Goal: Task Accomplishment & Management: Use online tool/utility

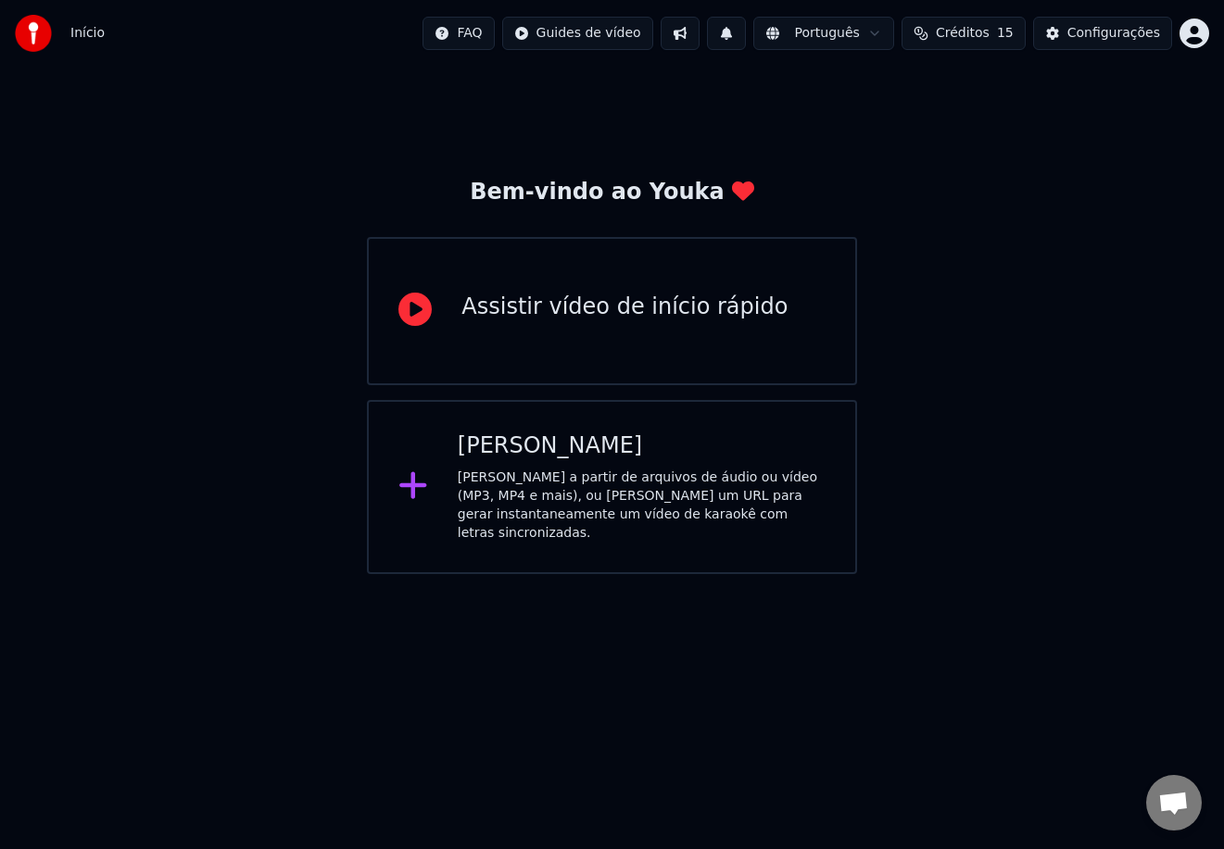
click at [633, 465] on div "Criar Karaokê Crie karaokê a partir de arquivos de áudio ou vídeo (MP3, MP4 e m…" at bounding box center [642, 487] width 368 height 111
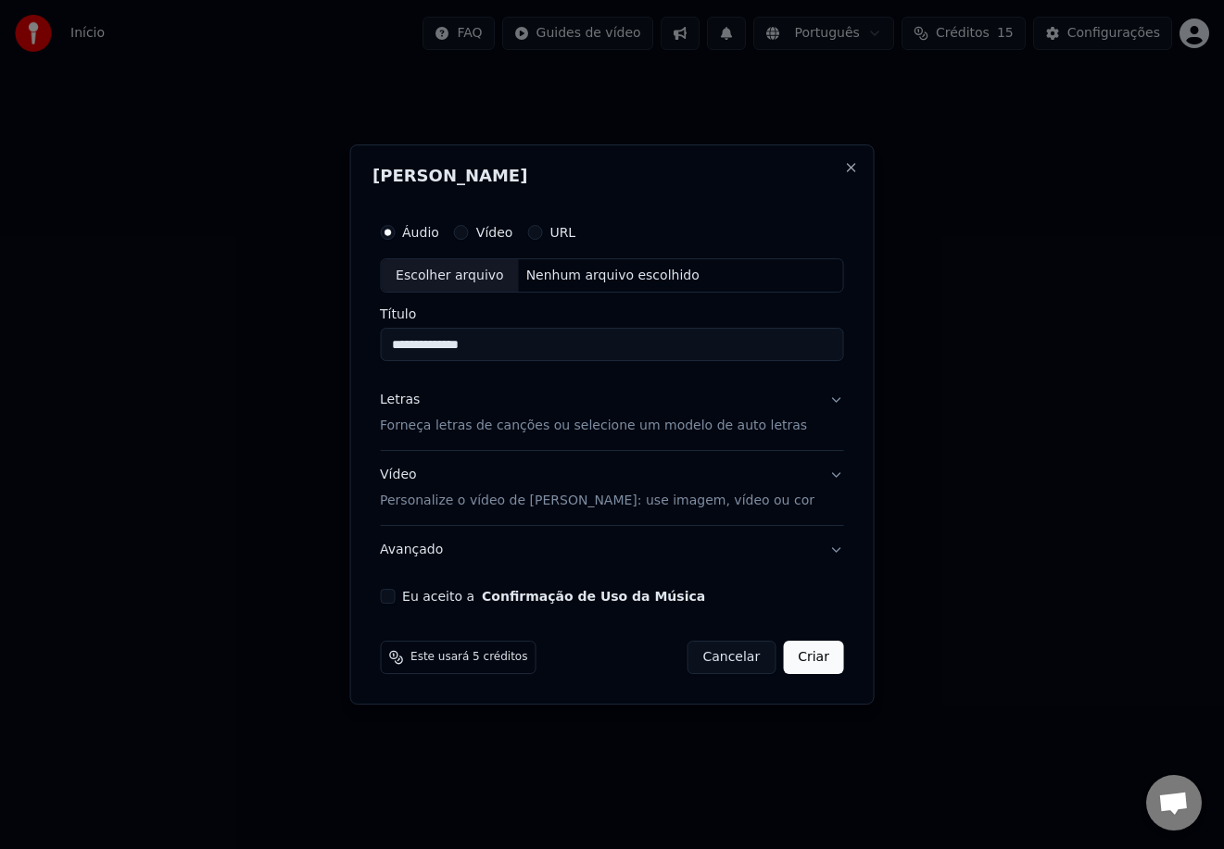
click at [470, 345] on input "**********" at bounding box center [612, 345] width 464 height 33
click at [555, 349] on input "**********" at bounding box center [612, 345] width 464 height 33
type input "**********"
click at [496, 234] on label "Vídeo" at bounding box center [494, 232] width 37 height 13
click at [469, 234] on button "Vídeo" at bounding box center [461, 232] width 15 height 15
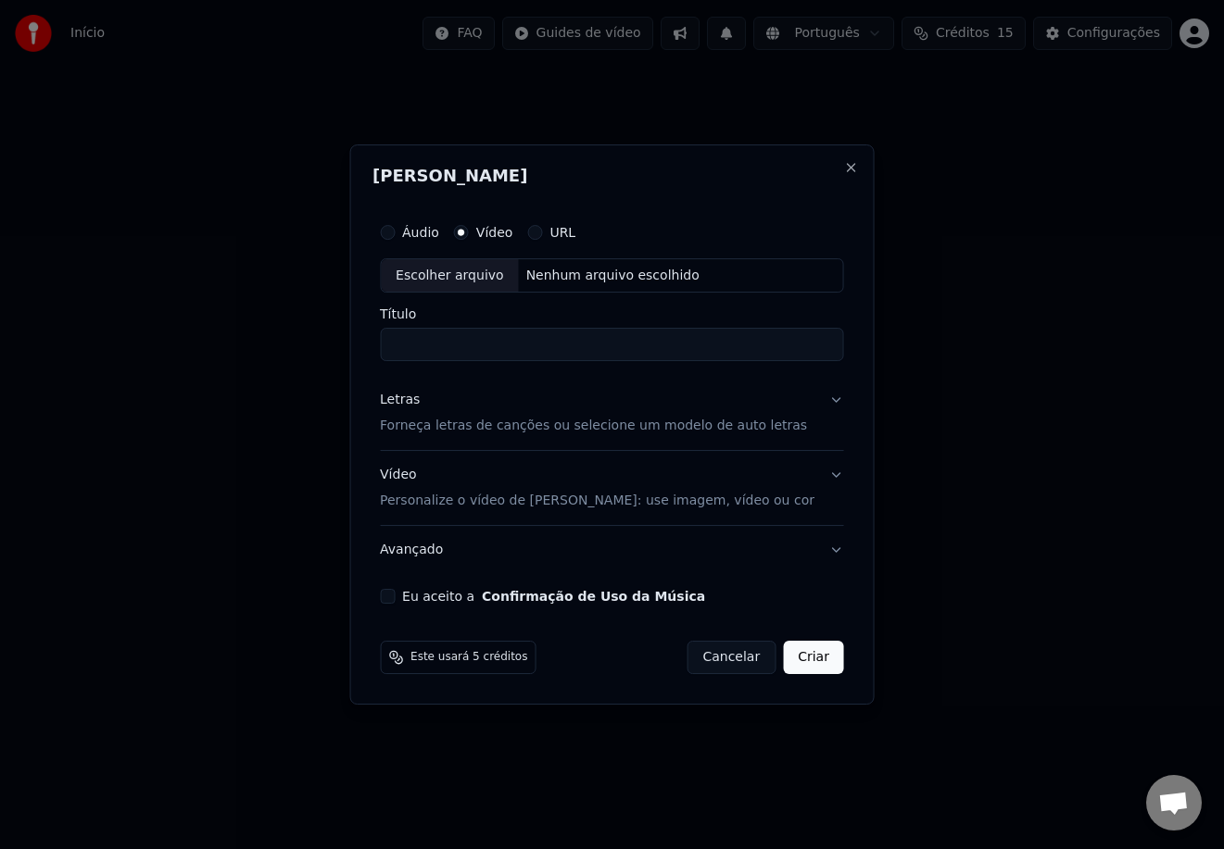
click at [436, 232] on label "Áudio" at bounding box center [420, 232] width 37 height 13
click at [395, 232] on button "Áudio" at bounding box center [387, 232] width 15 height 15
click at [506, 231] on label "Vídeo" at bounding box center [494, 232] width 37 height 13
click at [469, 231] on button "Vídeo" at bounding box center [461, 232] width 15 height 15
click at [503, 345] on input "Título" at bounding box center [612, 345] width 464 height 33
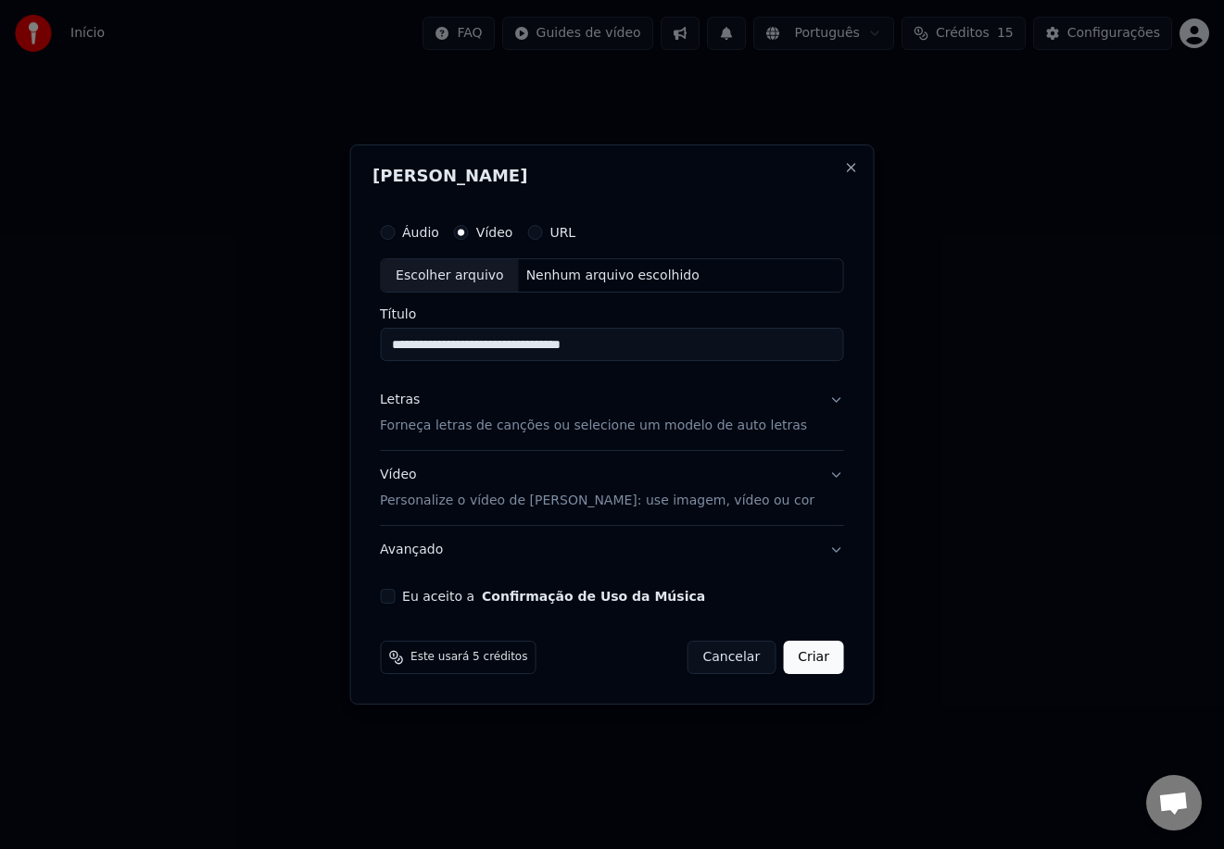
drag, startPoint x: 628, startPoint y: 344, endPoint x: 632, endPoint y: 379, distance: 35.4
click at [627, 345] on input "**********" at bounding box center [612, 345] width 464 height 33
type input "**********"
click at [818, 401] on button "Letras Forneça letras de canções ou selecione um modelo de auto letras" at bounding box center [612, 414] width 464 height 74
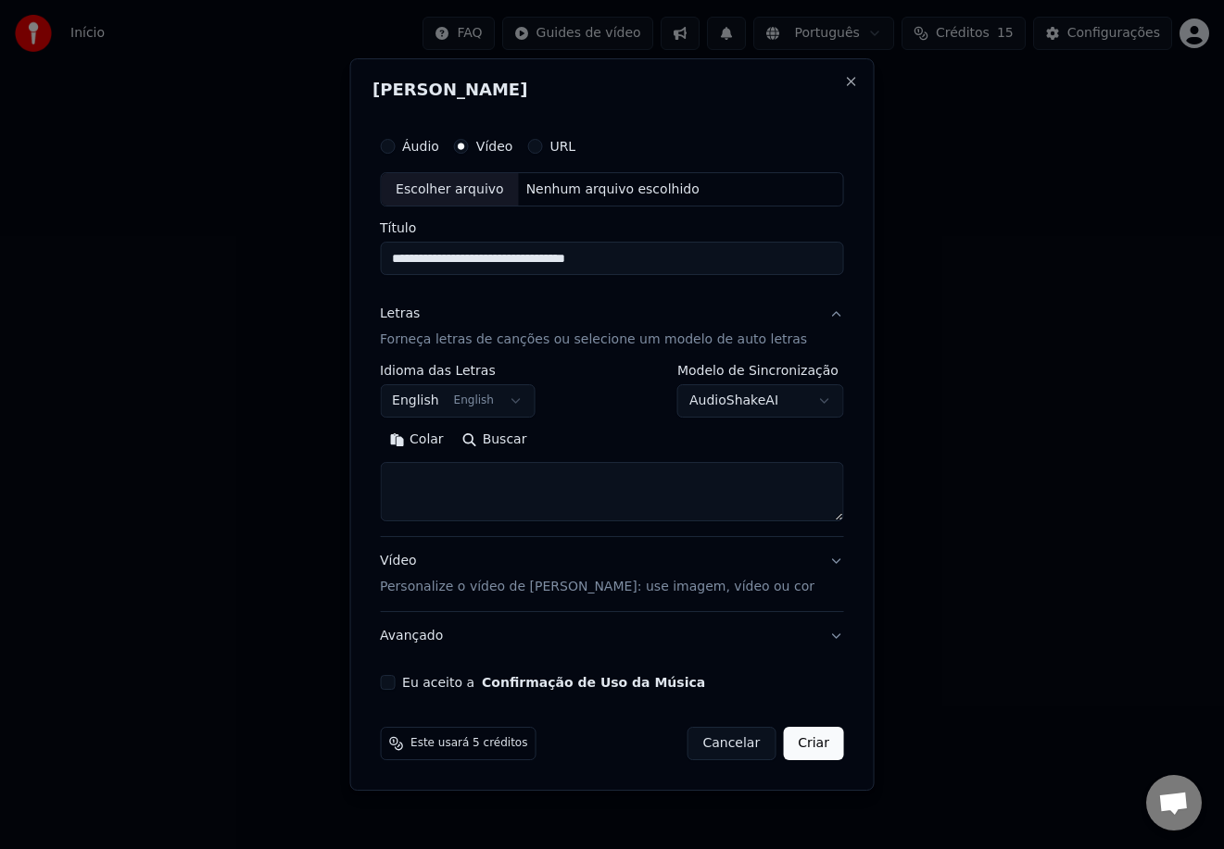
click at [742, 403] on button "AudioShakeAI" at bounding box center [760, 401] width 167 height 33
click at [740, 404] on body "**********" at bounding box center [612, 287] width 1224 height 574
click at [531, 485] on textarea at bounding box center [612, 492] width 464 height 59
paste textarea "**********"
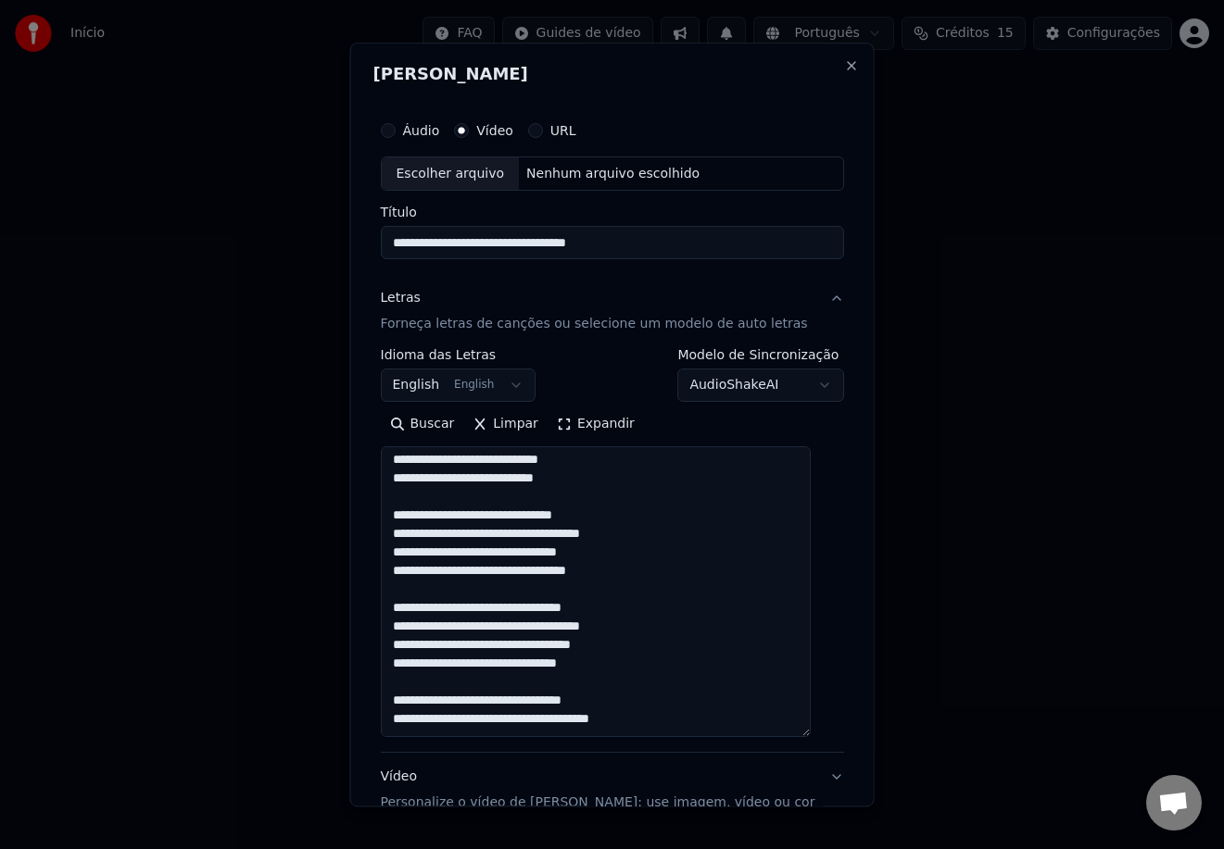
scroll to position [21, 0]
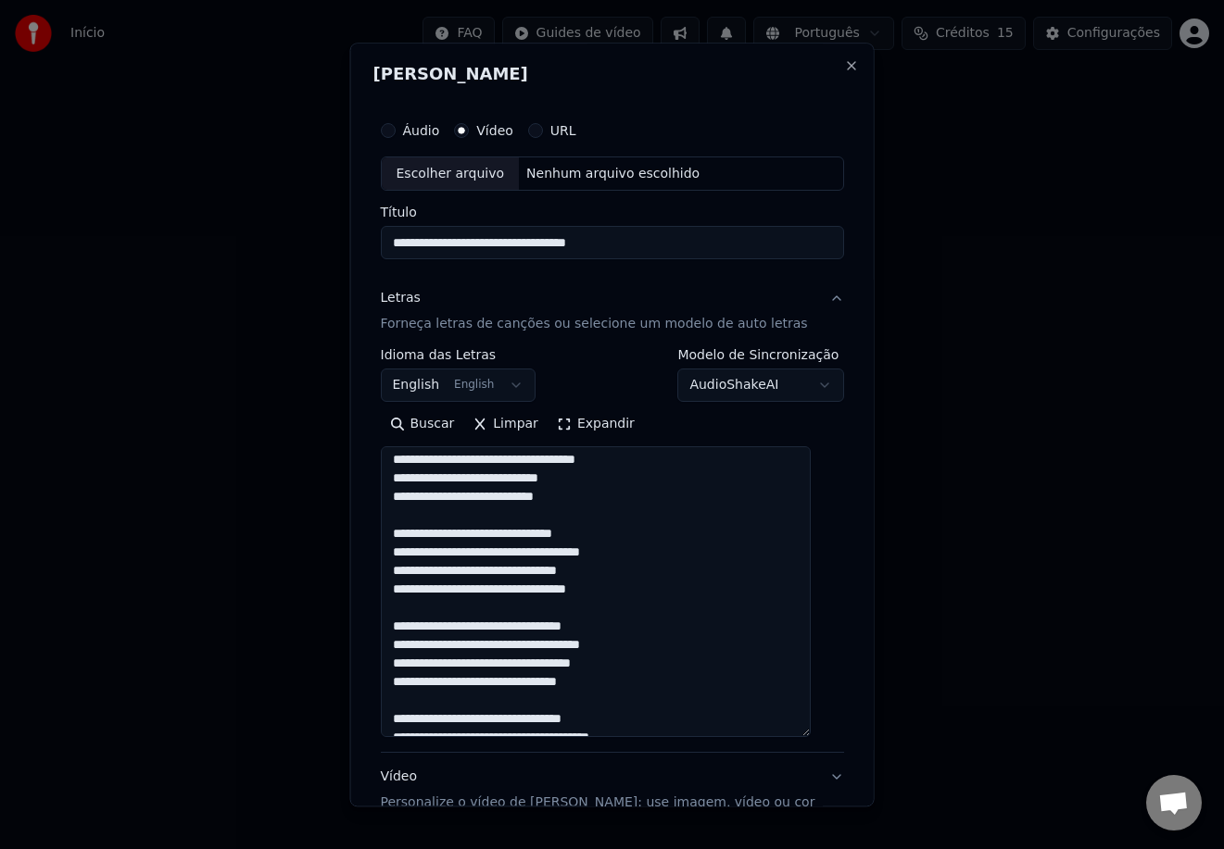
drag, startPoint x: 821, startPoint y: 520, endPoint x: 817, endPoint y: 758, distance: 238.1
click at [818, 738] on div "**********" at bounding box center [612, 574] width 464 height 328
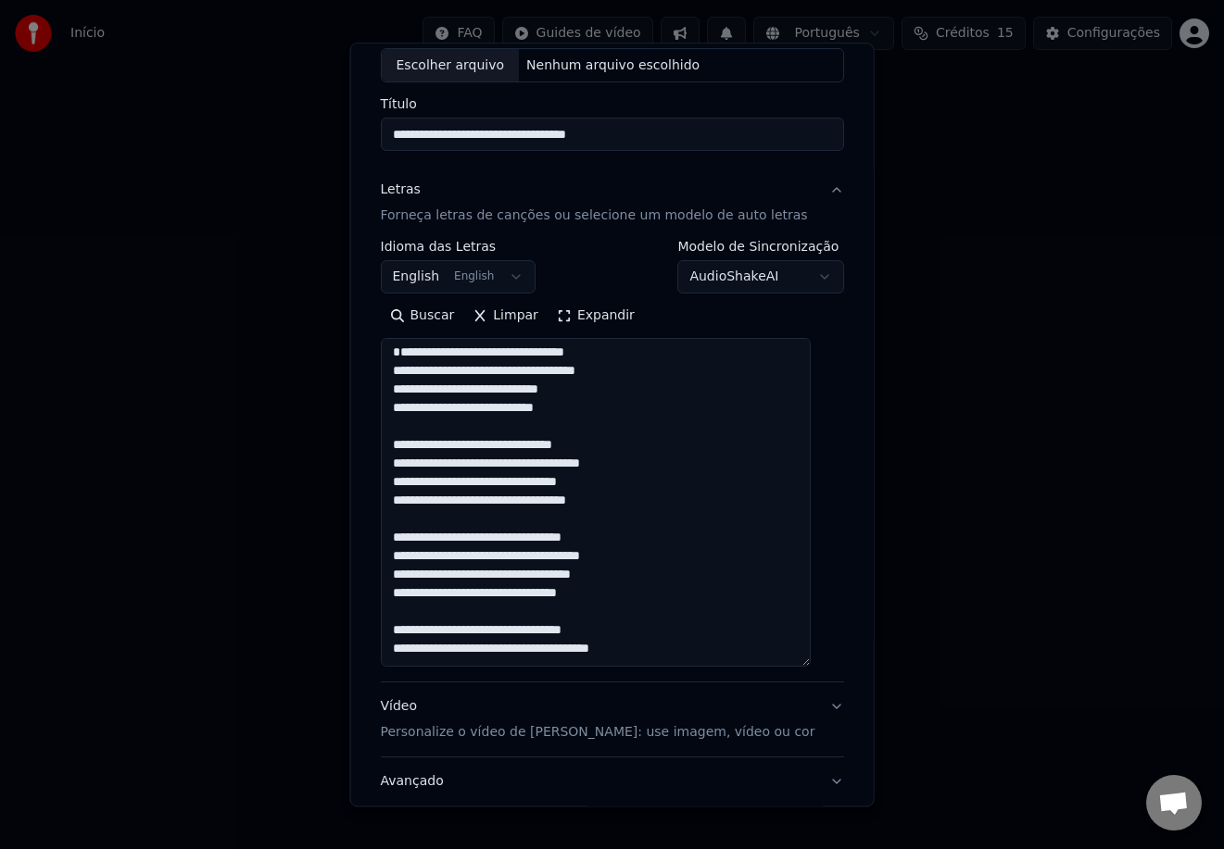
scroll to position [117, 0]
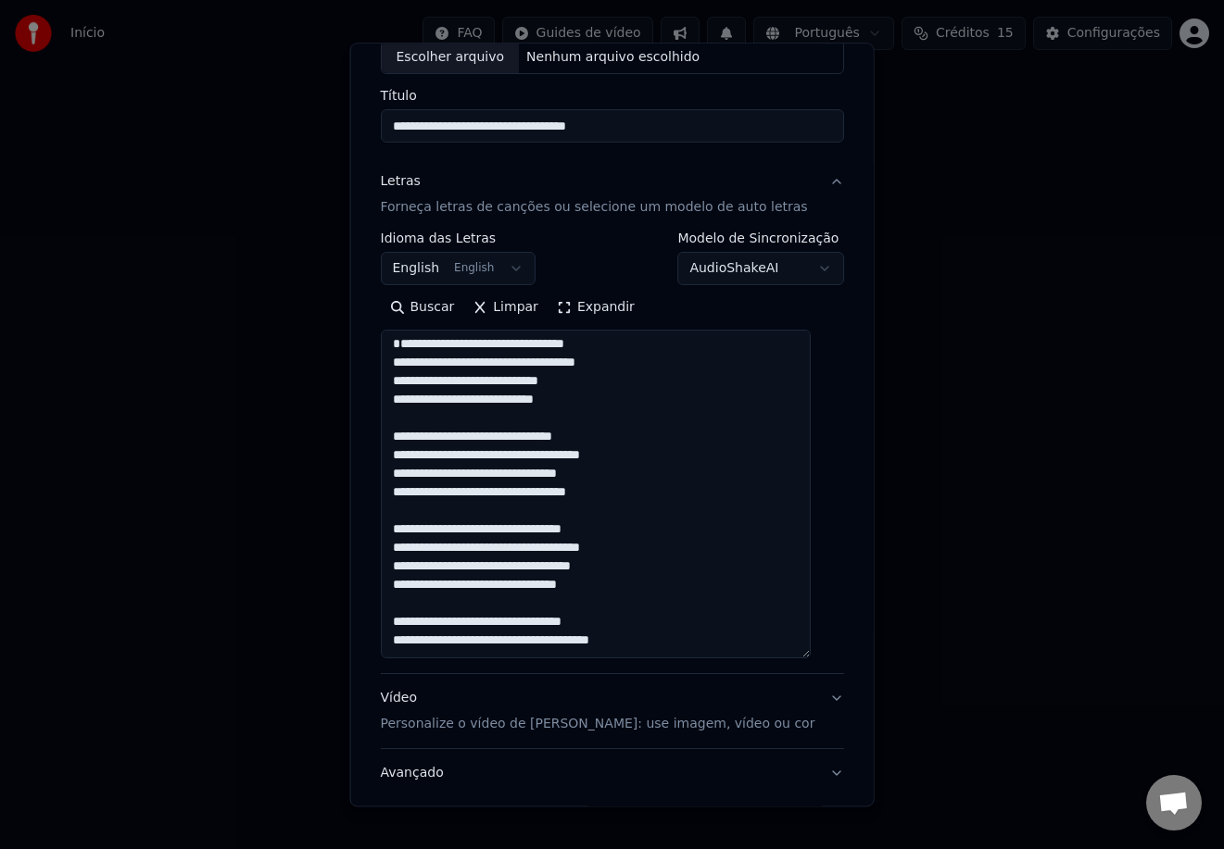
click at [610, 476] on textarea "**********" at bounding box center [595, 495] width 430 height 329
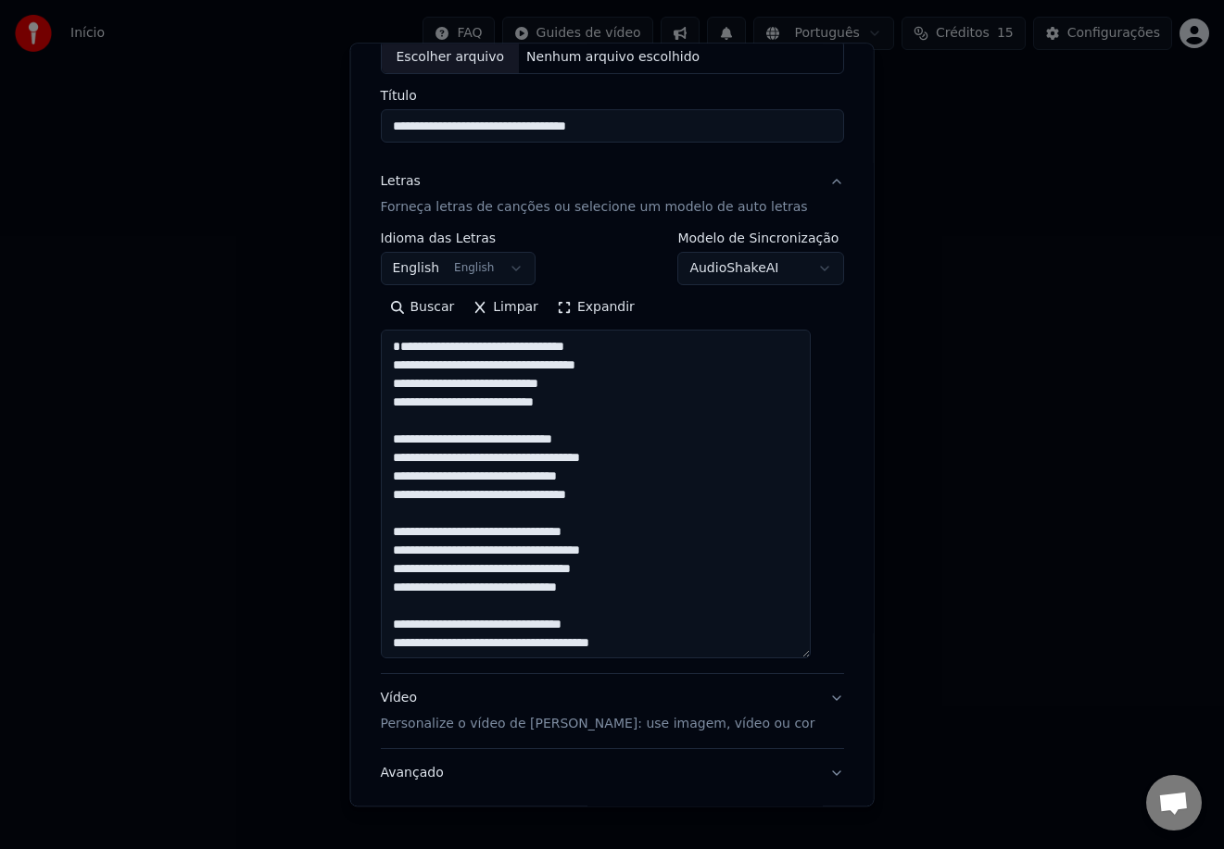
drag, startPoint x: 610, startPoint y: 515, endPoint x: 393, endPoint y: 487, distance: 219.4
click at [393, 487] on textarea "**********" at bounding box center [595, 495] width 430 height 329
drag, startPoint x: 628, startPoint y: 515, endPoint x: 383, endPoint y: 446, distance: 255.1
click at [383, 446] on div "**********" at bounding box center [611, 411] width 479 height 847
click at [641, 519] on textarea "**********" at bounding box center [595, 495] width 430 height 329
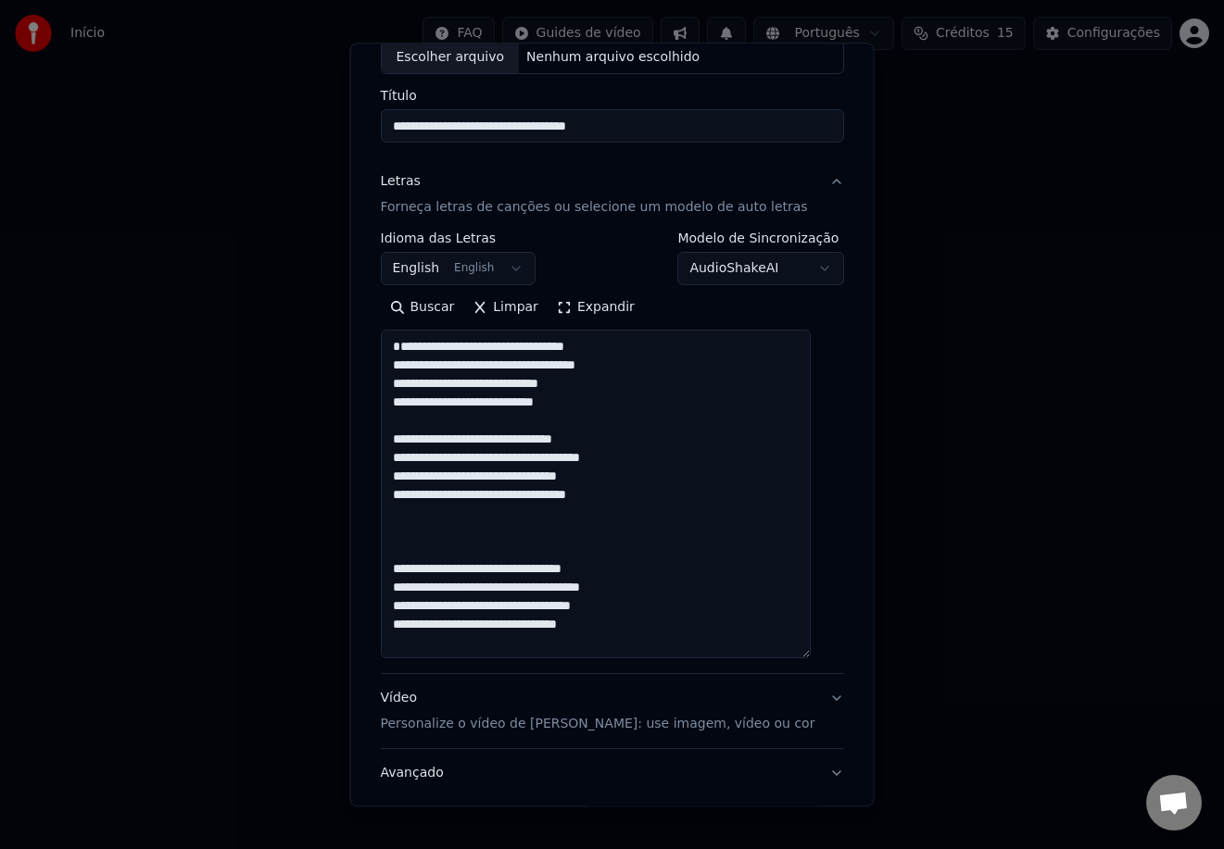
paste textarea "**********"
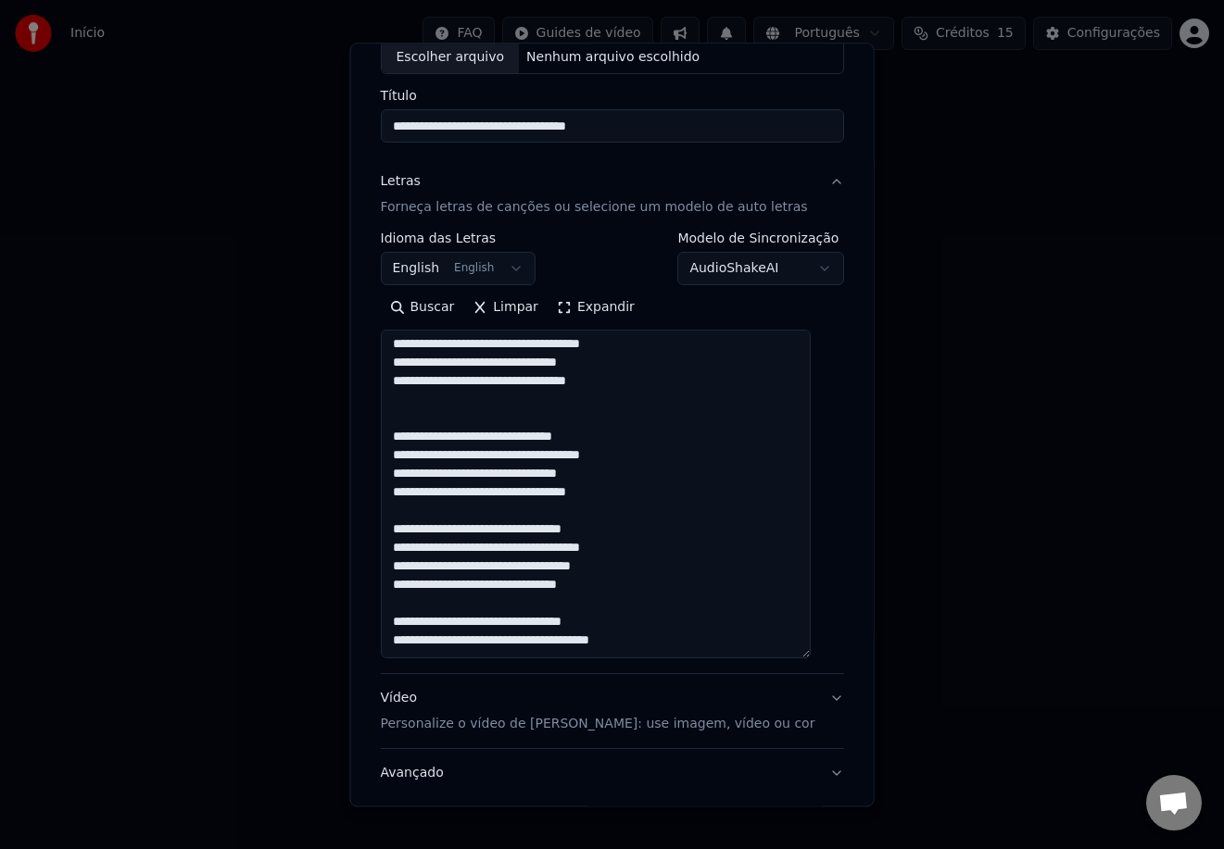
scroll to position [132, 0]
drag, startPoint x: 624, startPoint y: 489, endPoint x: 383, endPoint y: 477, distance: 242.0
click at [383, 477] on div "**********" at bounding box center [611, 411] width 479 height 847
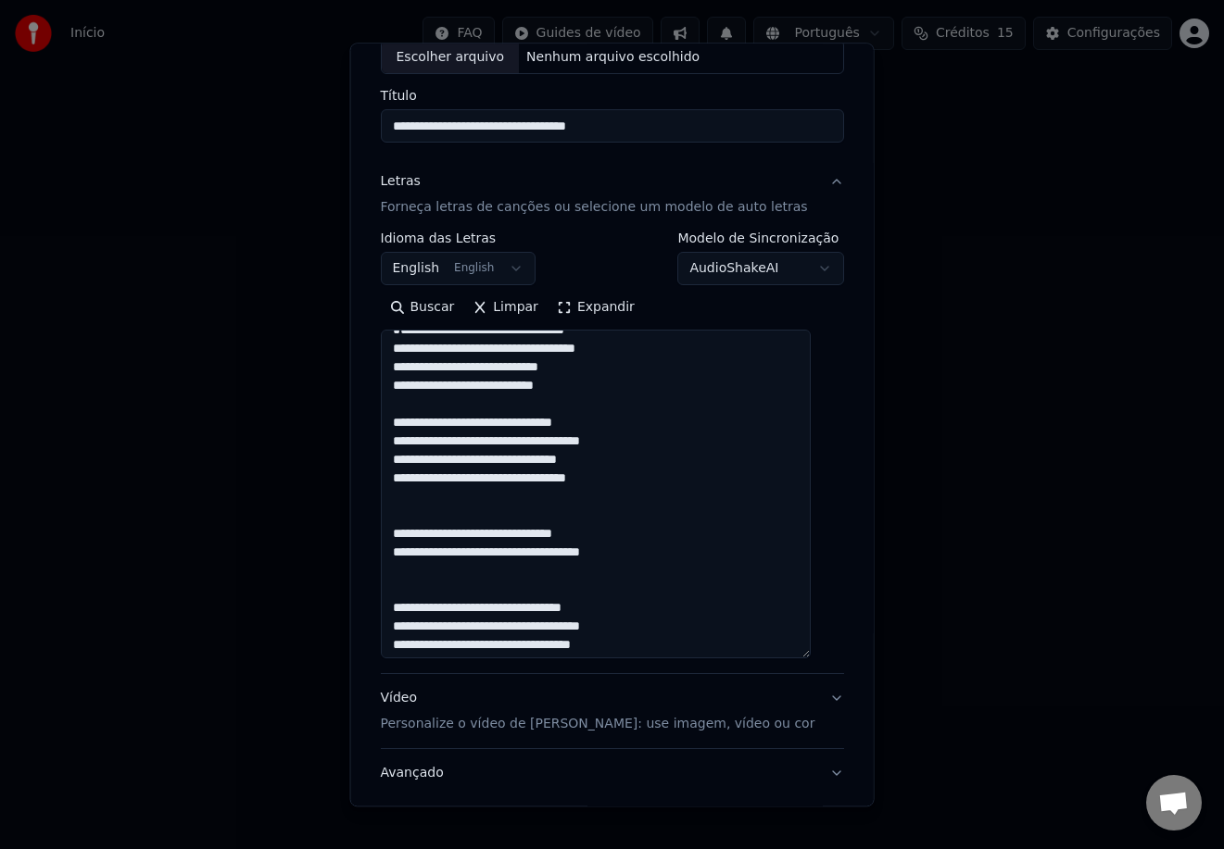
scroll to position [0, 0]
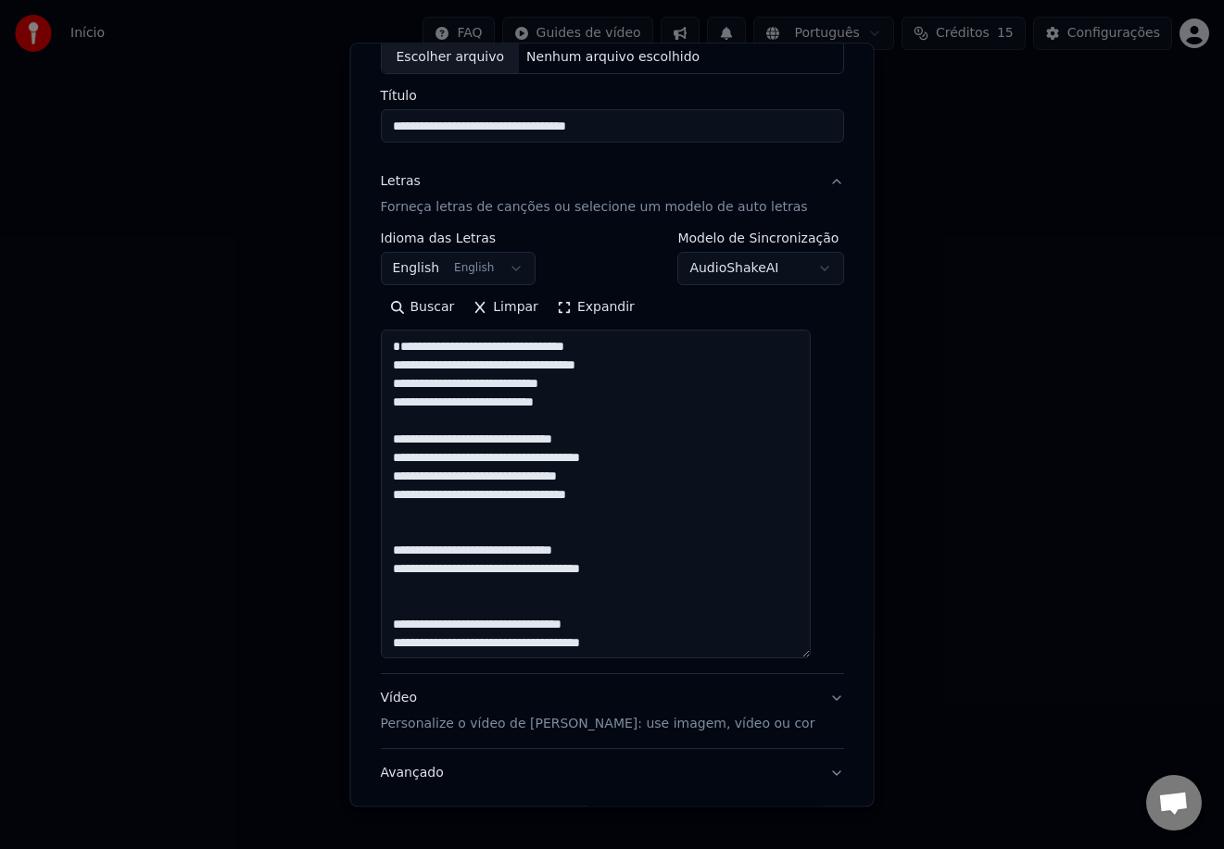
drag, startPoint x: 493, startPoint y: 403, endPoint x: 395, endPoint y: 404, distance: 97.3
click at [398, 406] on textarea "**********" at bounding box center [595, 495] width 430 height 329
drag, startPoint x: 605, startPoint y: 421, endPoint x: 620, endPoint y: 428, distance: 16.6
click at [605, 421] on textarea "**********" at bounding box center [595, 495] width 430 height 329
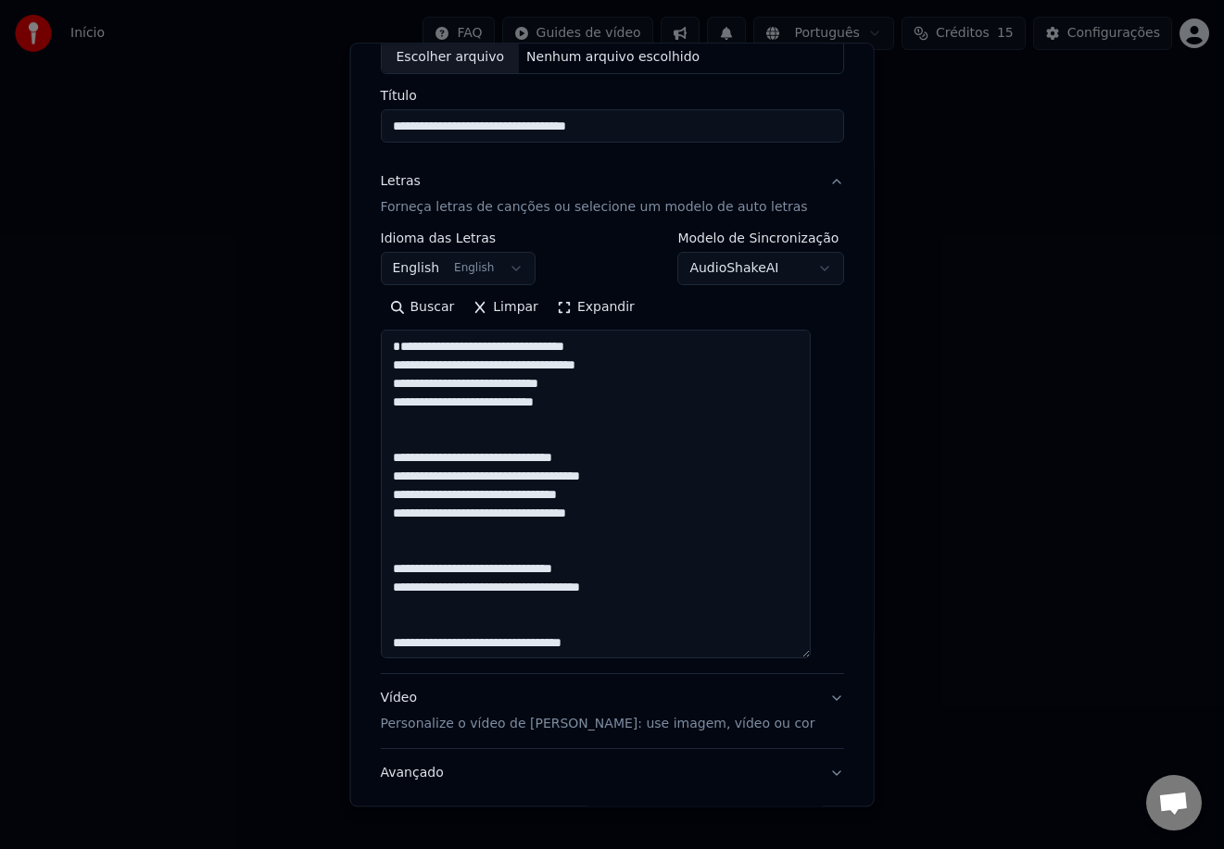
paste textarea "**********"
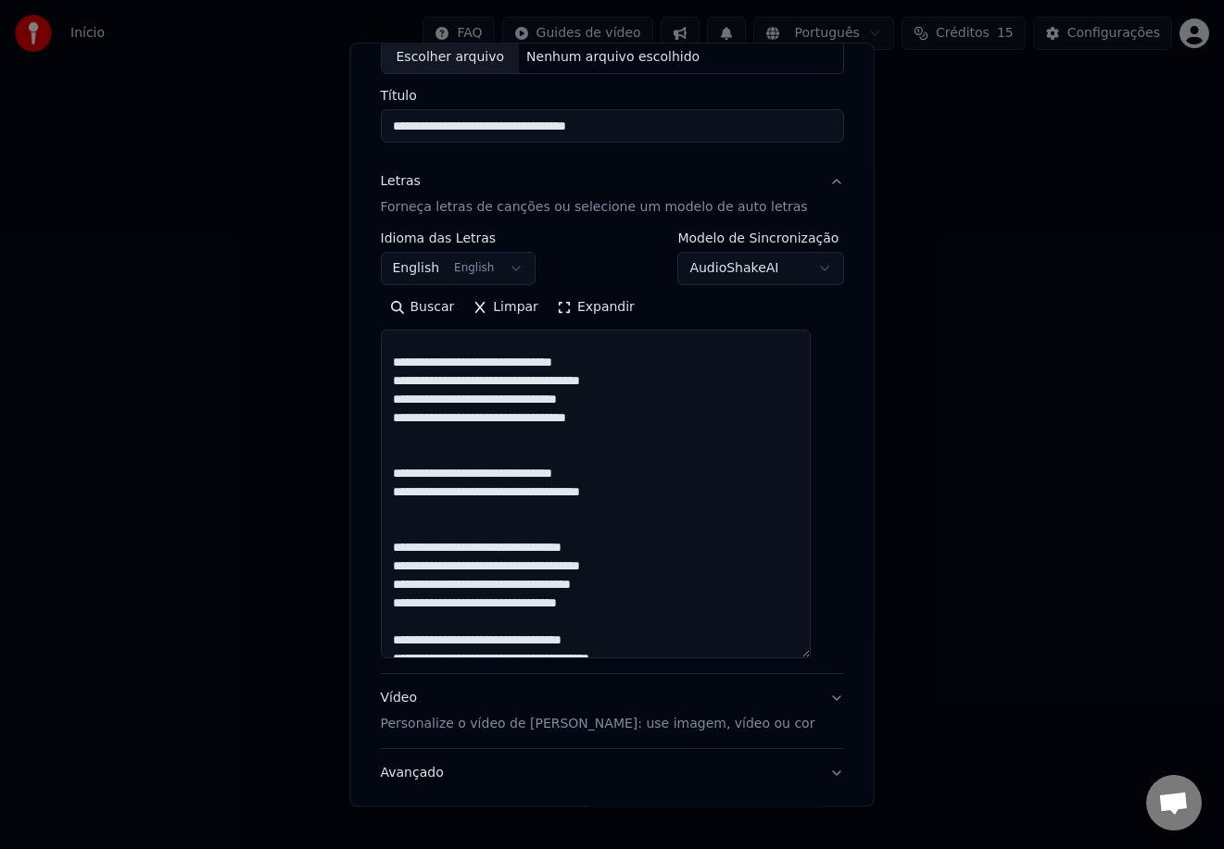
scroll to position [101, 0]
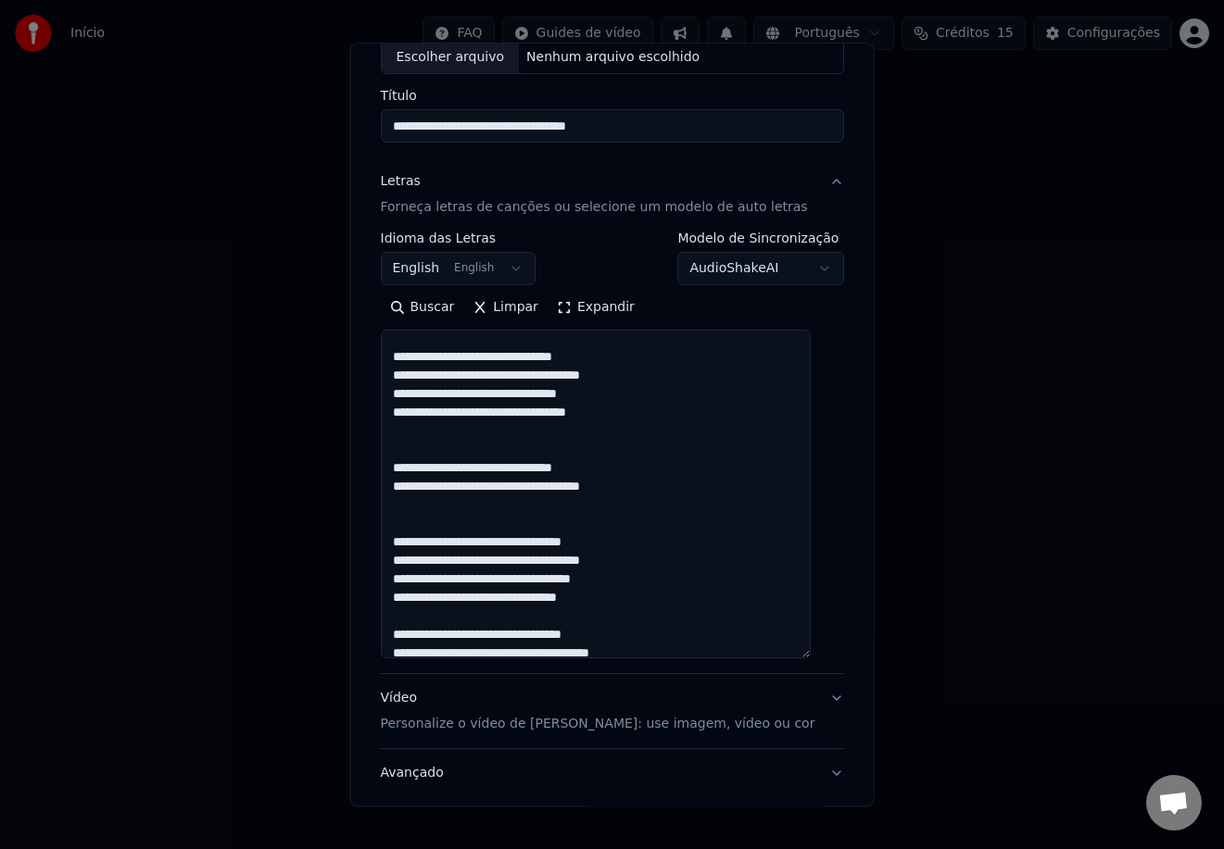
drag, startPoint x: 632, startPoint y: 503, endPoint x: 547, endPoint y: 523, distance: 86.7
click at [544, 508] on textarea "**********" at bounding box center [595, 495] width 430 height 329
click at [649, 508] on textarea "**********" at bounding box center [595, 495] width 430 height 329
paste textarea "**********"
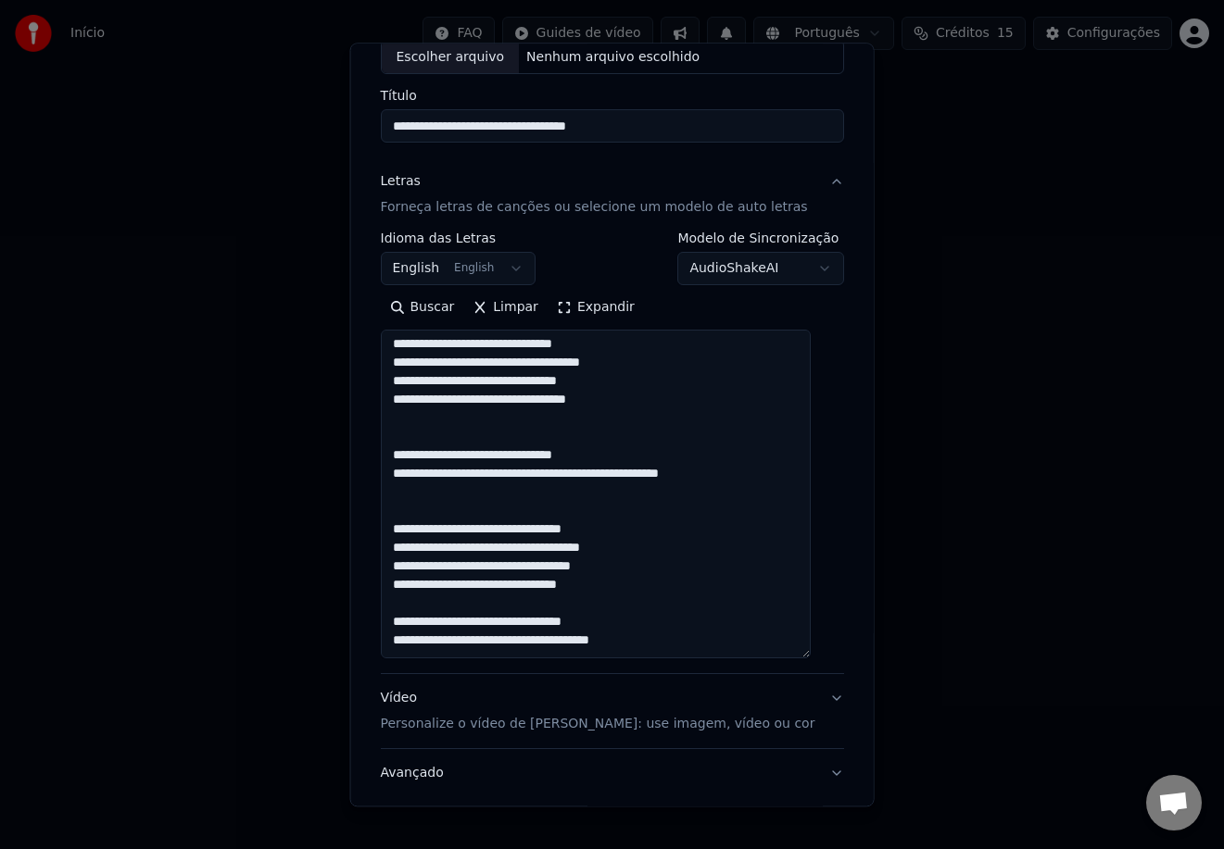
click at [402, 517] on textarea "**********" at bounding box center [595, 495] width 430 height 329
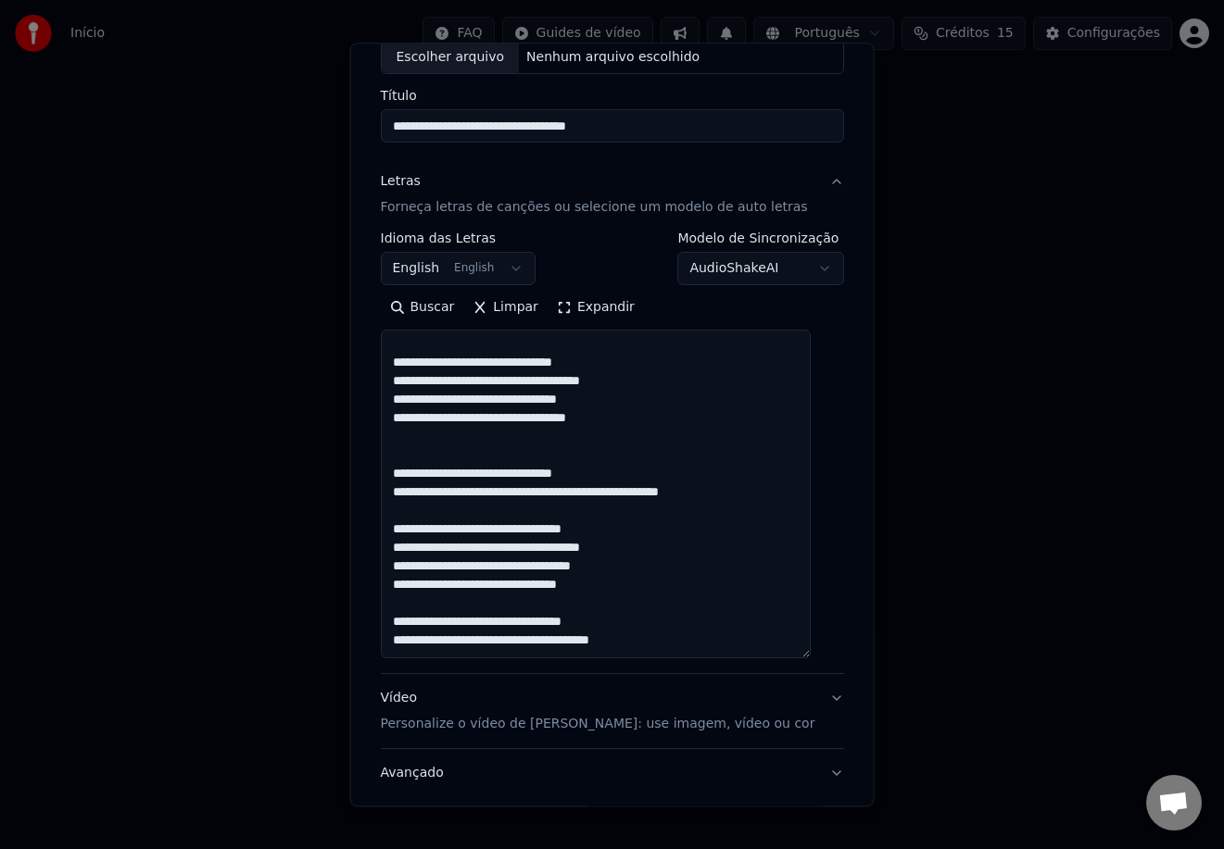
scroll to position [114, 0]
click at [397, 471] on textarea "**********" at bounding box center [595, 495] width 430 height 329
type textarea "**********"
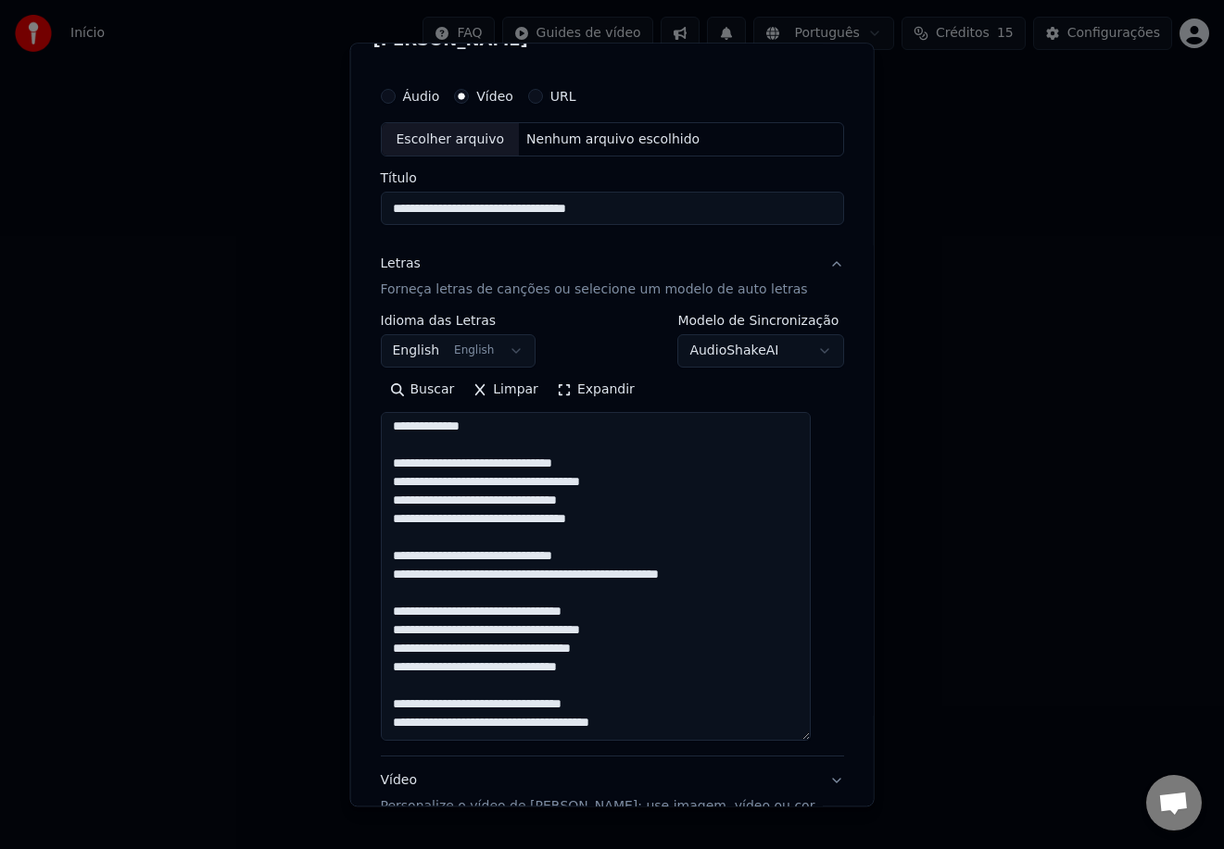
scroll to position [0, 0]
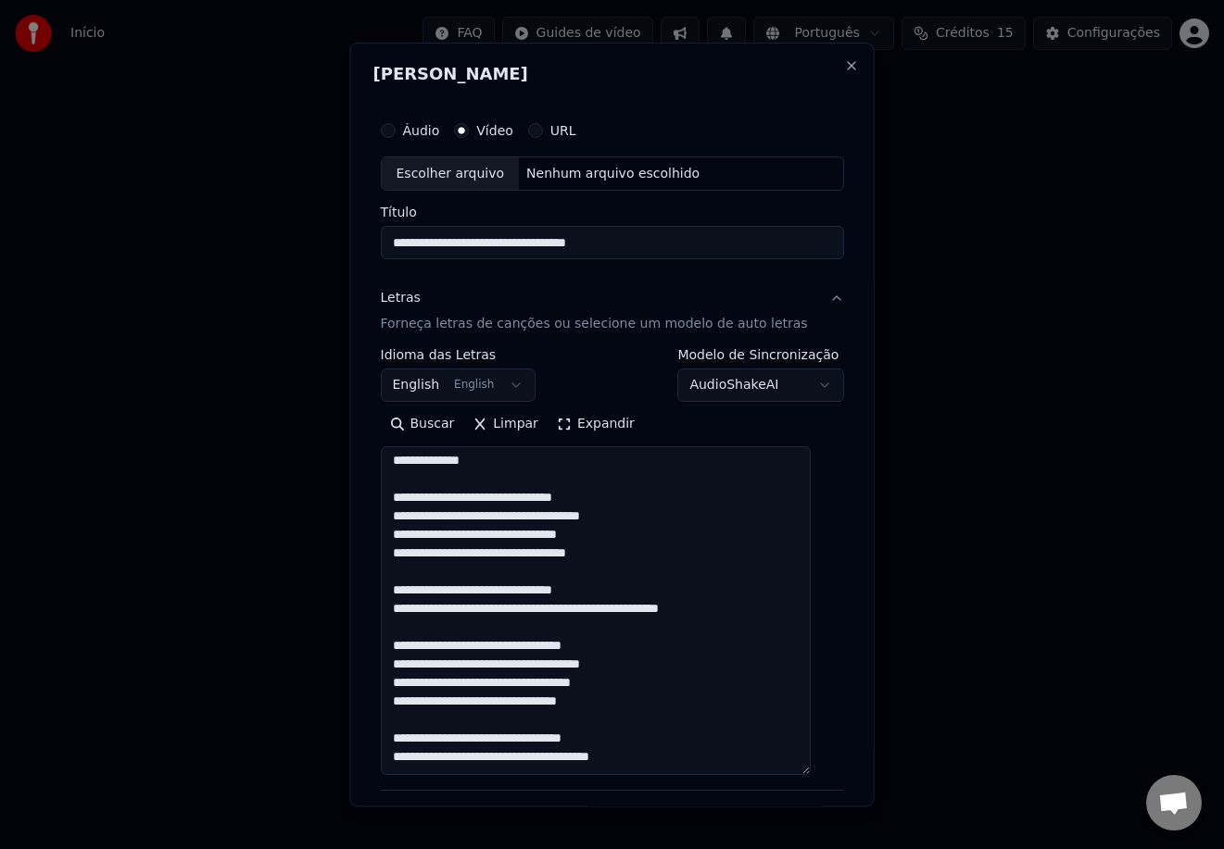
click at [491, 168] on div "Escolher arquivo" at bounding box center [450, 173] width 138 height 33
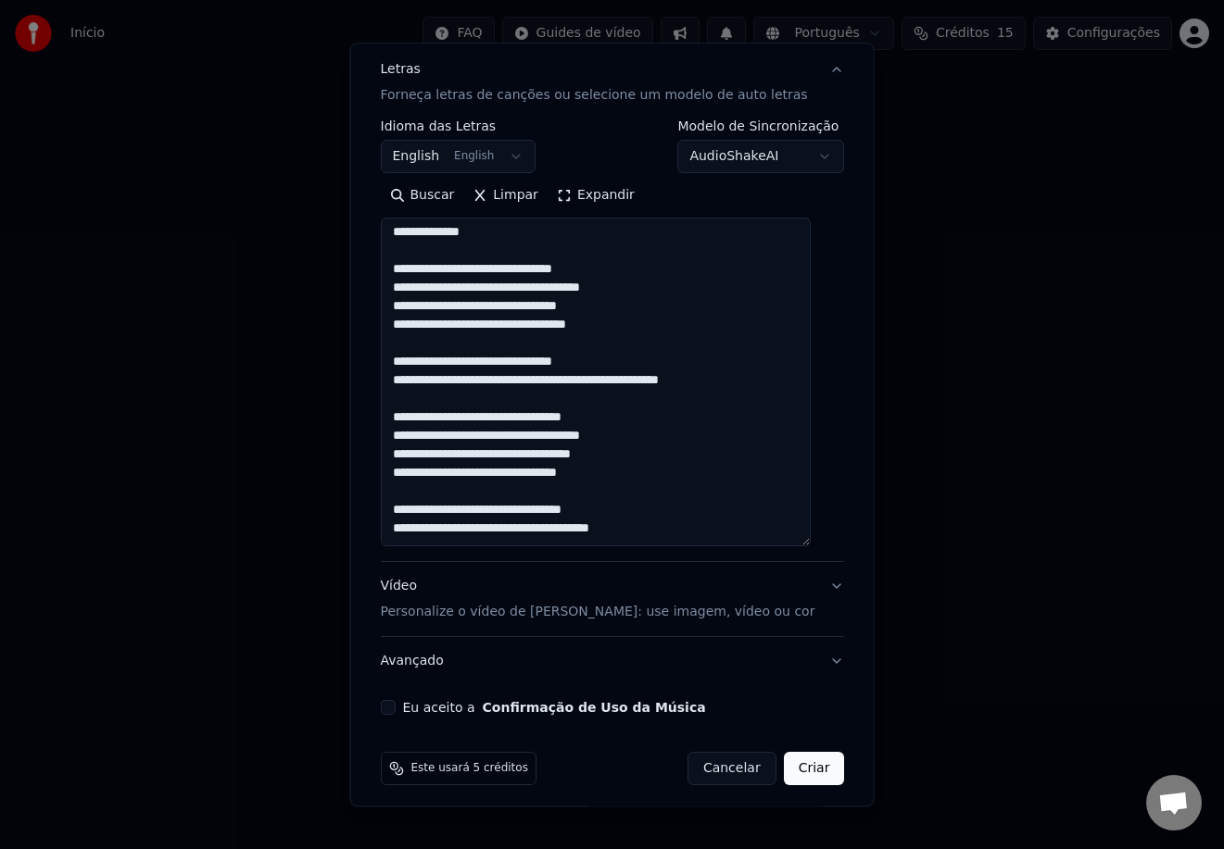
scroll to position [238, 0]
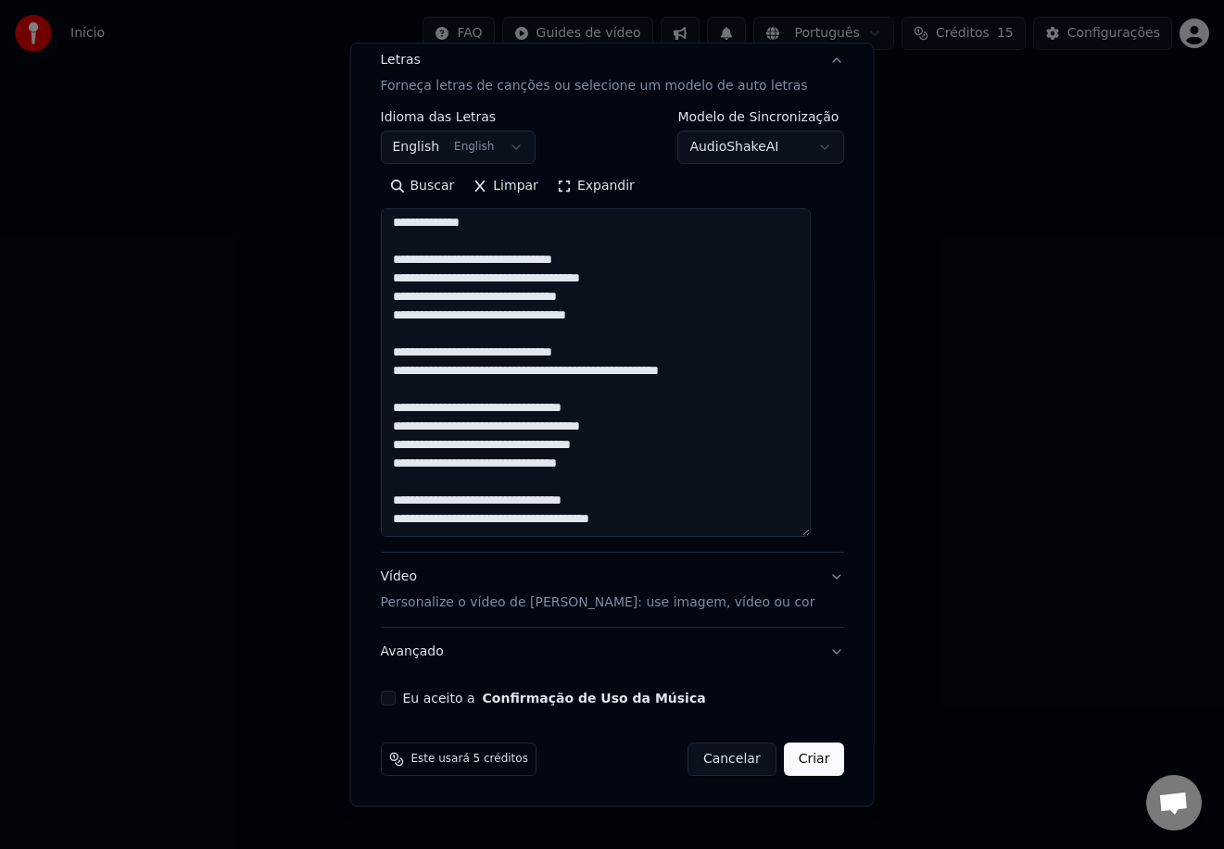
click at [434, 701] on label "Eu aceito a Confirmação de Uso da Música" at bounding box center [553, 699] width 303 height 13
click at [395, 701] on button "Eu aceito a Confirmação de Uso da Música" at bounding box center [387, 699] width 15 height 15
click at [783, 751] on button "Criar" at bounding box center [813, 760] width 61 height 33
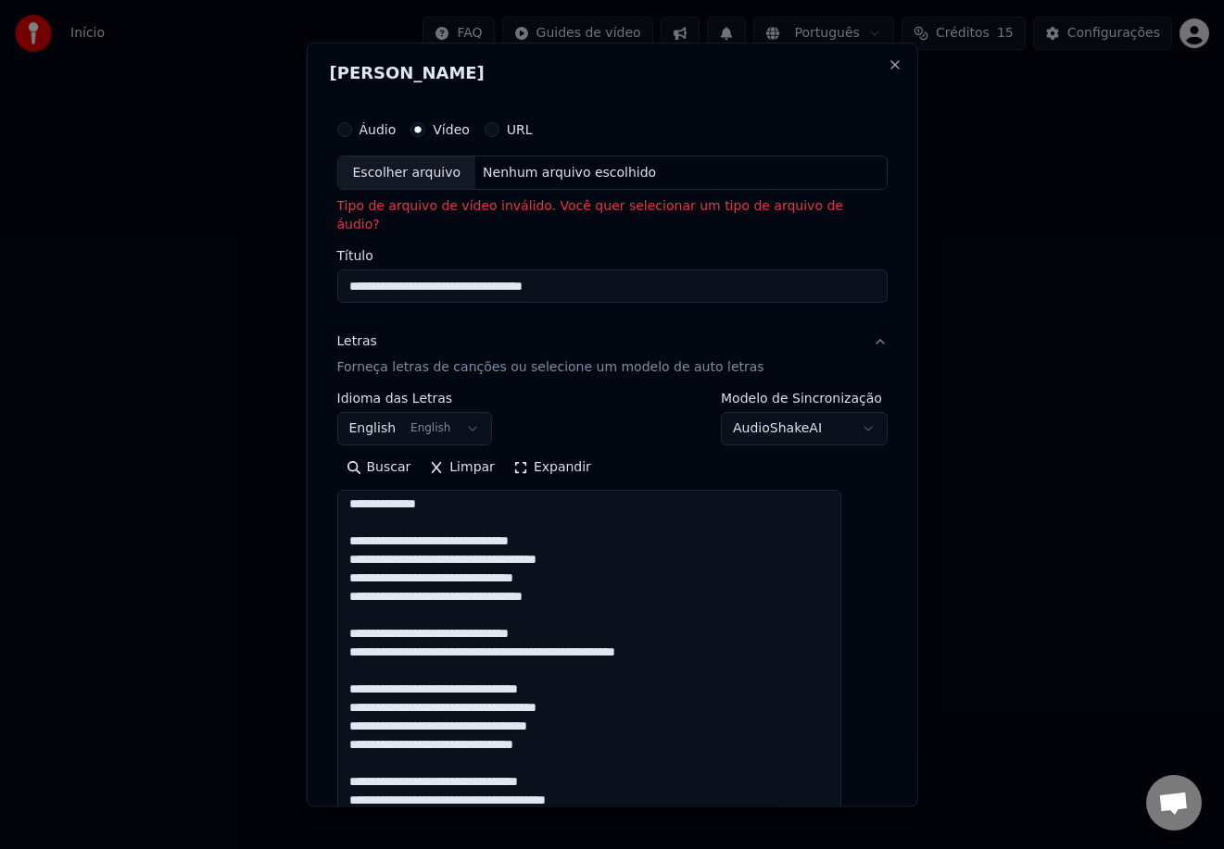
scroll to position [0, 0]
click at [787, 207] on p "Tipo de arquivo de vídeo inválido. Você quer selecionar um tipo de arquivo de á…" at bounding box center [611, 217] width 551 height 37
click at [621, 168] on div "Nenhum arquivo escolhido" at bounding box center [569, 174] width 188 height 19
click at [822, 207] on p "Tipo de arquivo de vídeo inválido. Você quer selecionar um tipo de arquivo de á…" at bounding box center [611, 217] width 551 height 37
click at [476, 212] on p "Tipo de arquivo de vídeo inválido. Você quer selecionar um tipo de arquivo de á…" at bounding box center [611, 217] width 551 height 37
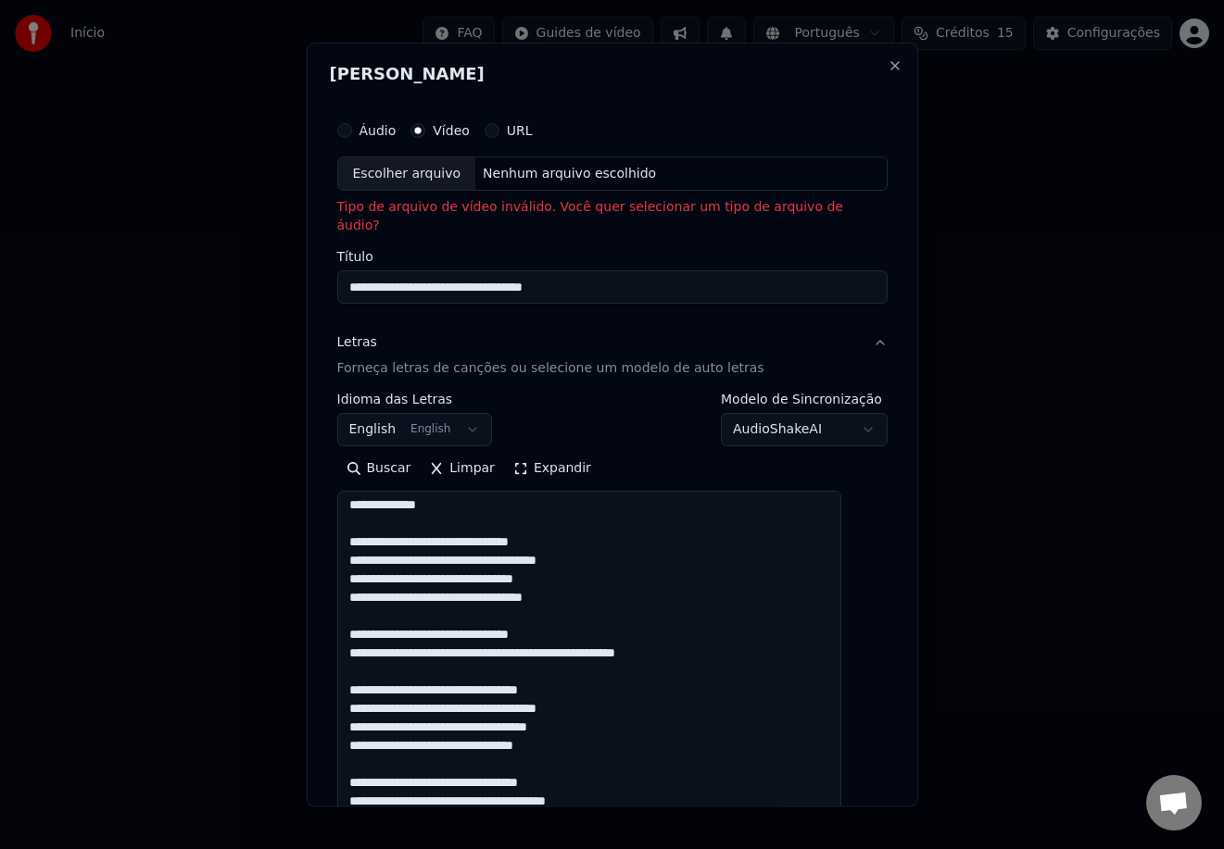
click at [476, 212] on p "Tipo de arquivo de vídeo inválido. Você quer selecionar um tipo de arquivo de á…" at bounding box center [611, 217] width 551 height 37
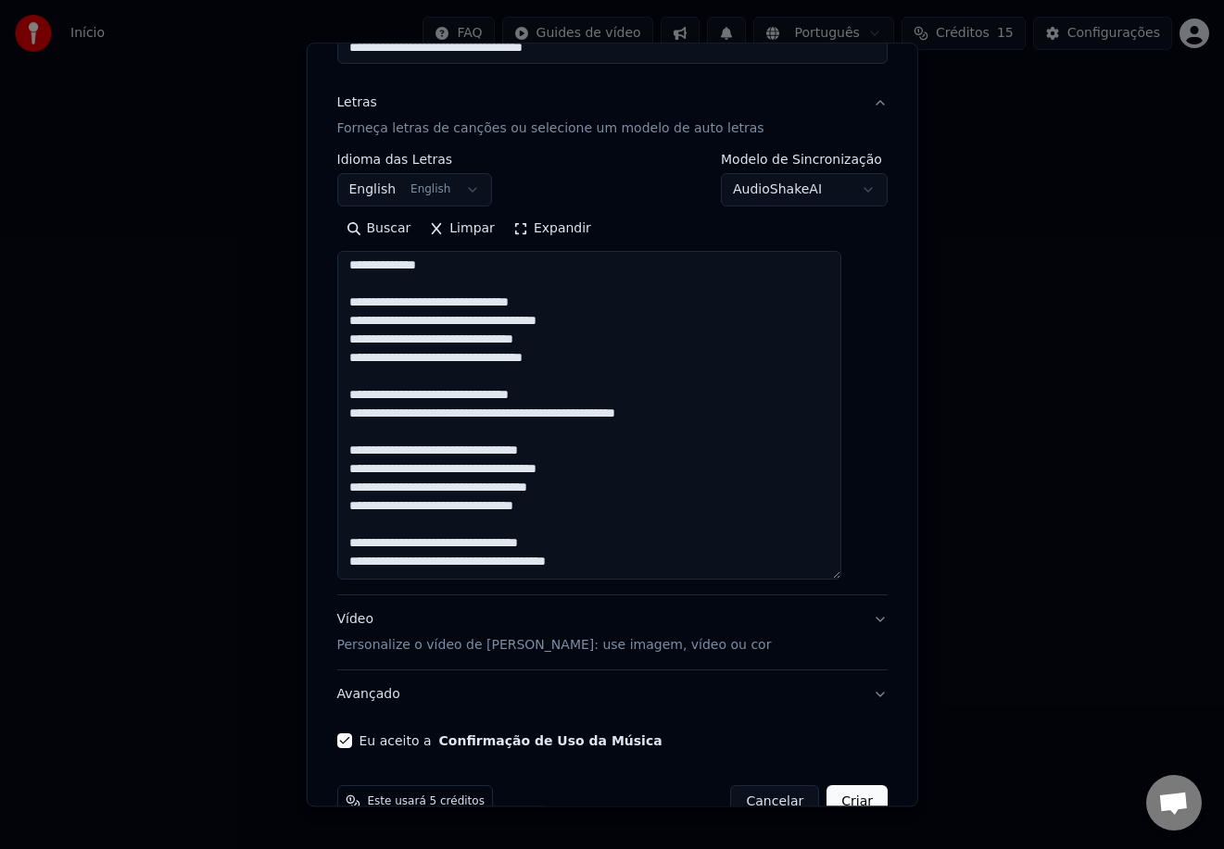
scroll to position [237, 0]
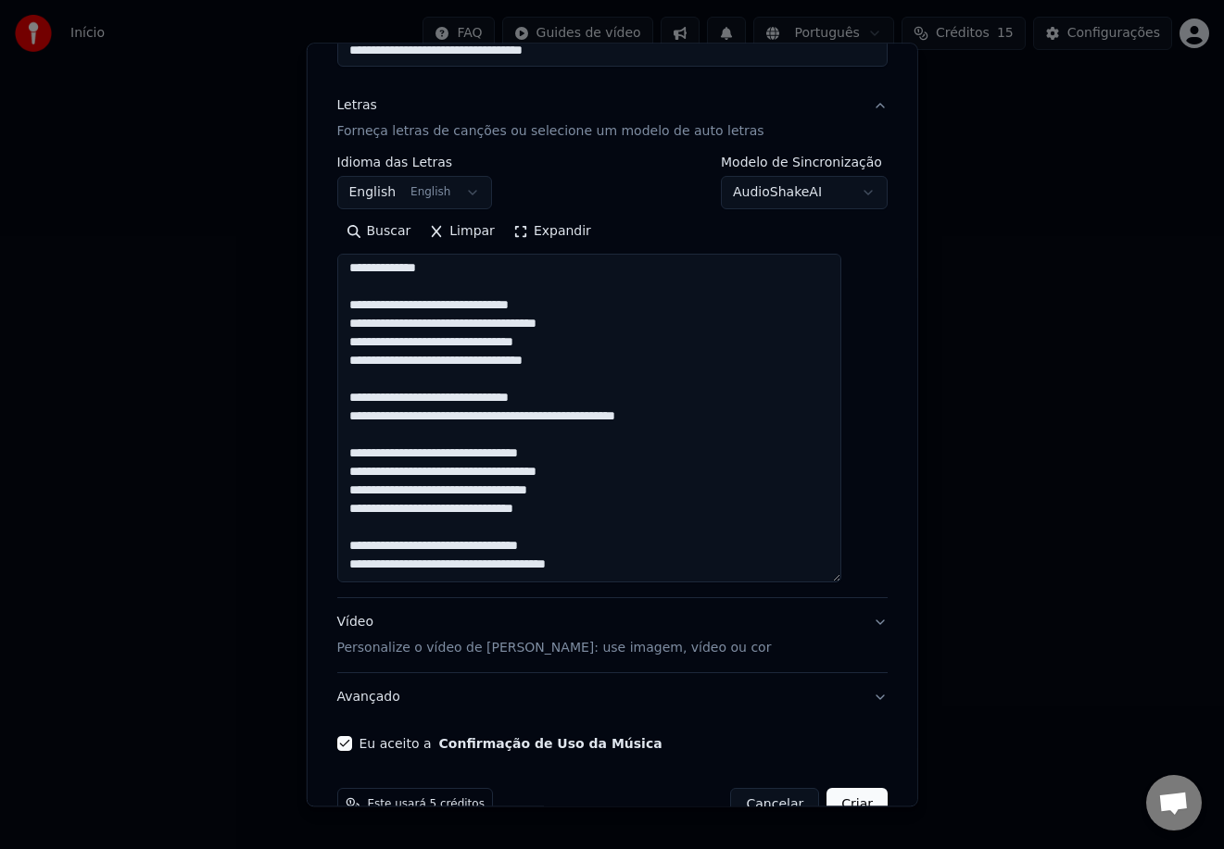
click at [791, 548] on textarea "**********" at bounding box center [588, 419] width 505 height 329
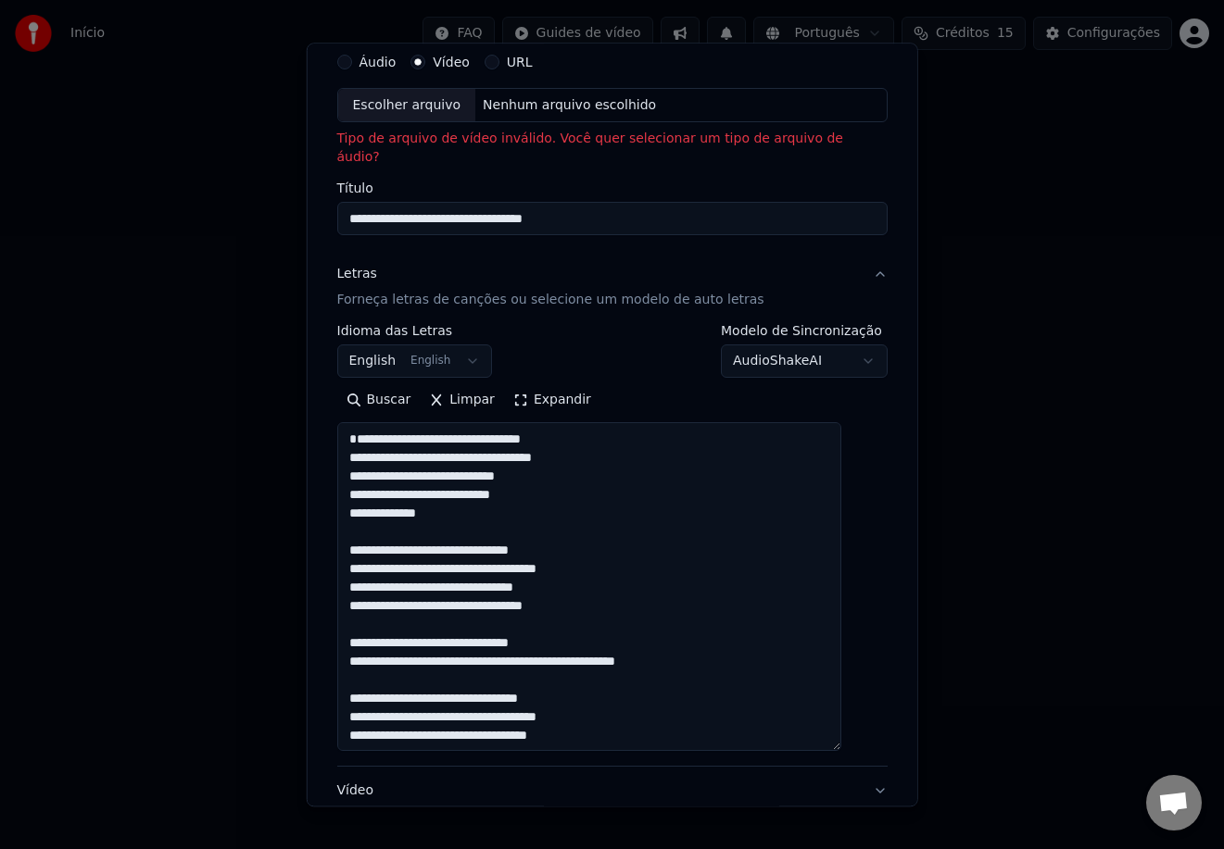
scroll to position [0, 0]
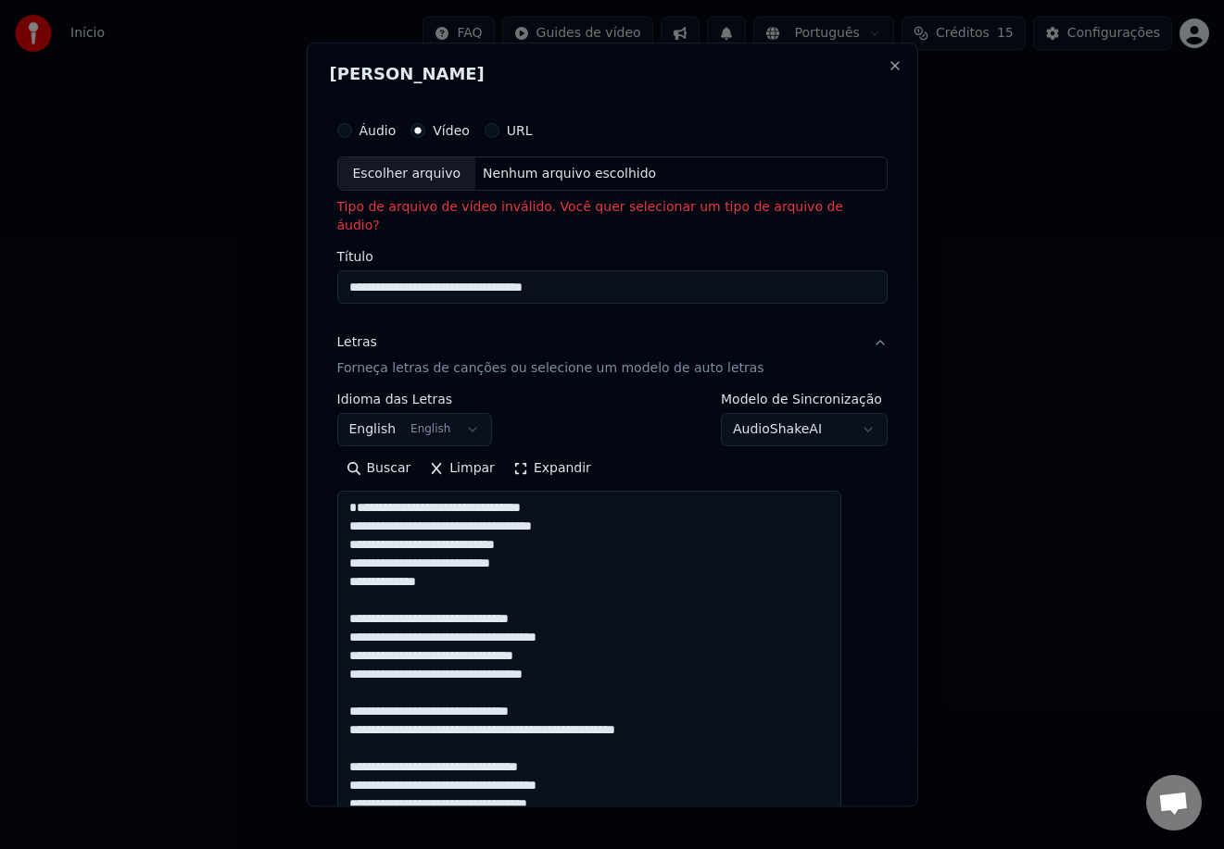
click at [846, 206] on p "Tipo de arquivo de vídeo inválido. Você quer selecionar um tipo de arquivo de á…" at bounding box center [611, 217] width 551 height 37
click at [866, 217] on div "**********" at bounding box center [612, 425] width 612 height 764
click at [868, 213] on div "**********" at bounding box center [612, 425] width 612 height 764
click at [873, 204] on div "**********" at bounding box center [612, 425] width 612 height 764
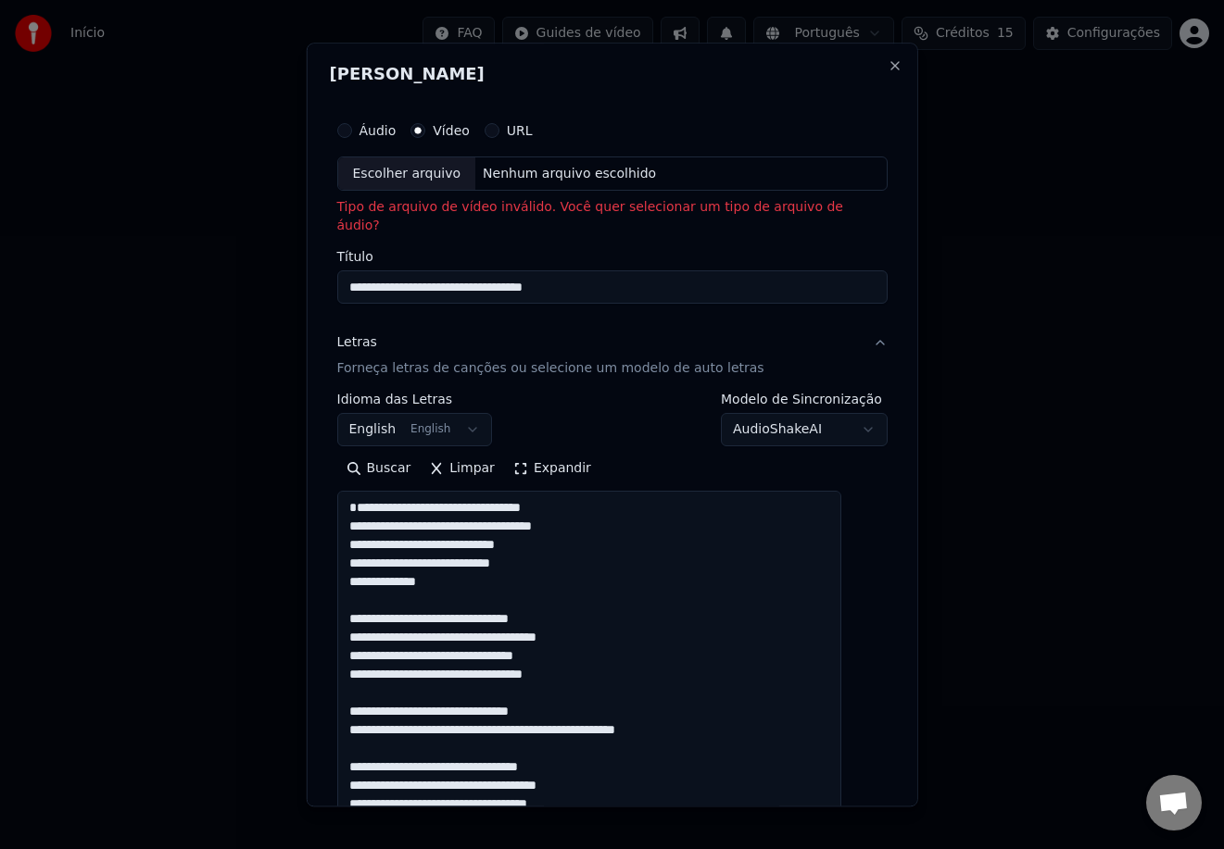
click at [873, 204] on div "**********" at bounding box center [612, 425] width 612 height 764
click at [854, 205] on p "Tipo de arquivo de vídeo inválido. Você quer selecionar um tipo de arquivo de á…" at bounding box center [611, 217] width 551 height 37
click at [785, 208] on p "Tipo de arquivo de vídeo inválido. Você quer selecionar um tipo de arquivo de á…" at bounding box center [611, 217] width 551 height 37
click at [351, 133] on button "Áudio" at bounding box center [343, 130] width 15 height 15
click at [514, 169] on div "Nenhum arquivo escolhido" at bounding box center [569, 174] width 188 height 19
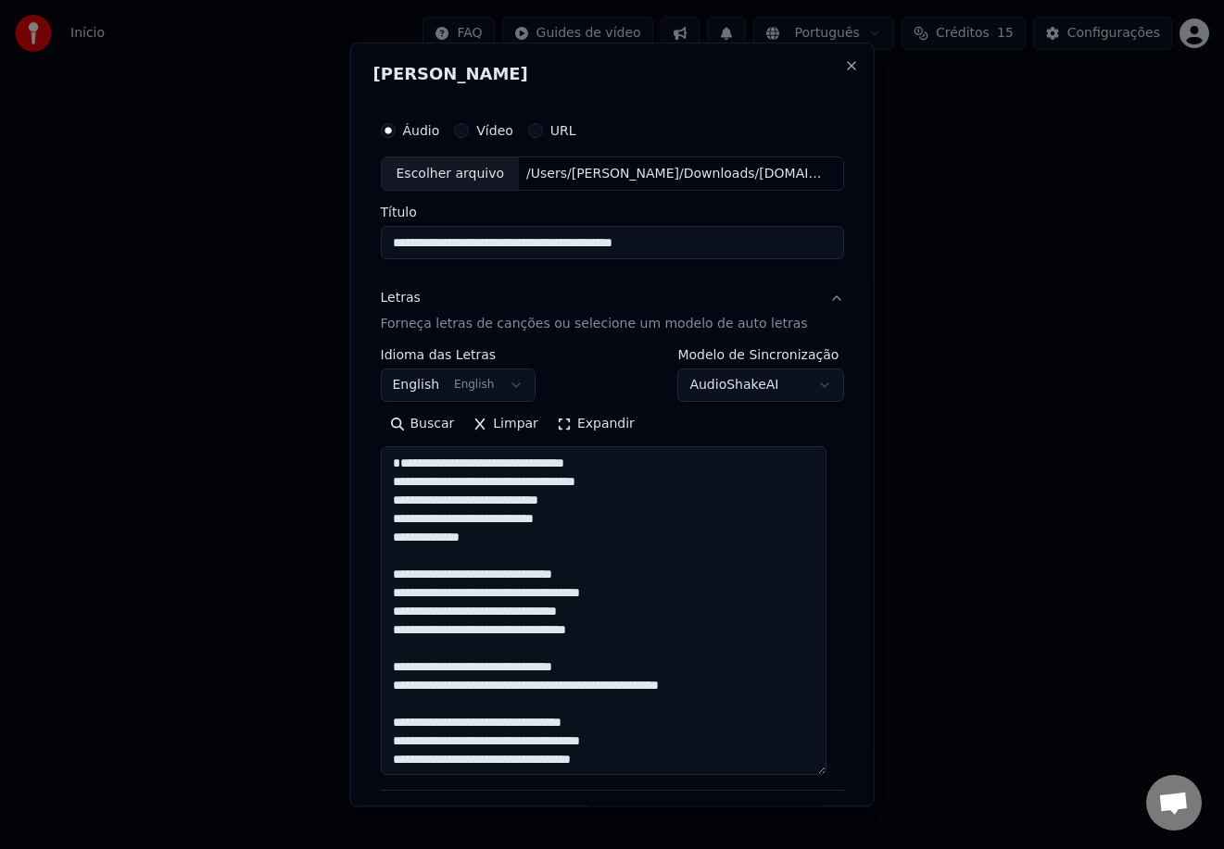
drag, startPoint x: 528, startPoint y: 245, endPoint x: 379, endPoint y: 239, distance: 149.2
click at [383, 242] on input "**********" at bounding box center [612, 243] width 464 height 33
drag, startPoint x: 570, startPoint y: 242, endPoint x: 521, endPoint y: 264, distance: 53.0
click at [570, 242] on input "**********" at bounding box center [612, 243] width 464 height 33
click at [395, 244] on input "**********" at bounding box center [612, 243] width 464 height 33
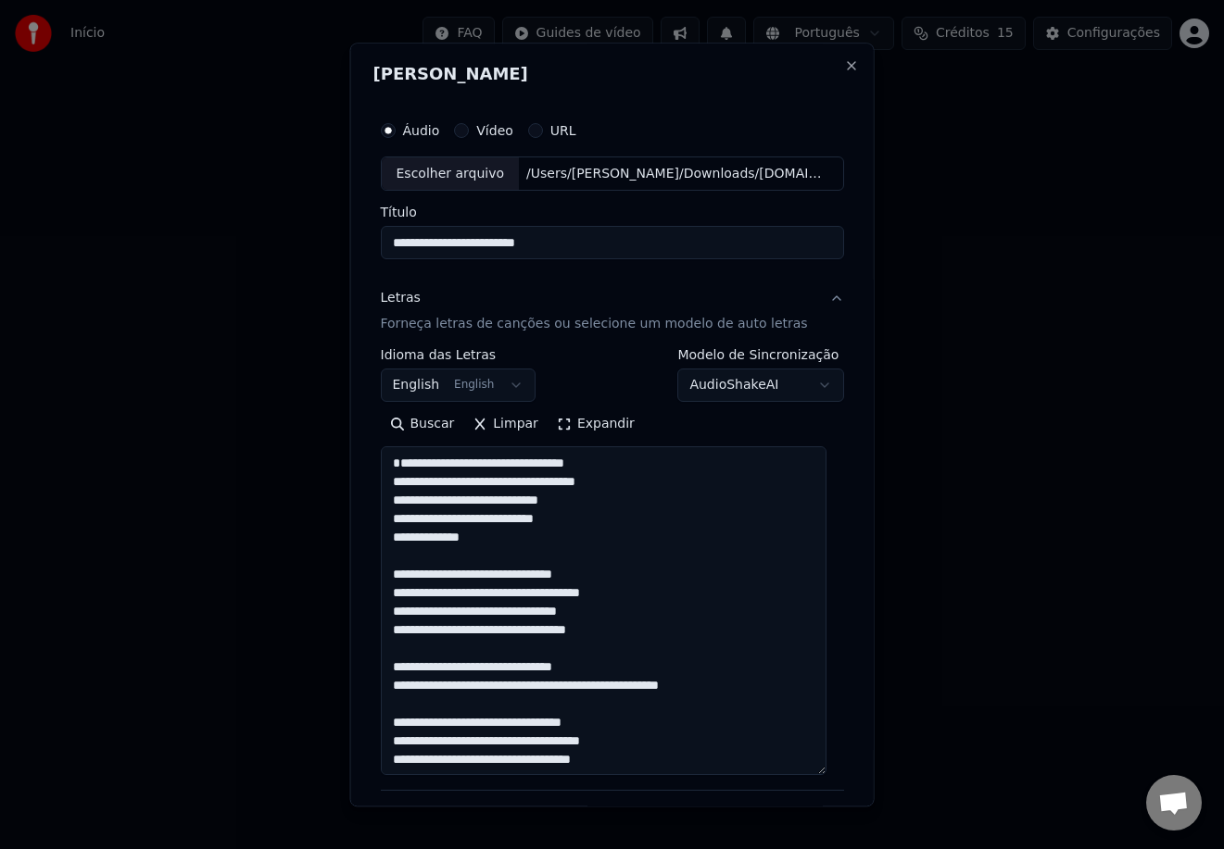
click at [622, 243] on input "**********" at bounding box center [612, 243] width 464 height 33
type input "**********"
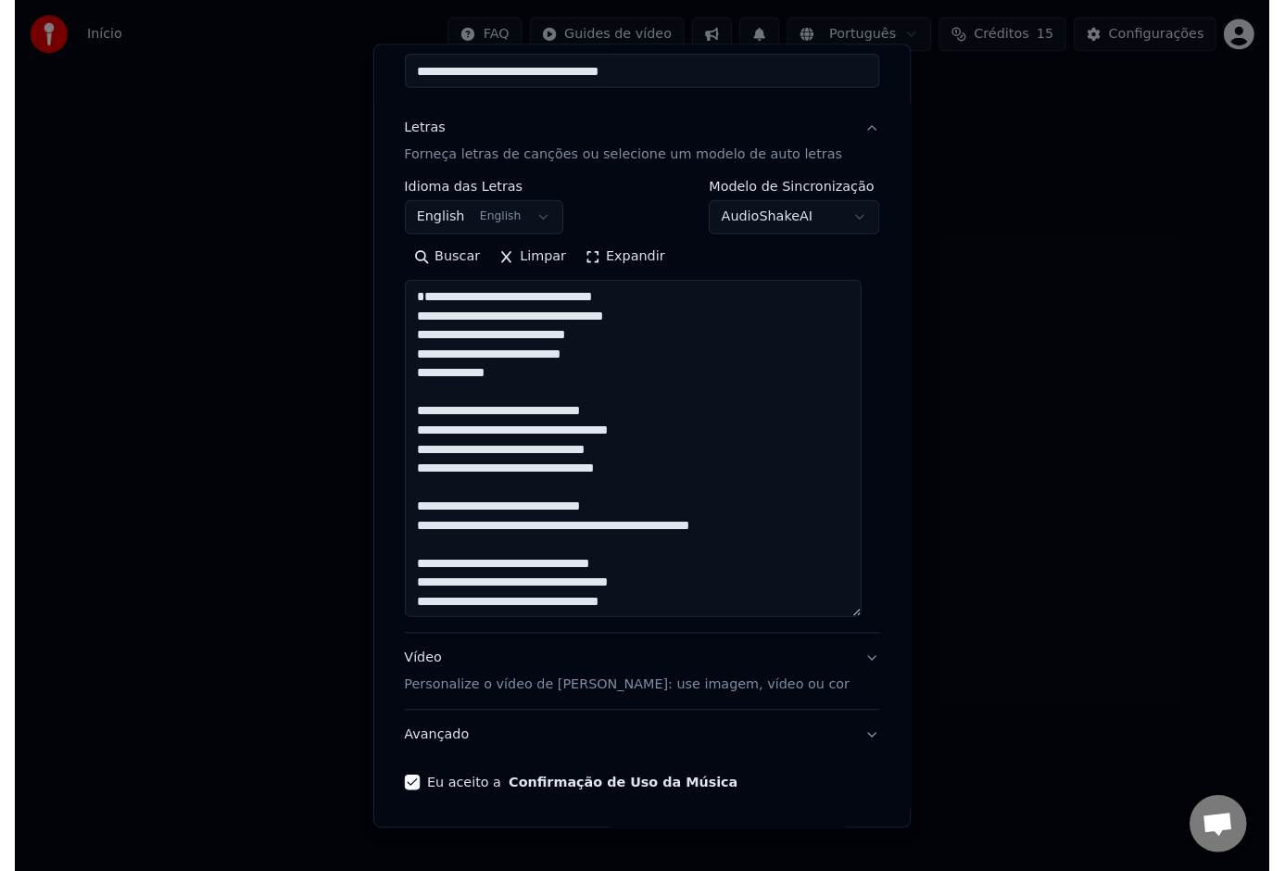
scroll to position [238, 0]
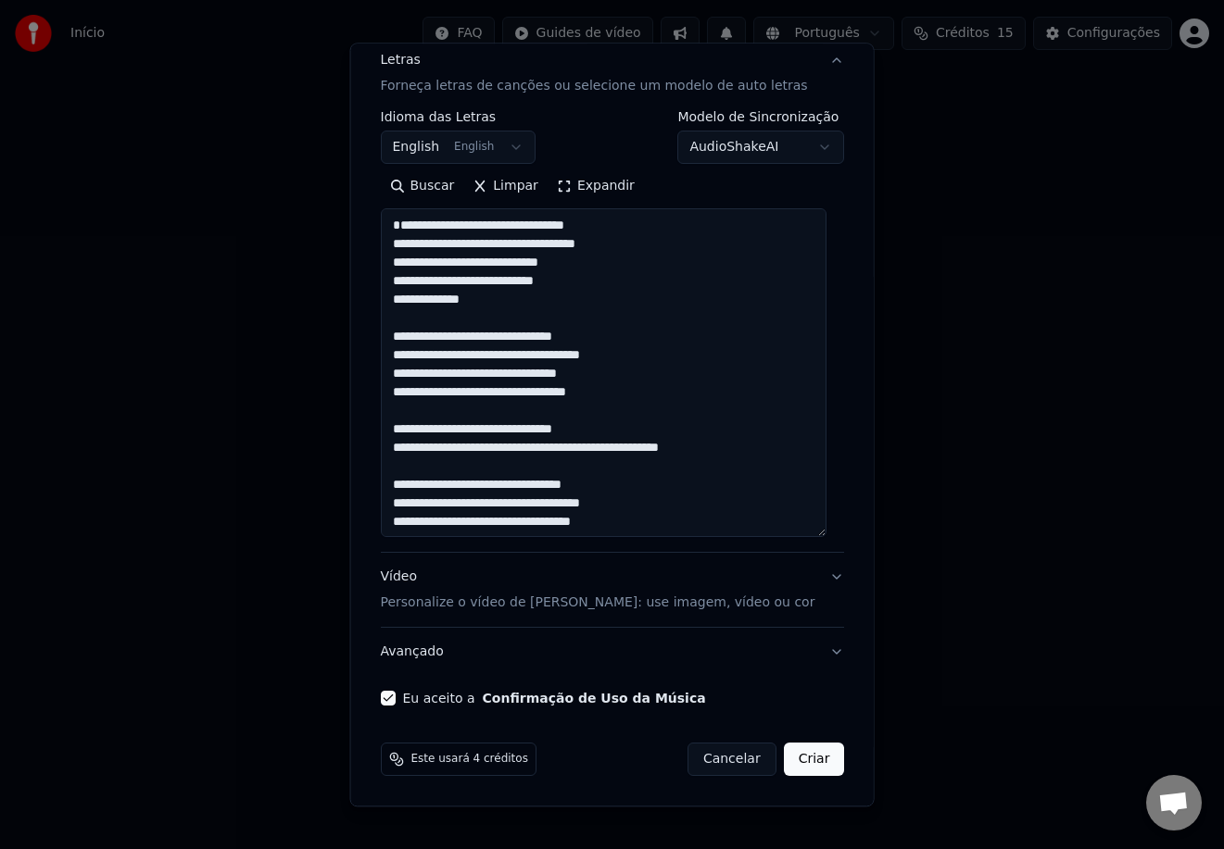
click at [804, 763] on button "Criar" at bounding box center [813, 760] width 61 height 33
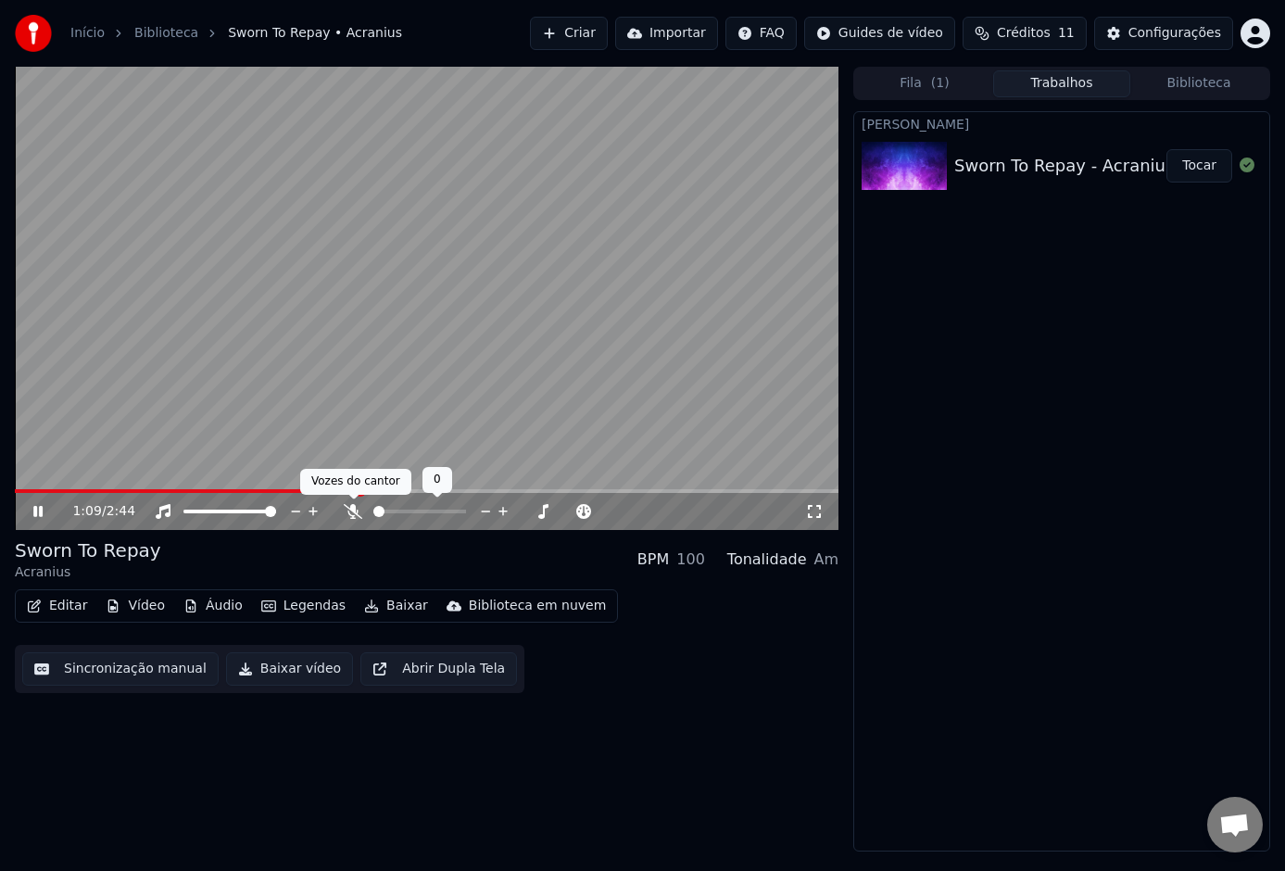
click at [355, 513] on icon at bounding box center [353, 511] width 19 height 15
click at [114, 671] on button "Sincronização manual" at bounding box center [120, 668] width 196 height 33
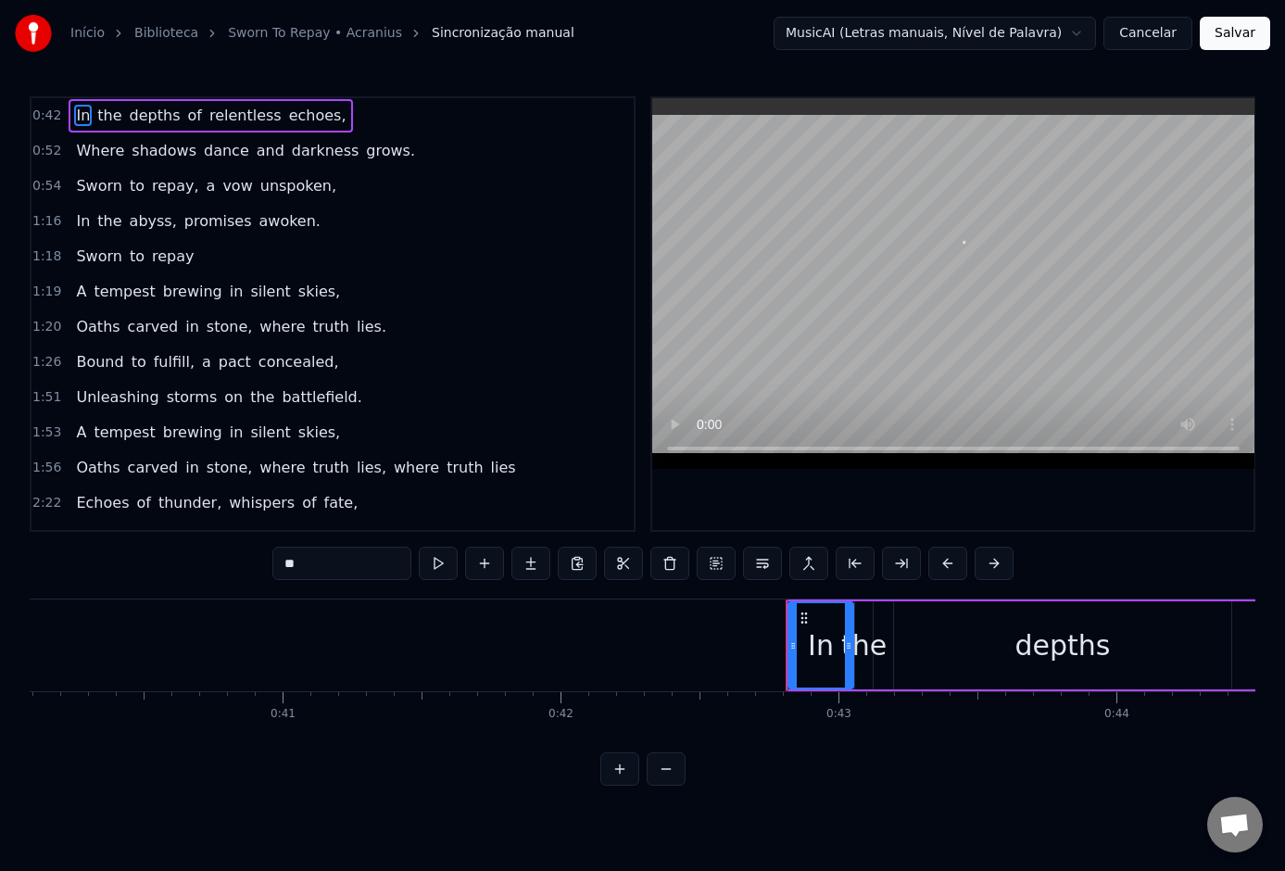
scroll to position [0, 11803]
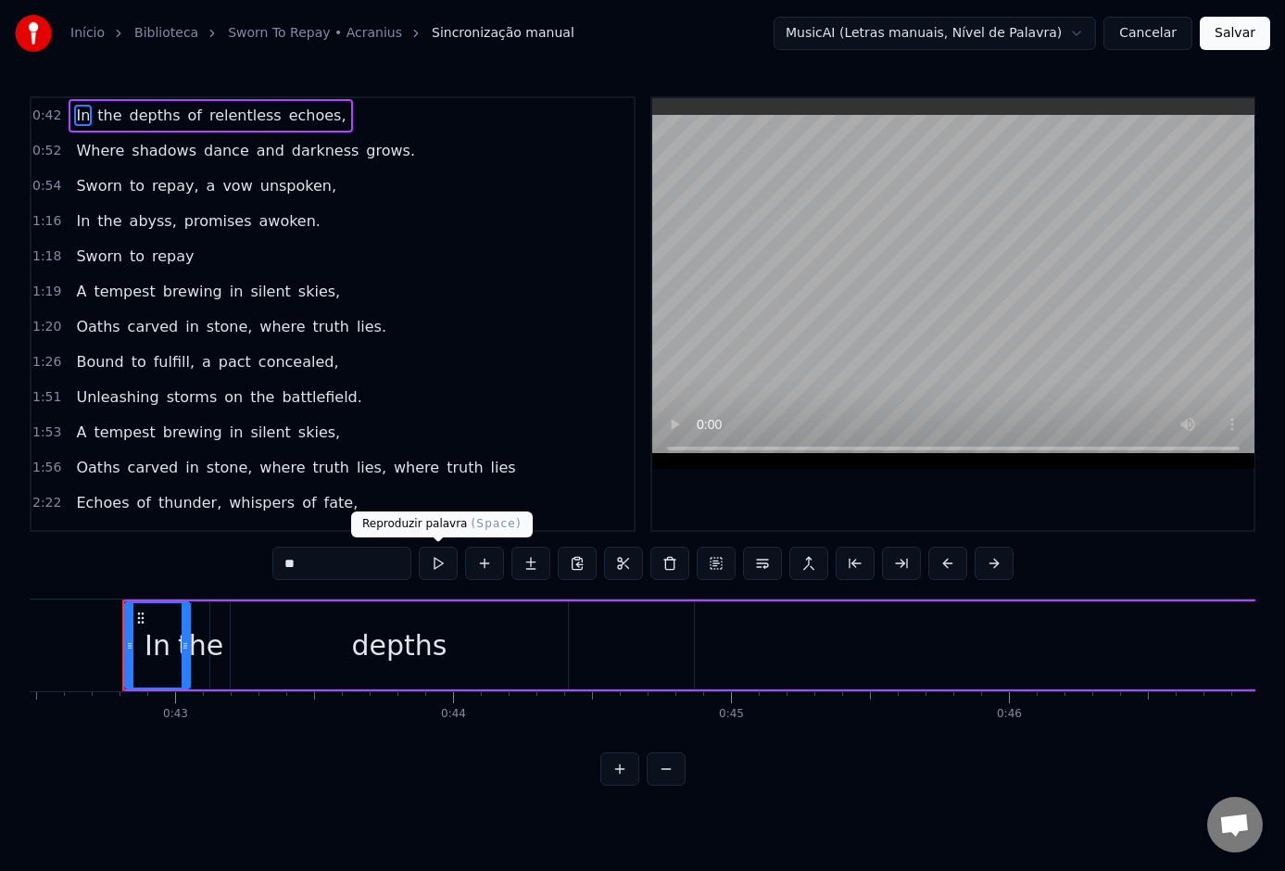
click at [439, 562] on button at bounding box center [438, 562] width 39 height 33
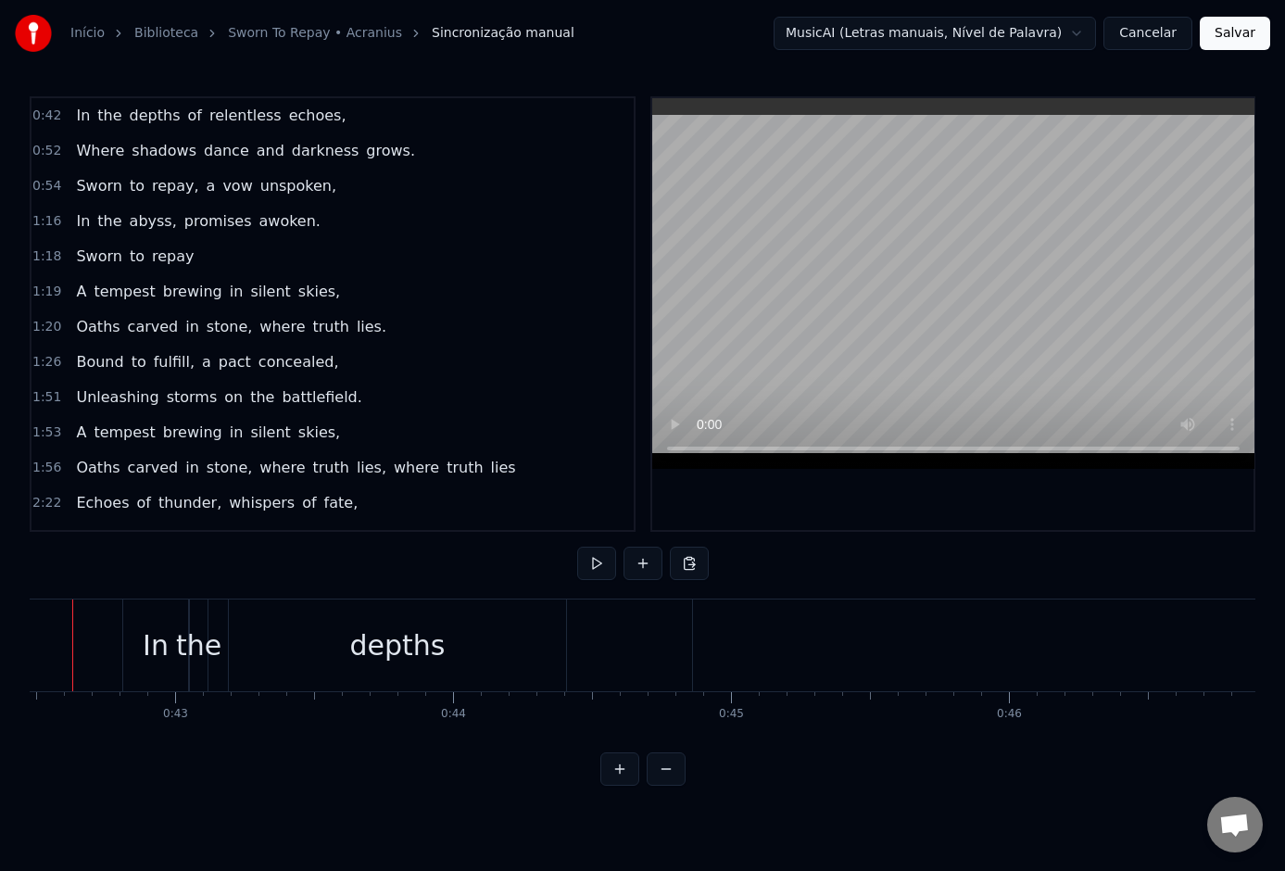
scroll to position [0, 11753]
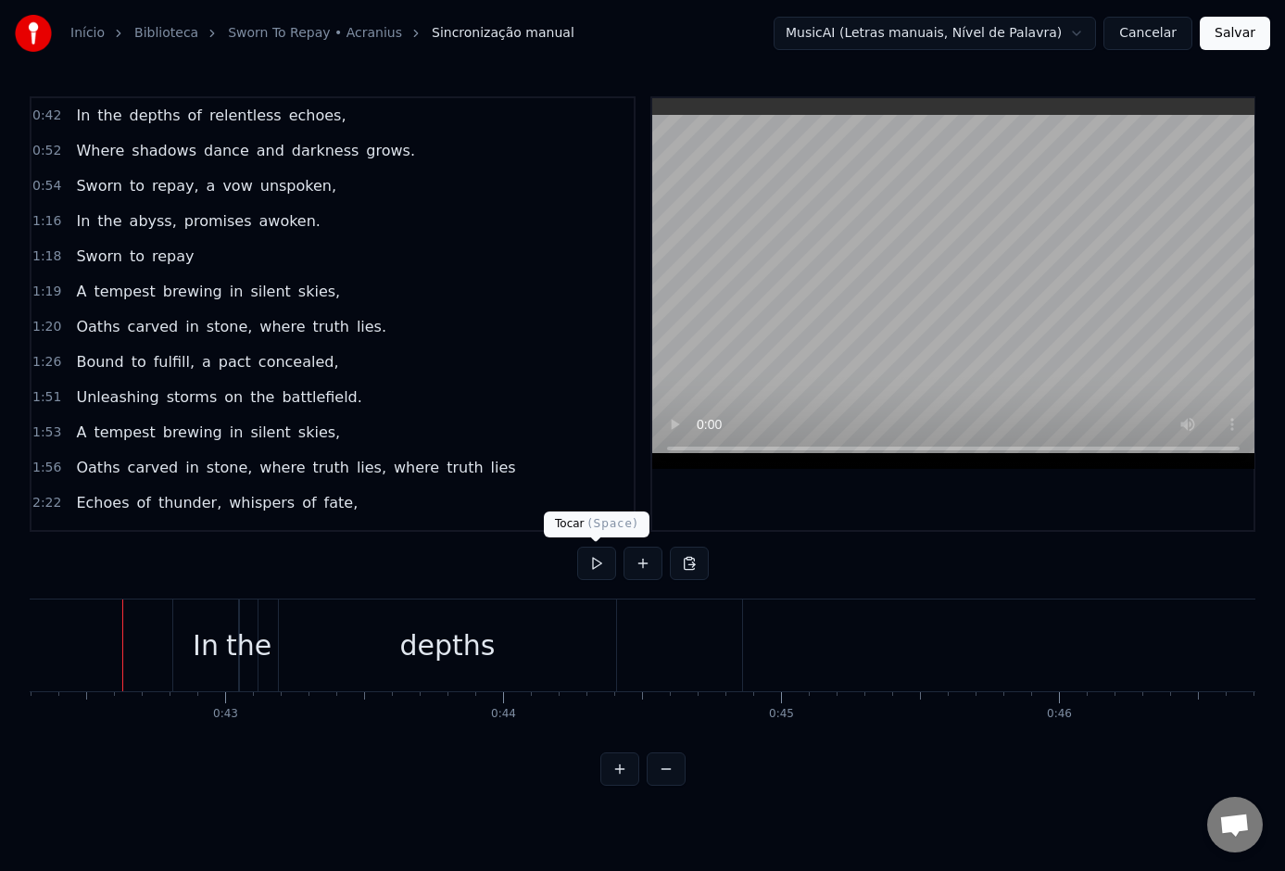
click at [598, 565] on button at bounding box center [596, 562] width 39 height 33
click at [607, 563] on button at bounding box center [596, 562] width 39 height 33
click at [606, 562] on button at bounding box center [596, 562] width 39 height 33
click at [204, 657] on div "In" at bounding box center [206, 645] width 26 height 42
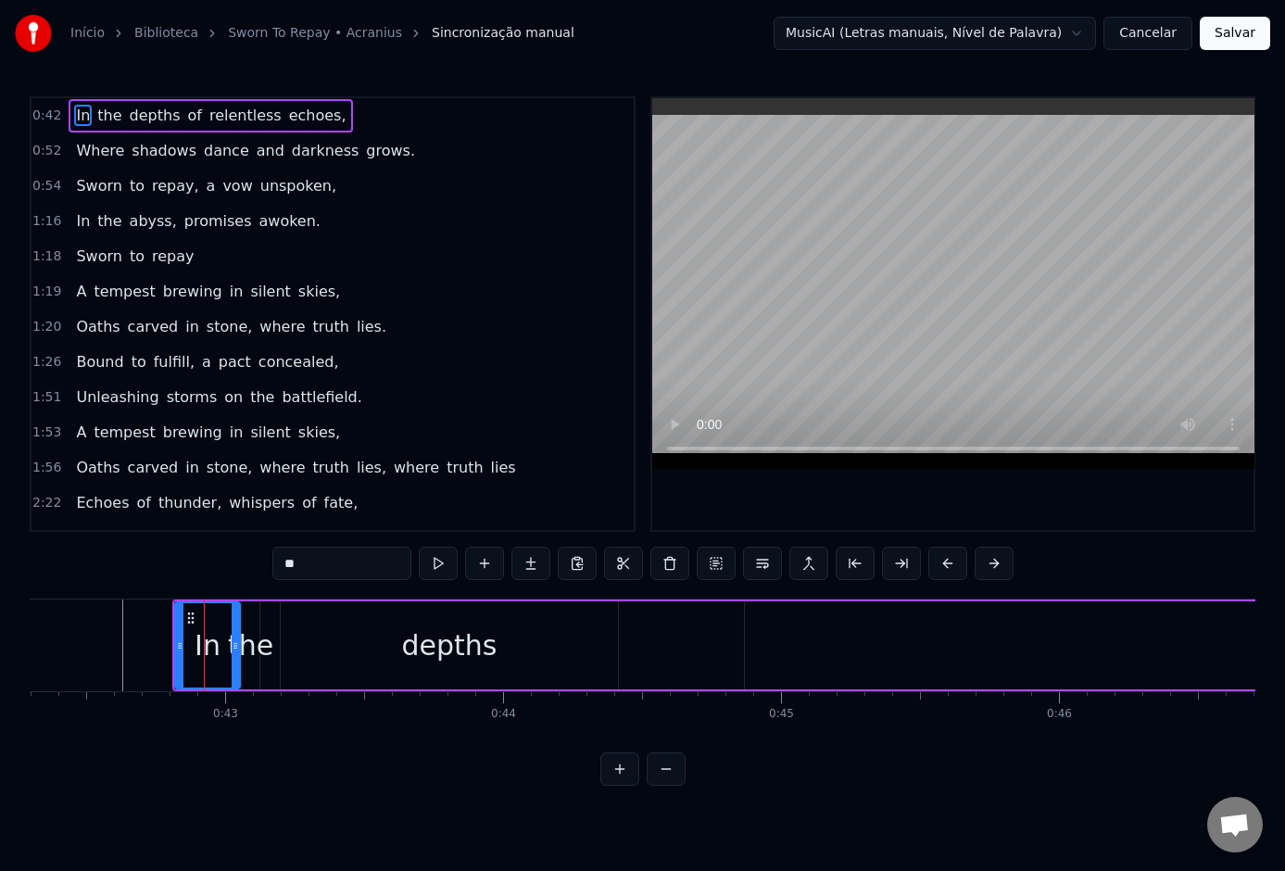
scroll to position [0, 10680]
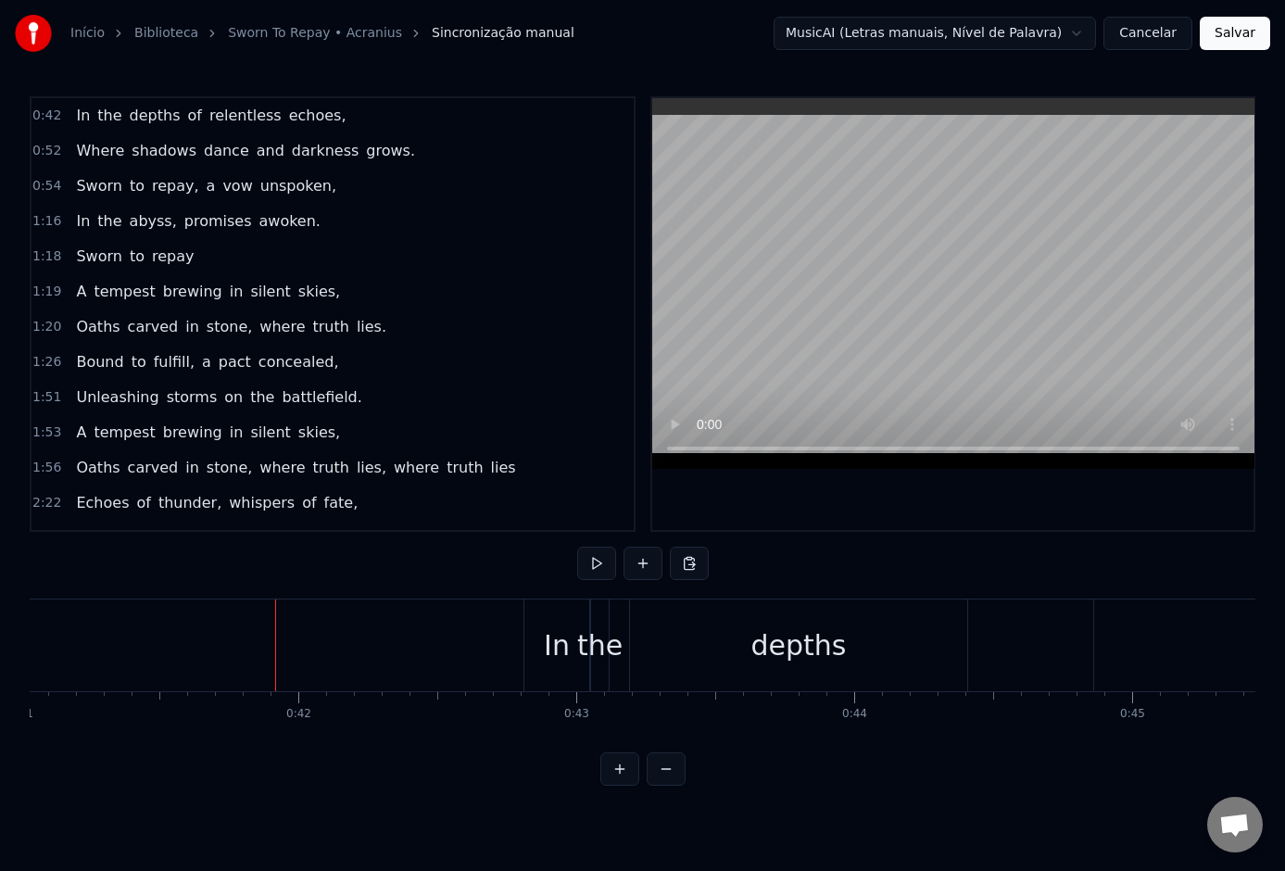
scroll to position [0, 11437]
click at [606, 562] on button at bounding box center [596, 562] width 39 height 33
click at [599, 563] on button at bounding box center [596, 562] width 39 height 33
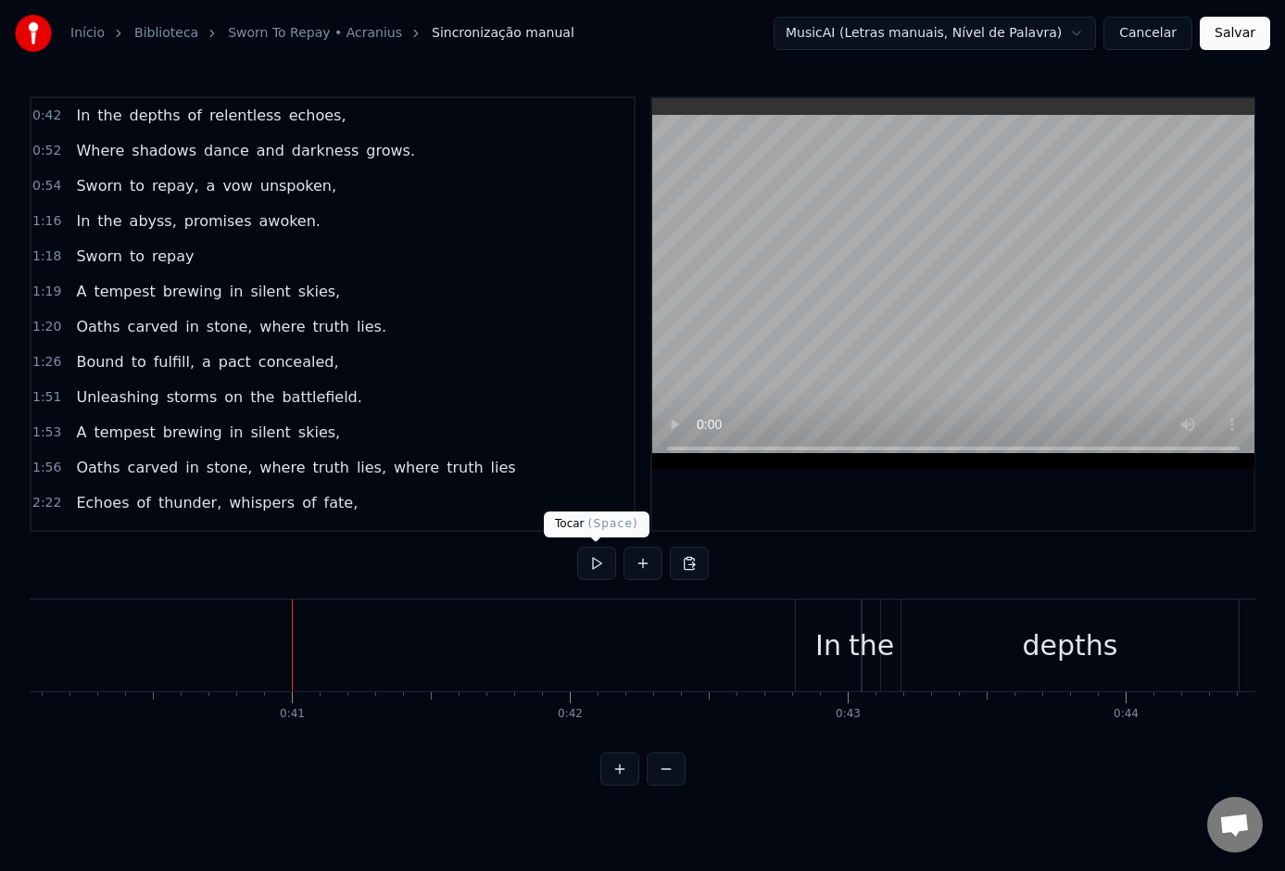
click at [594, 563] on button at bounding box center [596, 562] width 39 height 33
click at [600, 562] on button at bounding box center [596, 562] width 39 height 33
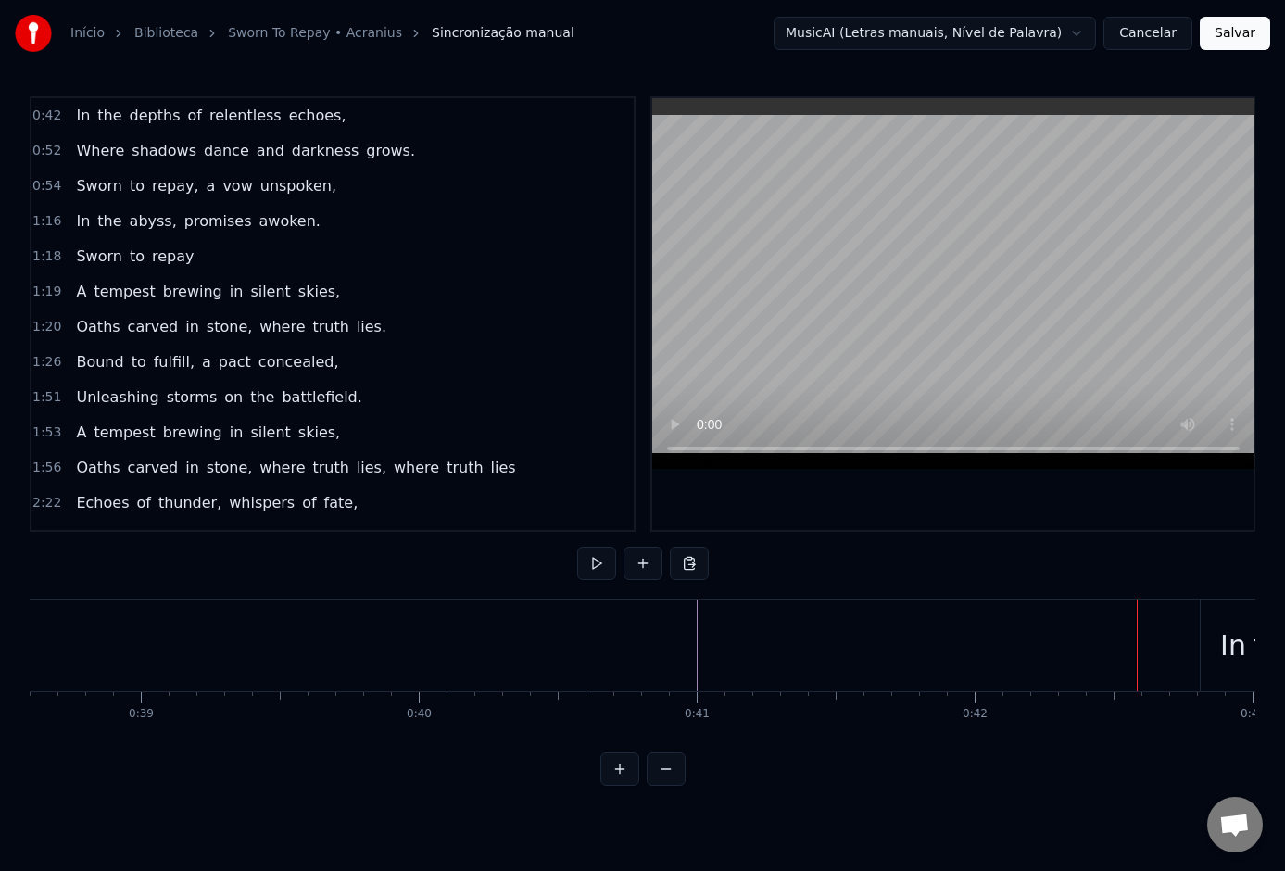
scroll to position [0, 10553]
click at [605, 558] on button at bounding box center [596, 562] width 39 height 33
click at [597, 564] on button at bounding box center [596, 562] width 39 height 33
click at [622, 774] on button at bounding box center [619, 768] width 39 height 33
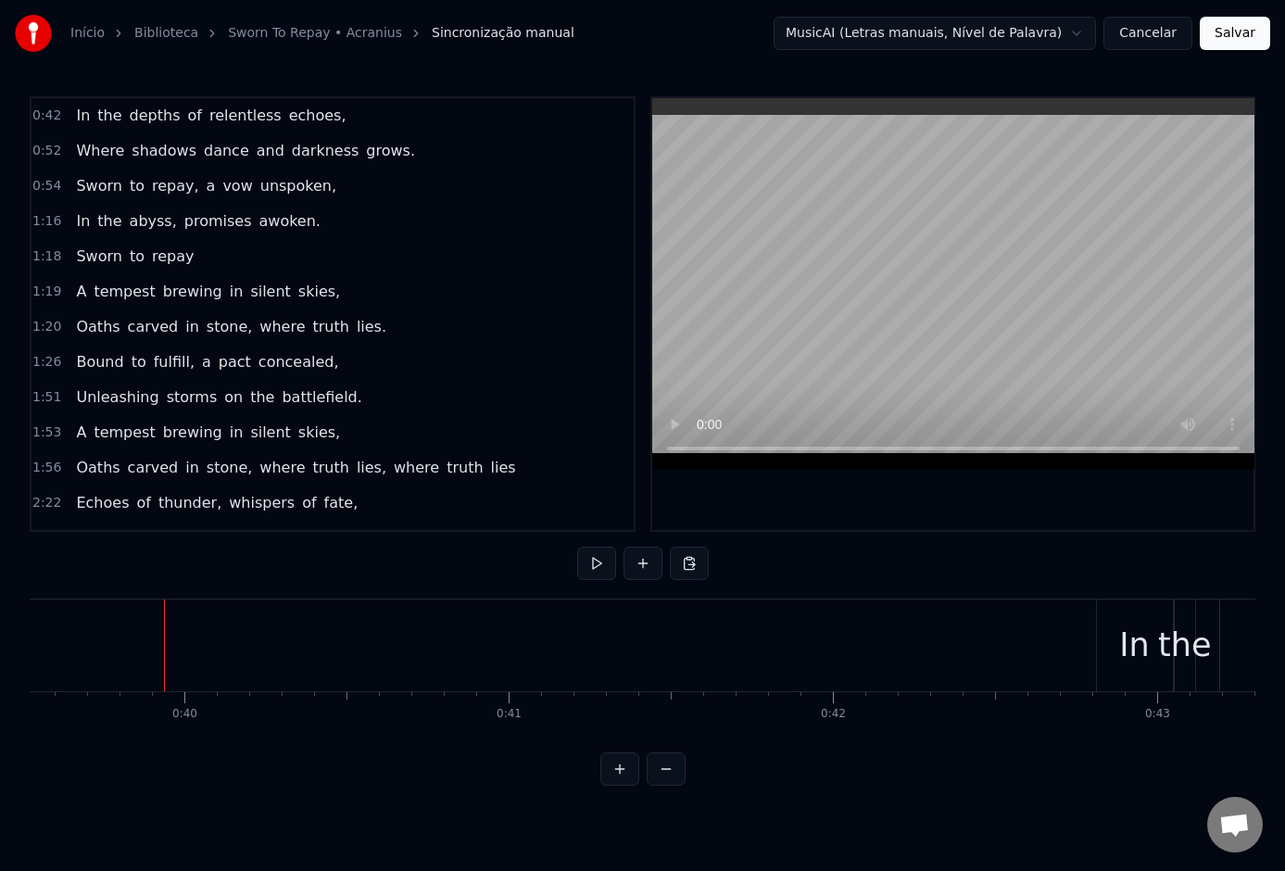
scroll to position [0, 12854]
click at [604, 563] on button at bounding box center [596, 562] width 39 height 33
click at [593, 558] on button at bounding box center [596, 562] width 39 height 33
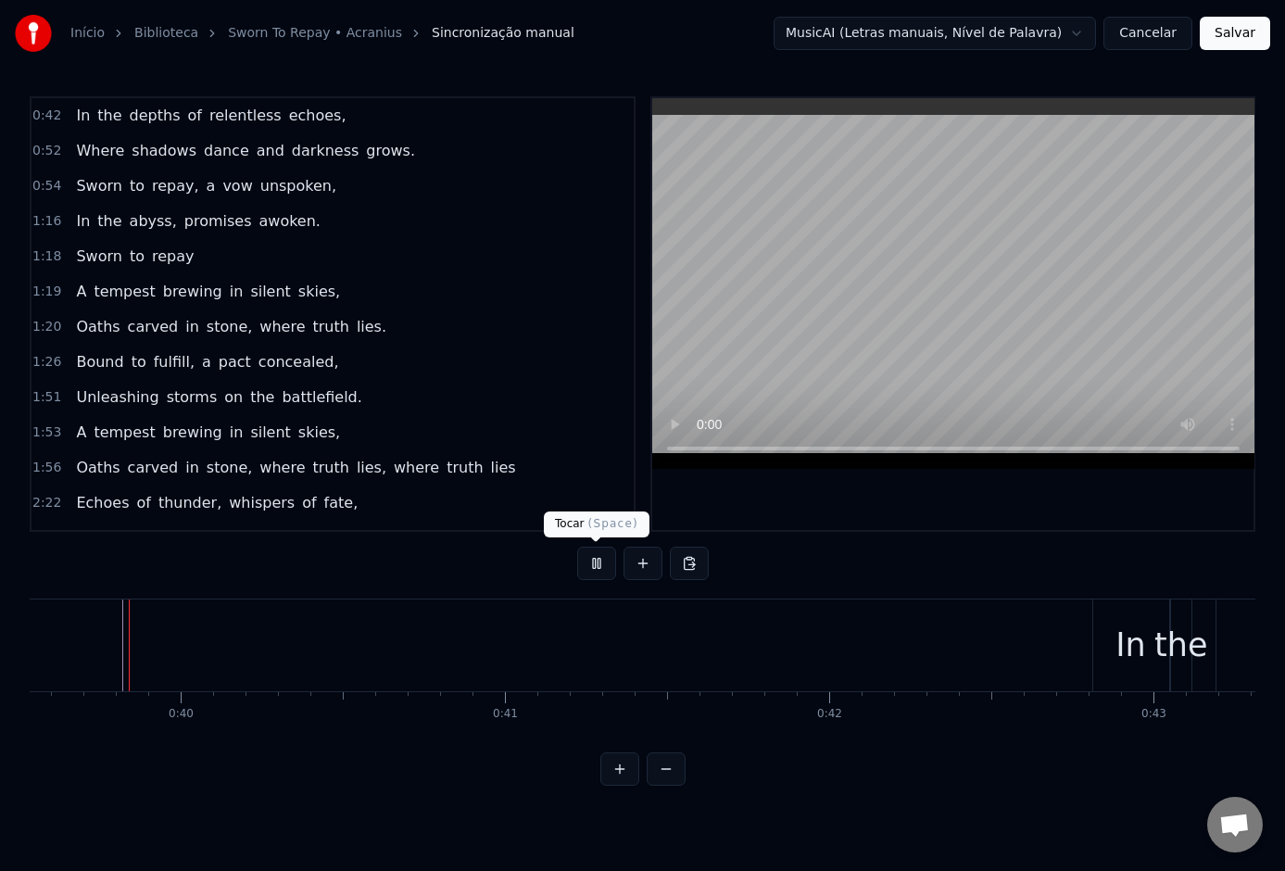
click at [593, 558] on button at bounding box center [596, 562] width 39 height 33
click at [596, 559] on button at bounding box center [596, 562] width 39 height 33
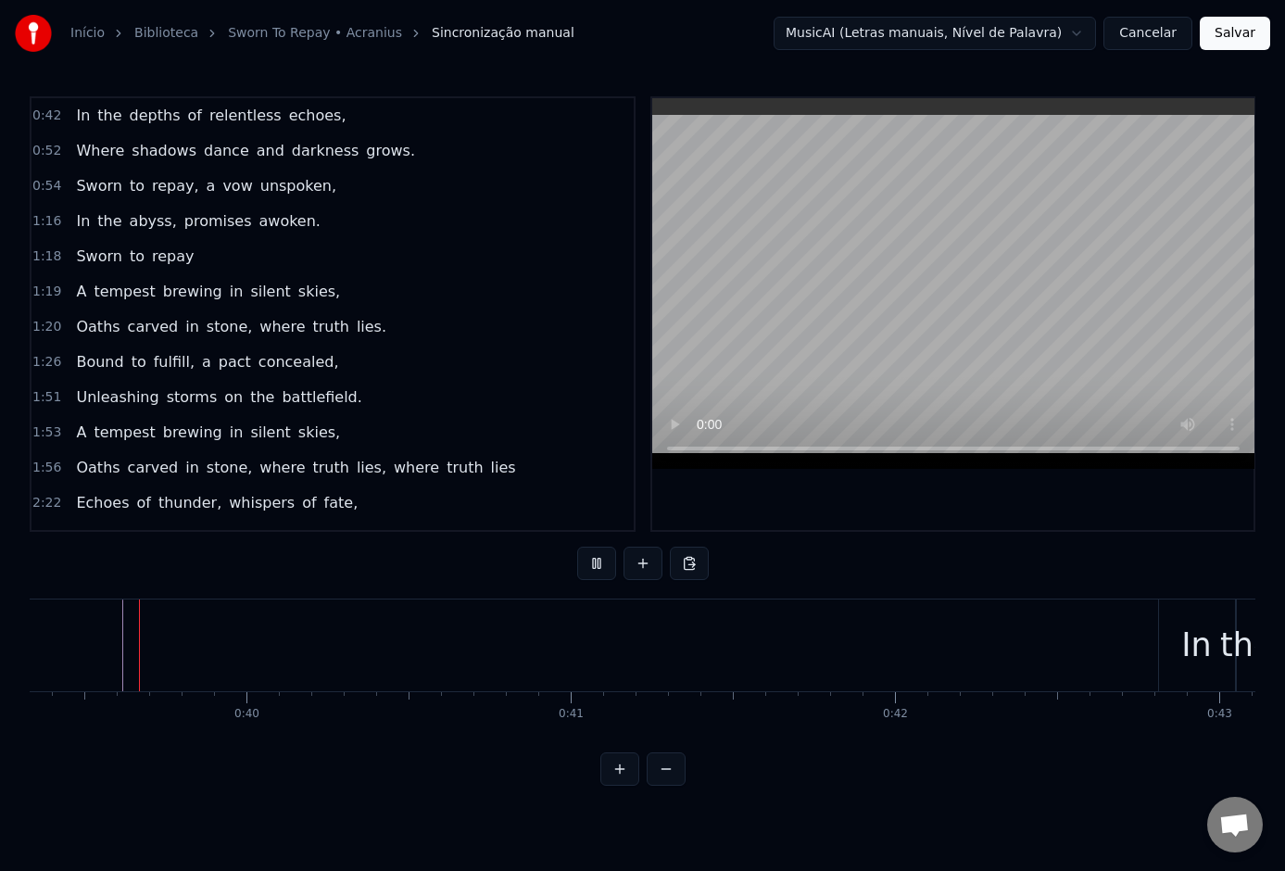
click at [596, 559] on button at bounding box center [596, 562] width 39 height 33
click at [589, 557] on button at bounding box center [596, 562] width 39 height 33
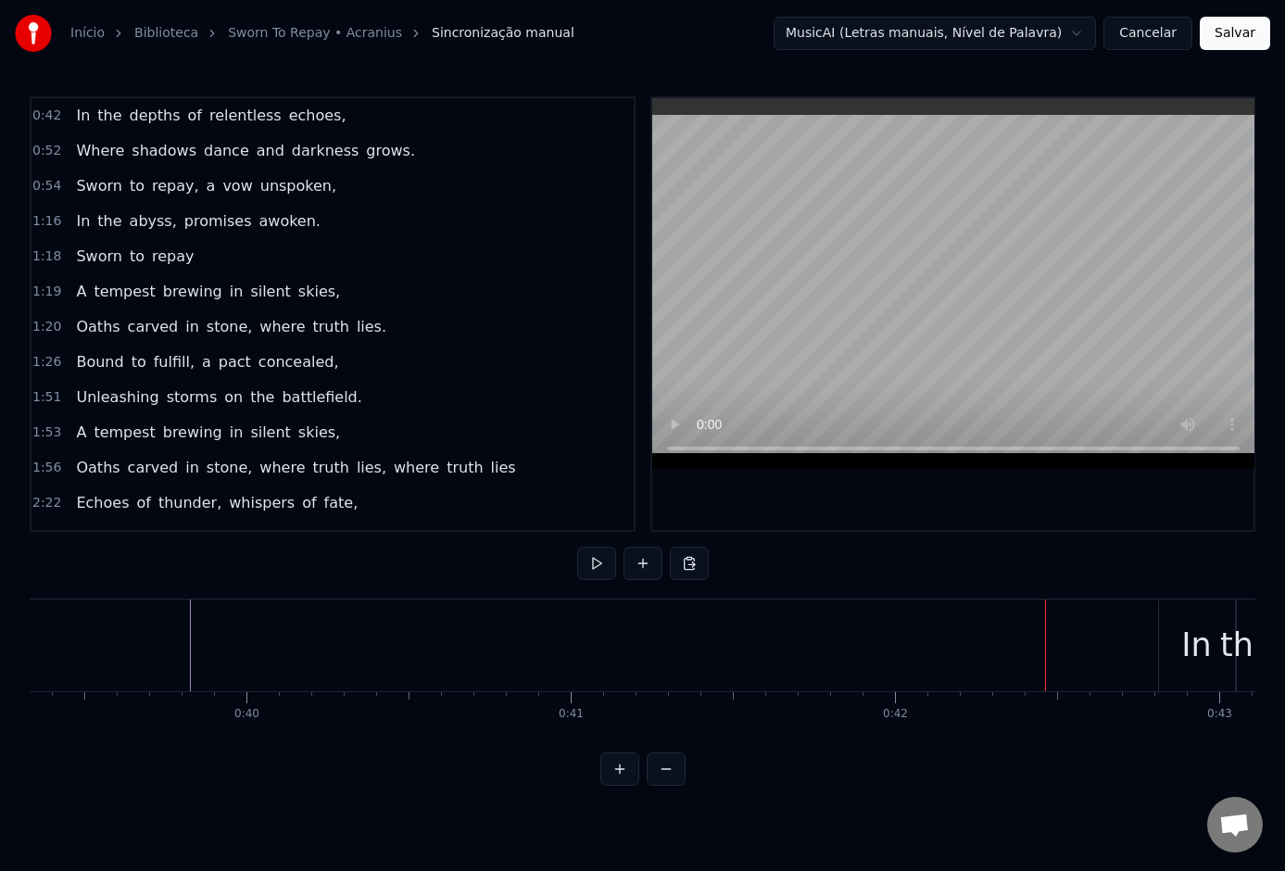
click at [1200, 641] on div "In" at bounding box center [1196, 645] width 31 height 49
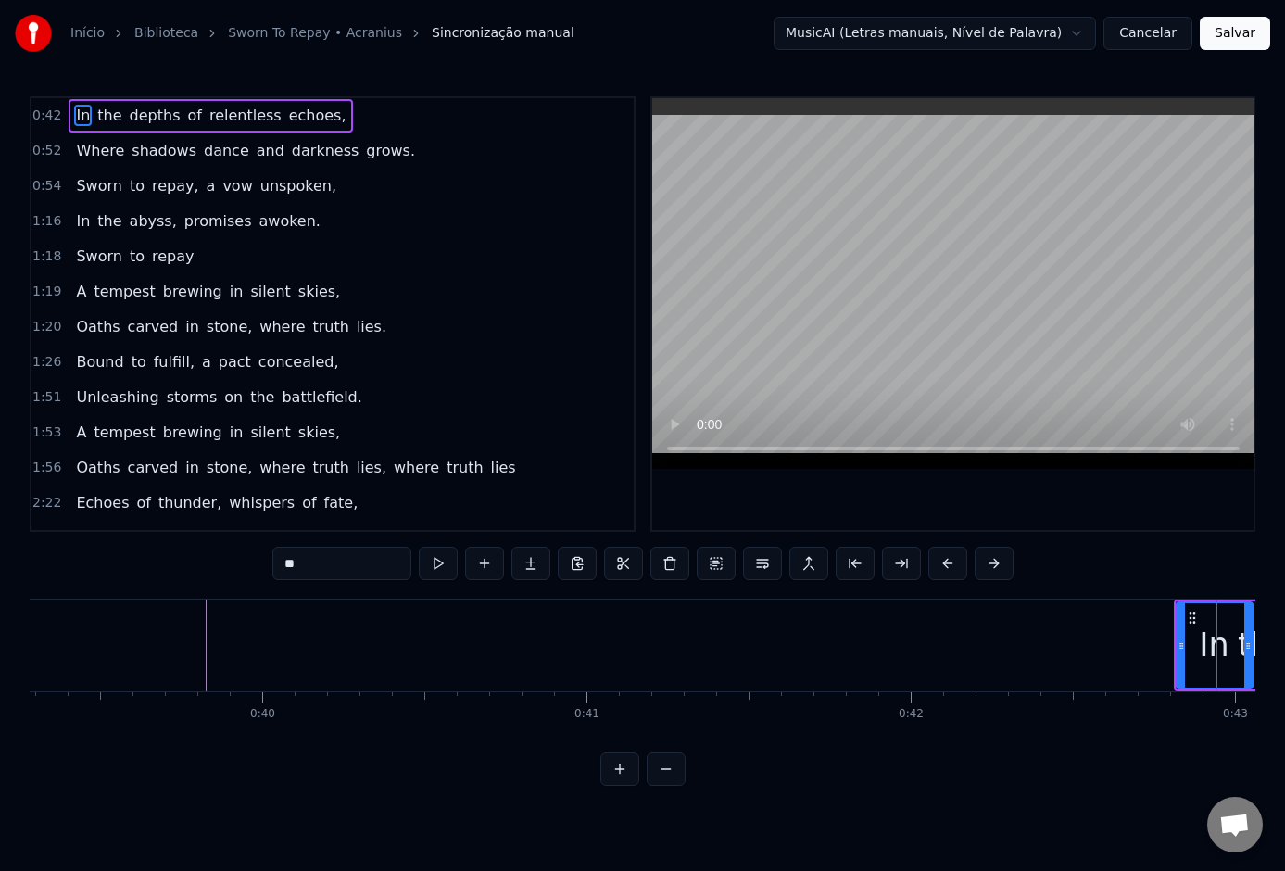
scroll to position [0, 12815]
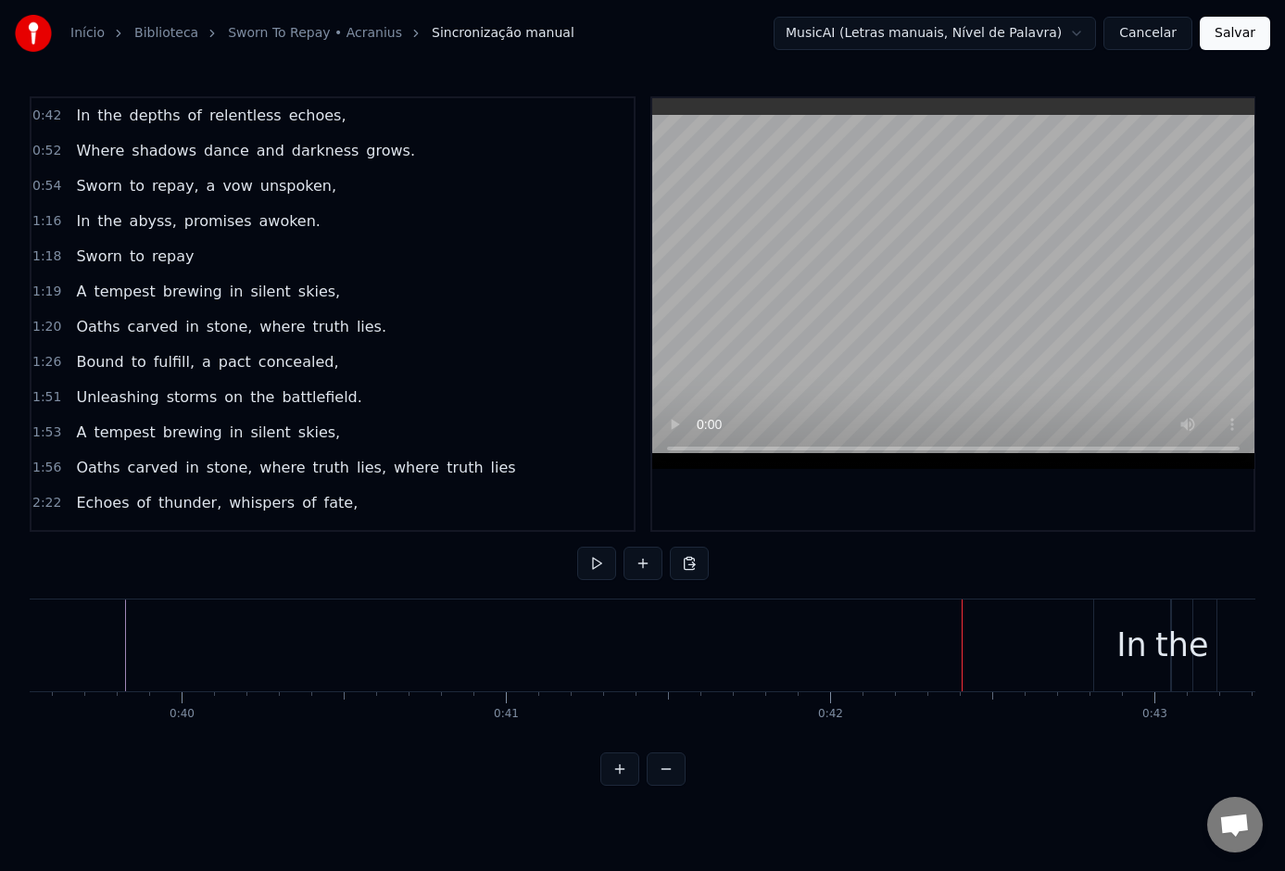
click at [1108, 645] on div "In" at bounding box center [1132, 645] width 76 height 92
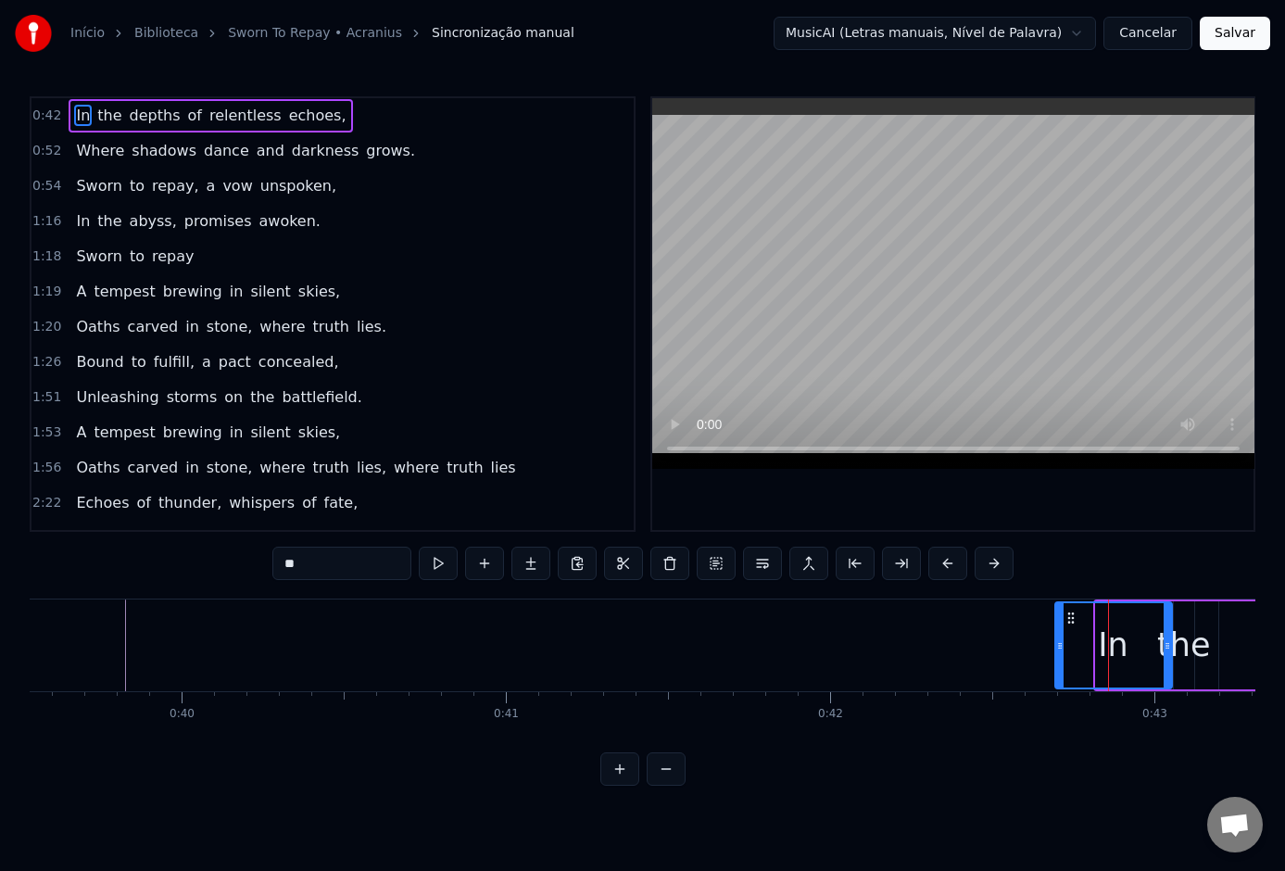
drag, startPoint x: 1097, startPoint y: 646, endPoint x: 1075, endPoint y: 650, distance: 21.8
click at [1057, 647] on icon at bounding box center [1059, 645] width 7 height 15
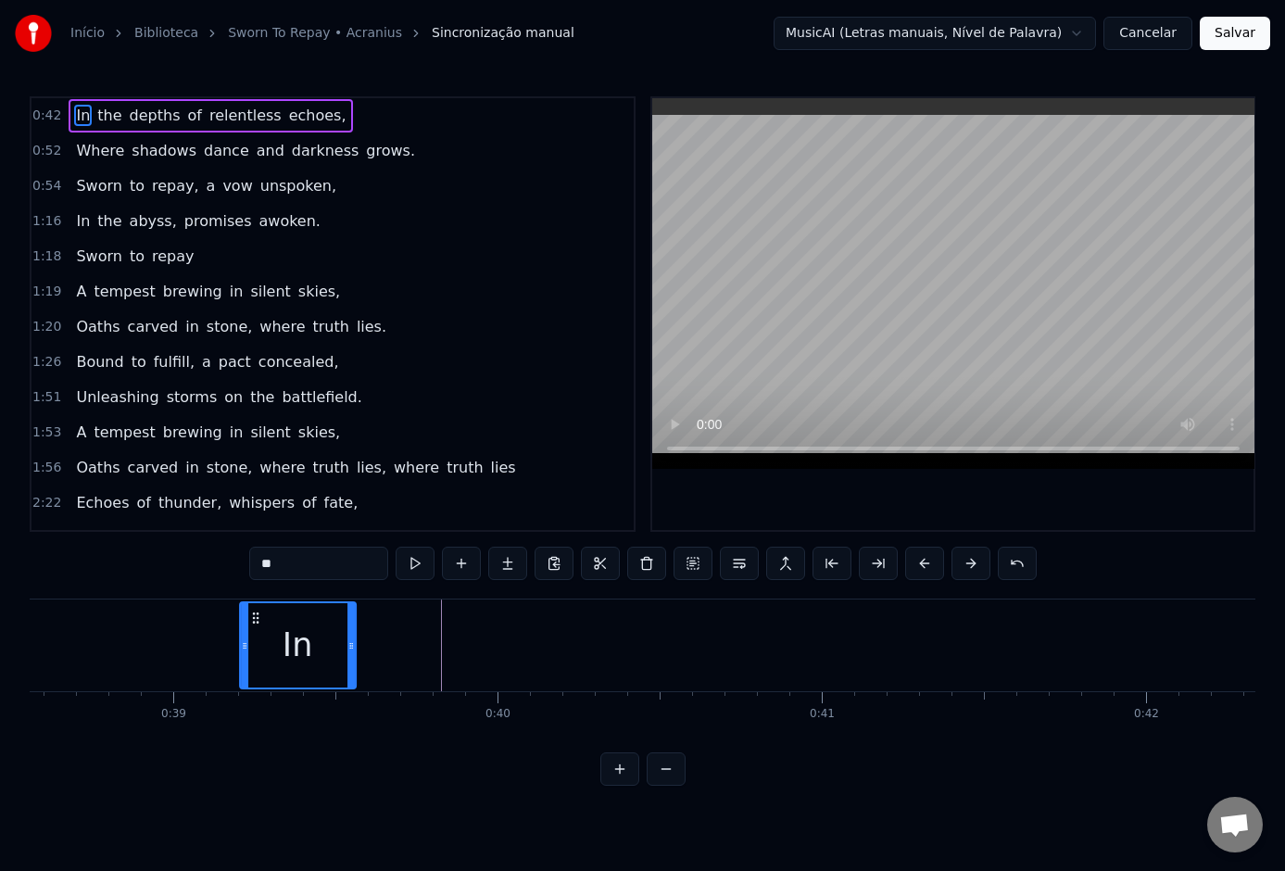
scroll to position [0, 12494]
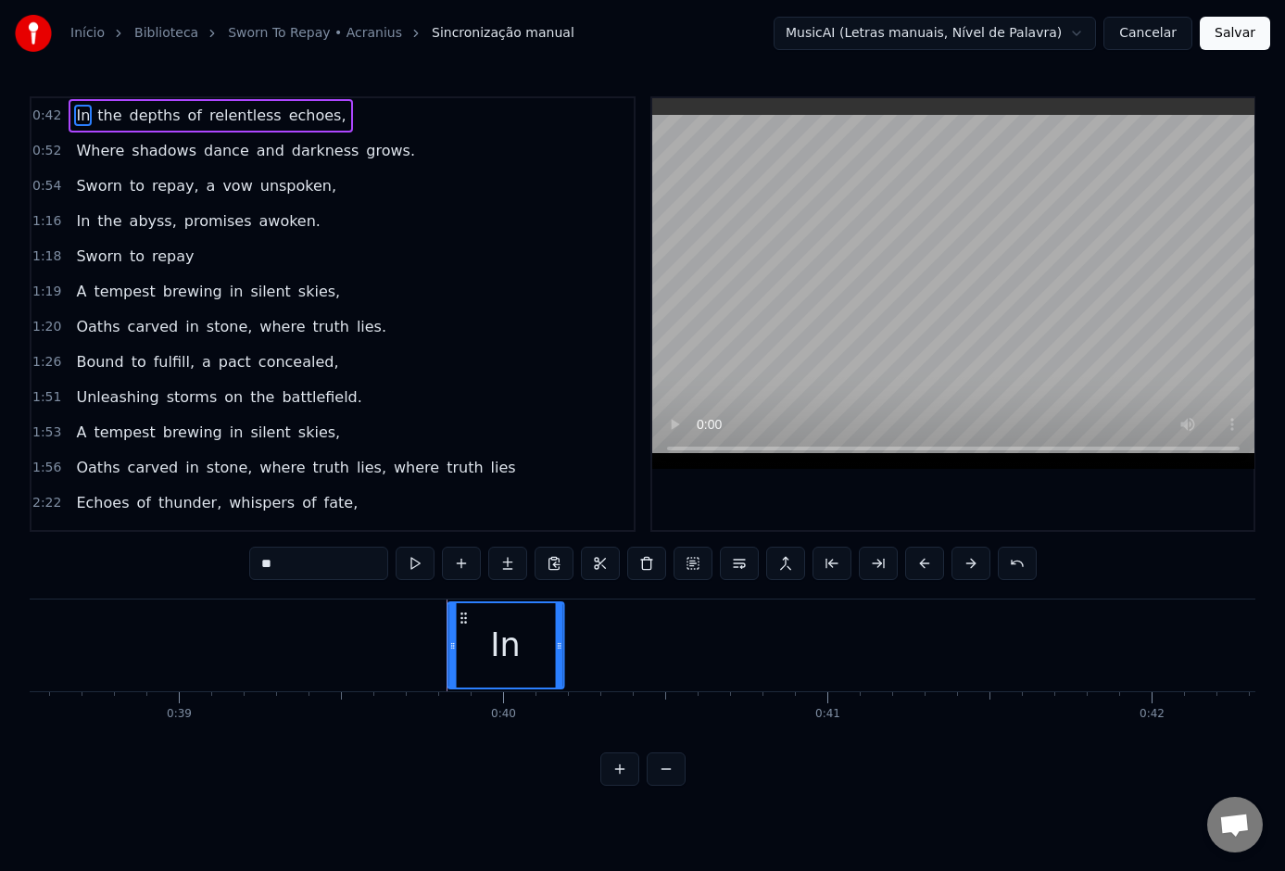
drag, startPoint x: 1071, startPoint y: 616, endPoint x: 465, endPoint y: 655, distance: 607.0
click at [463, 655] on div "In" at bounding box center [505, 645] width 114 height 84
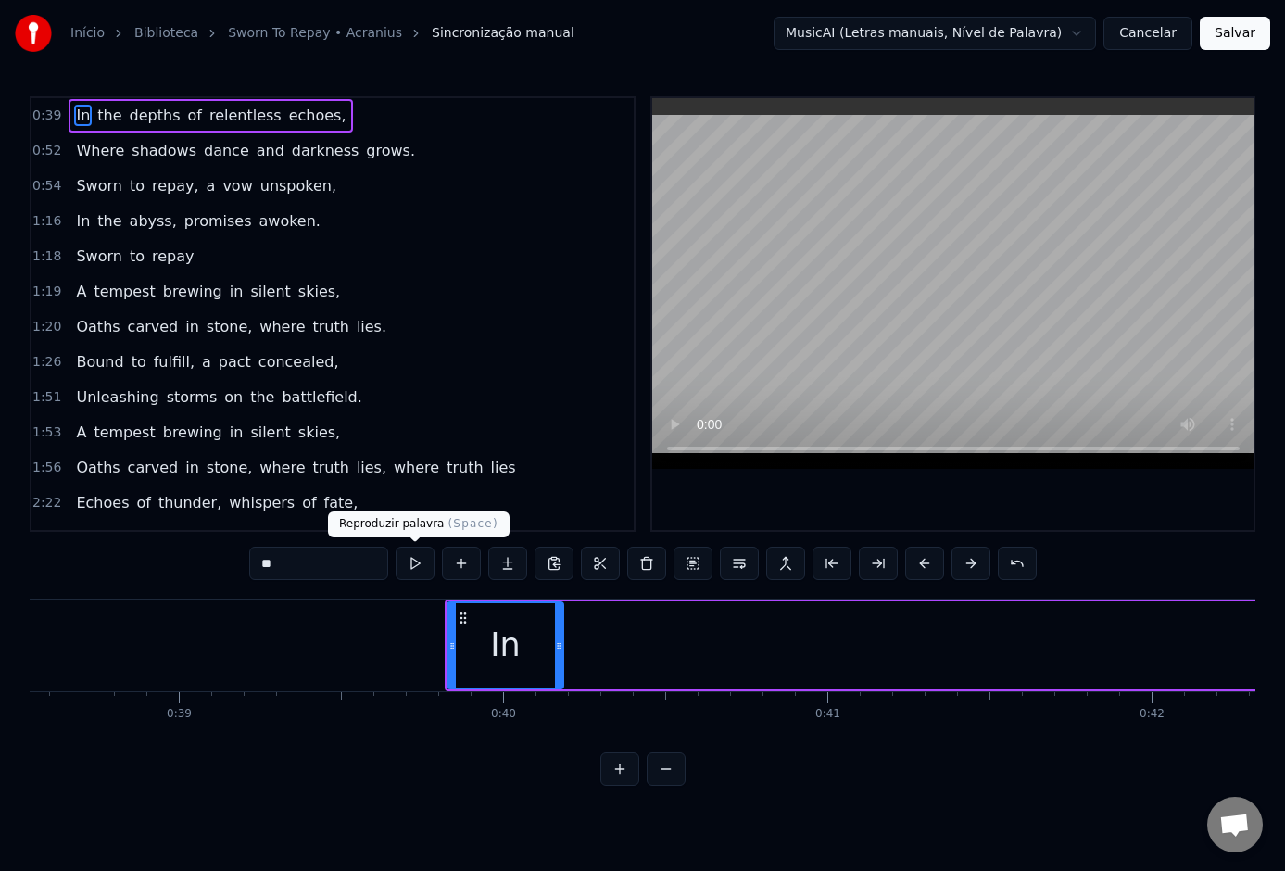
click at [421, 567] on button at bounding box center [414, 562] width 39 height 33
click at [422, 564] on button at bounding box center [414, 562] width 39 height 33
click at [420, 560] on button at bounding box center [414, 562] width 39 height 33
click at [421, 562] on button at bounding box center [414, 562] width 39 height 33
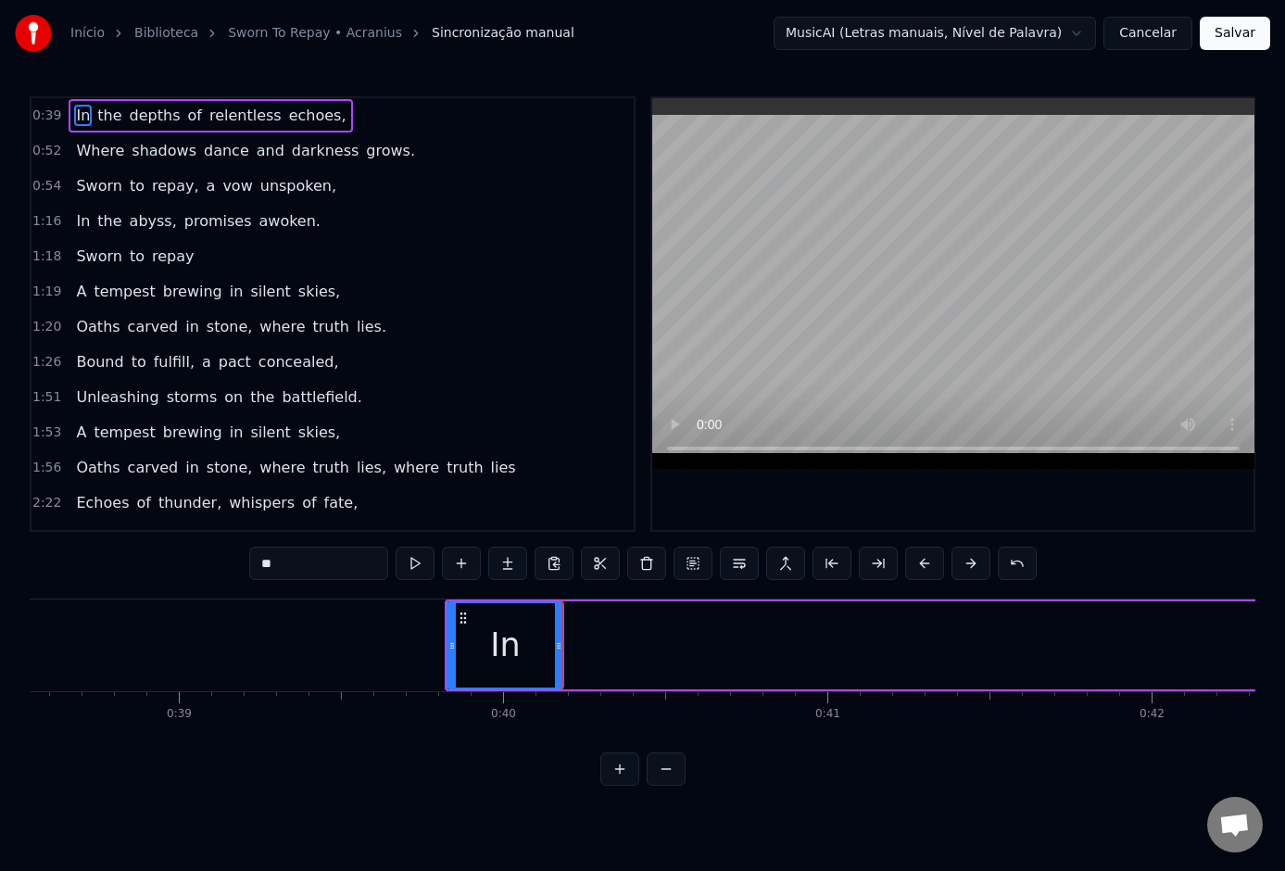
click at [522, 725] on div "In the depths of relentless echoes, Where shadows dance and darkness grows. Swo…" at bounding box center [642, 667] width 1225 height 139
click at [526, 768] on div "0:39 In the depths of relentless echoes, 0:52 Where shadows dance and darkness …" at bounding box center [642, 440] width 1225 height 689
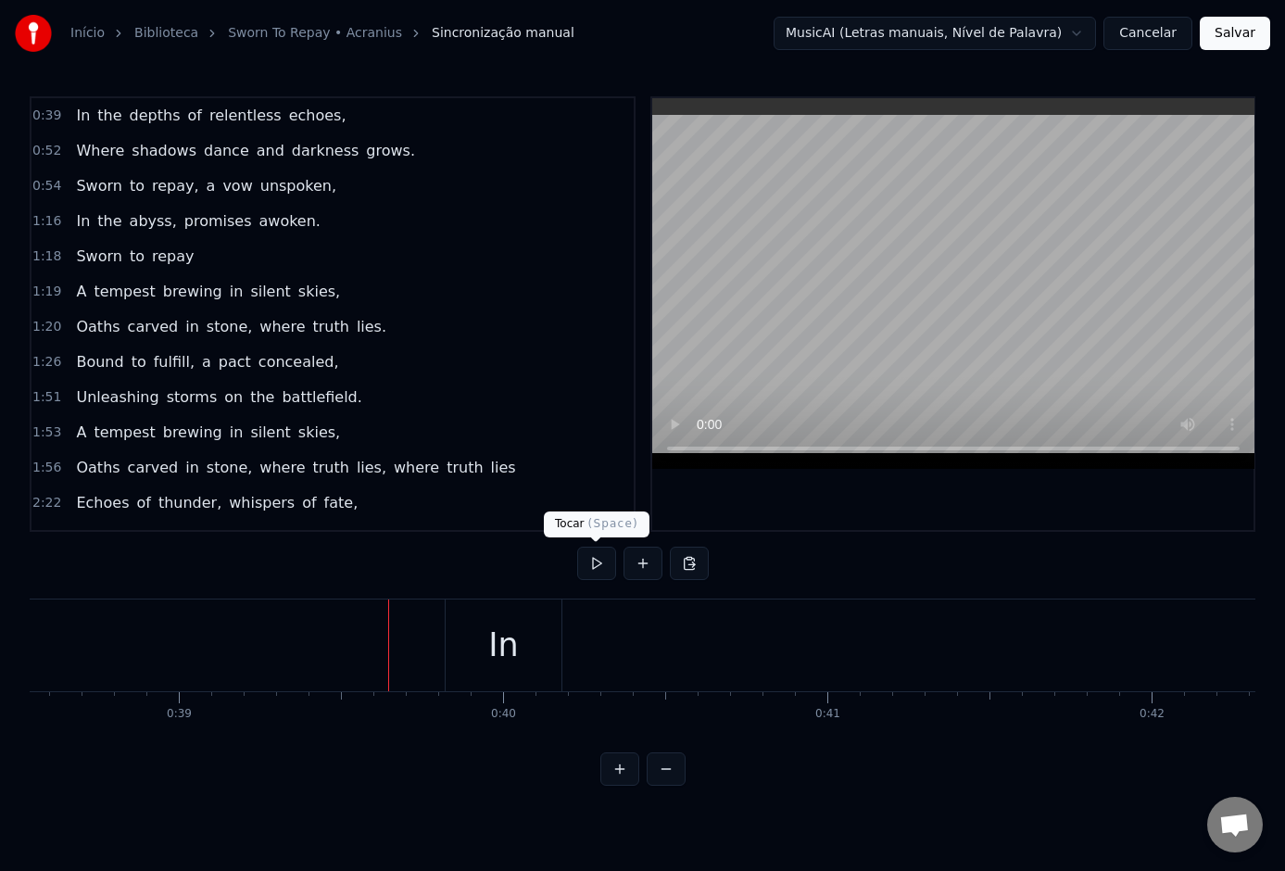
click at [598, 565] on button at bounding box center [596, 562] width 39 height 33
click at [601, 561] on button at bounding box center [596, 562] width 39 height 33
click at [598, 560] on button at bounding box center [596, 562] width 39 height 33
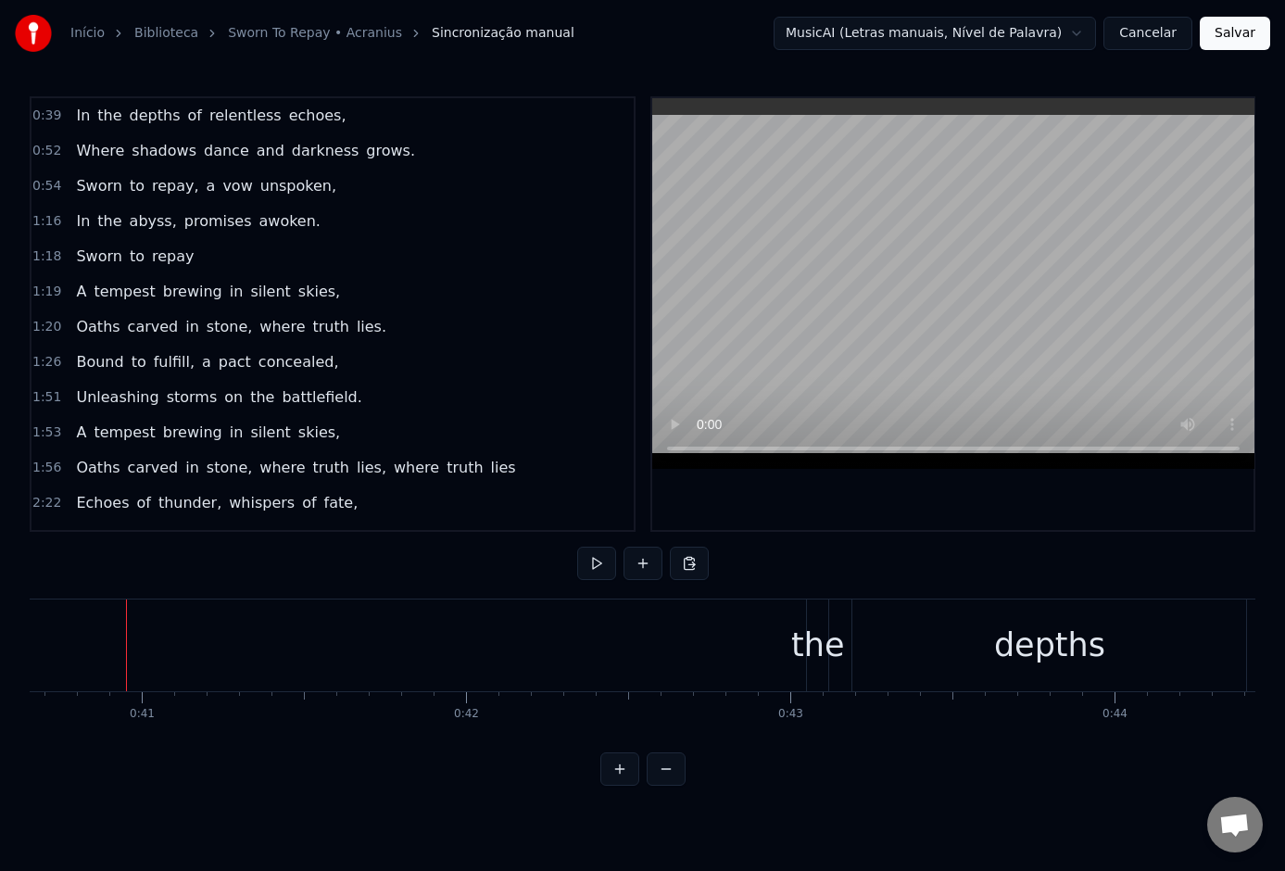
click at [798, 654] on div "the" at bounding box center [817, 645] width 53 height 49
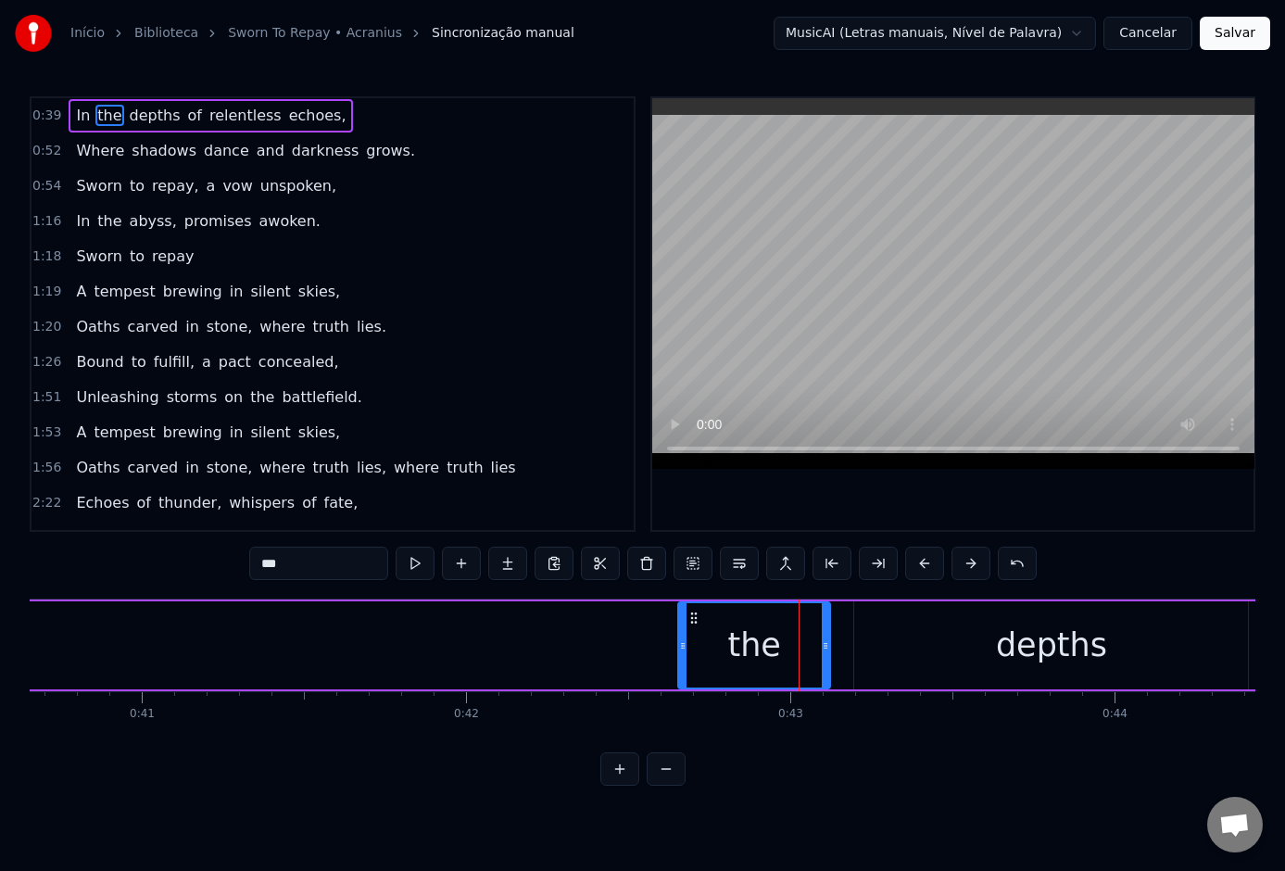
drag, startPoint x: 778, startPoint y: 609, endPoint x: 668, endPoint y: 626, distance: 111.5
click at [677, 620] on div "the" at bounding box center [754, 645] width 154 height 88
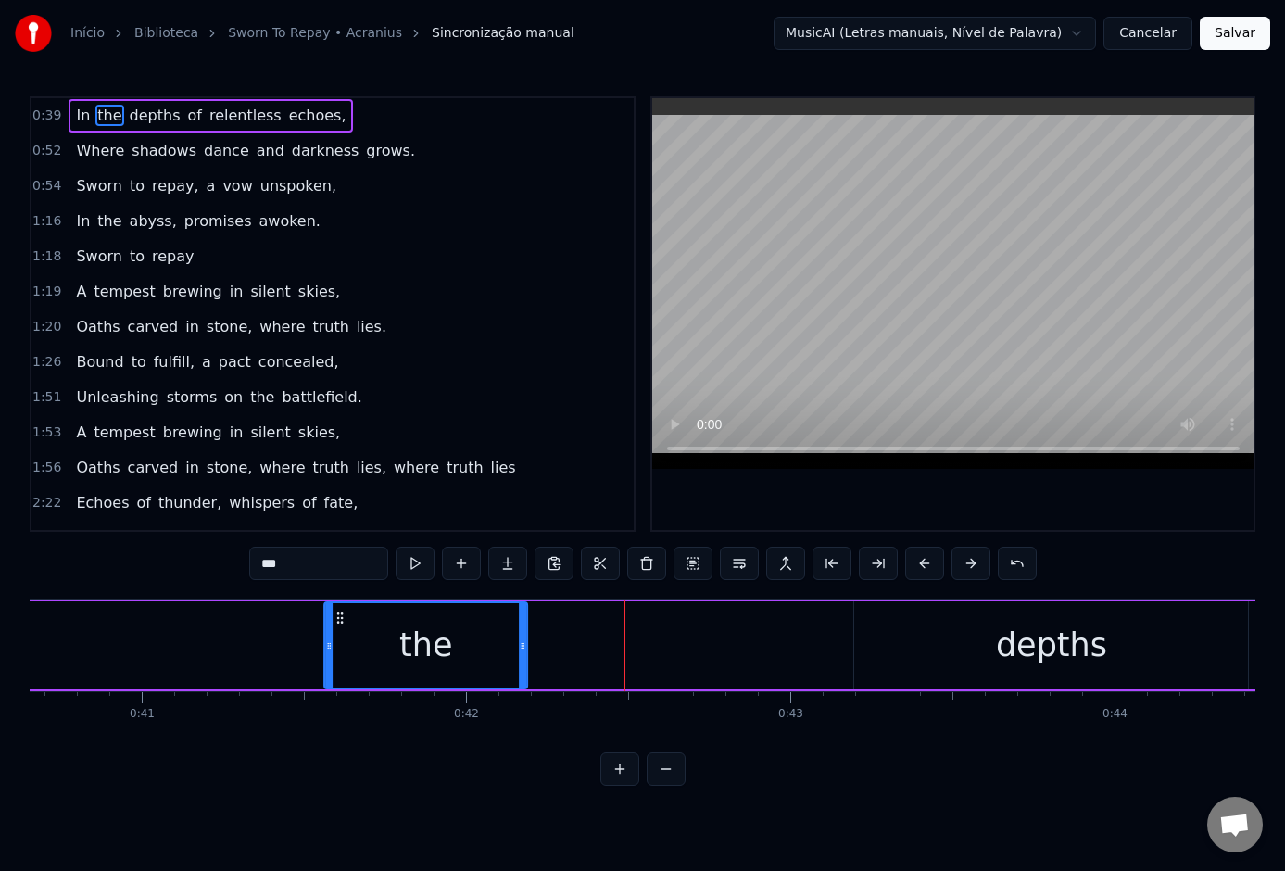
drag, startPoint x: 646, startPoint y: 615, endPoint x: 308, endPoint y: 684, distance: 344.0
click at [326, 654] on div "the" at bounding box center [426, 645] width 201 height 84
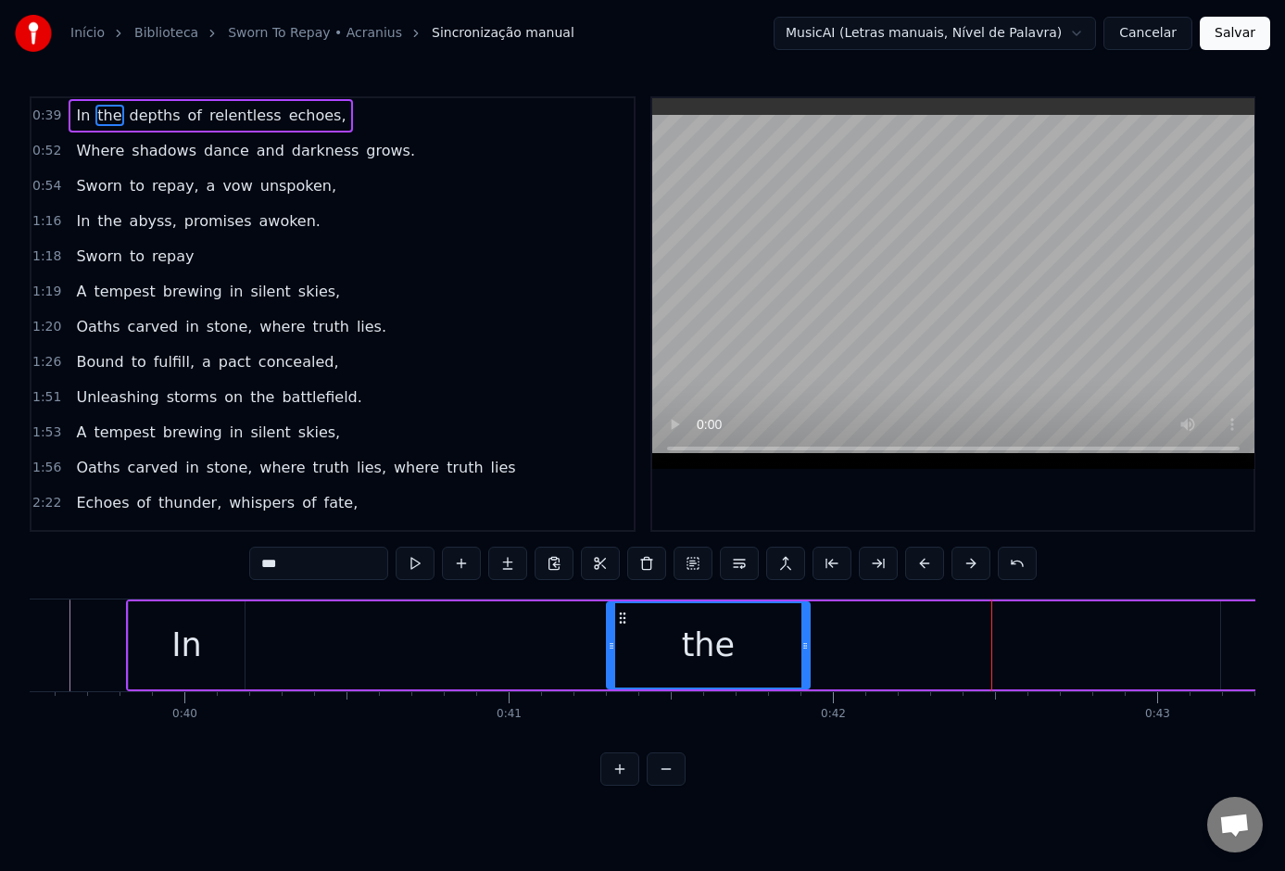
scroll to position [0, 12732]
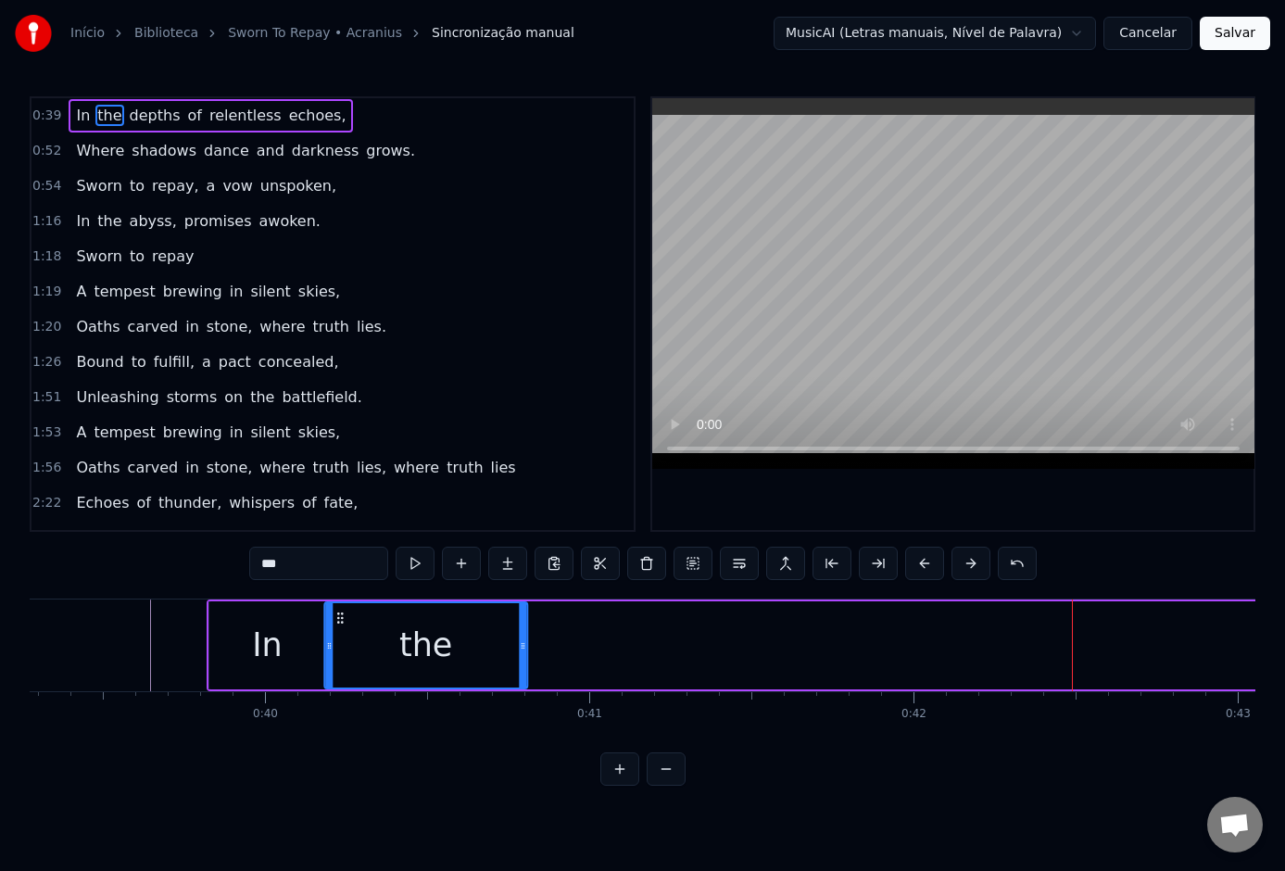
drag, startPoint x: 676, startPoint y: 617, endPoint x: 341, endPoint y: 639, distance: 336.0
click at [340, 637] on div "the" at bounding box center [425, 645] width 201 height 84
click at [412, 729] on div "In the depths of relentless echoes, Where shadows dance and darkness grows. Swo…" at bounding box center [642, 667] width 1225 height 139
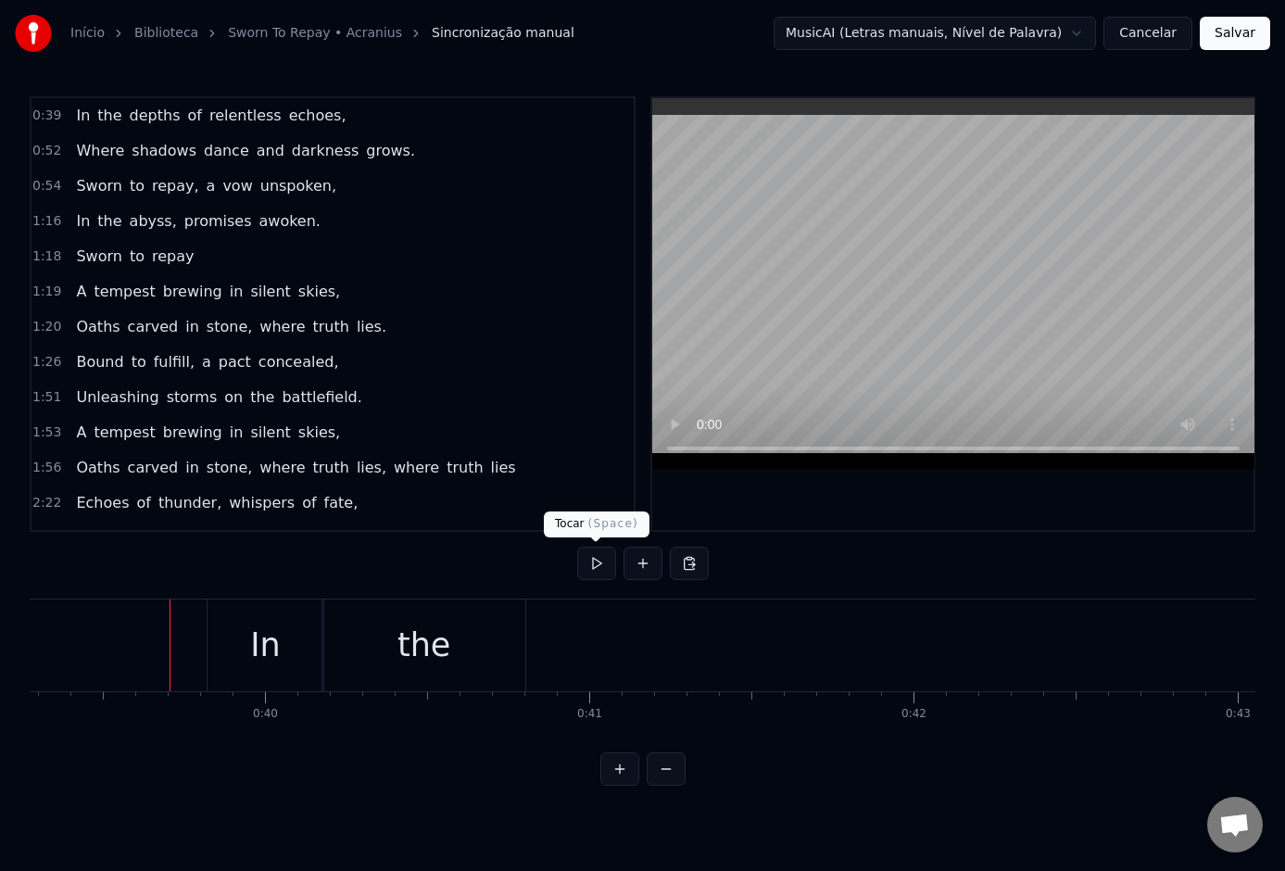
click at [597, 562] on button at bounding box center [596, 562] width 39 height 33
click at [605, 558] on button at bounding box center [596, 562] width 39 height 33
click at [601, 561] on button at bounding box center [596, 562] width 39 height 33
click at [607, 563] on button at bounding box center [596, 562] width 39 height 33
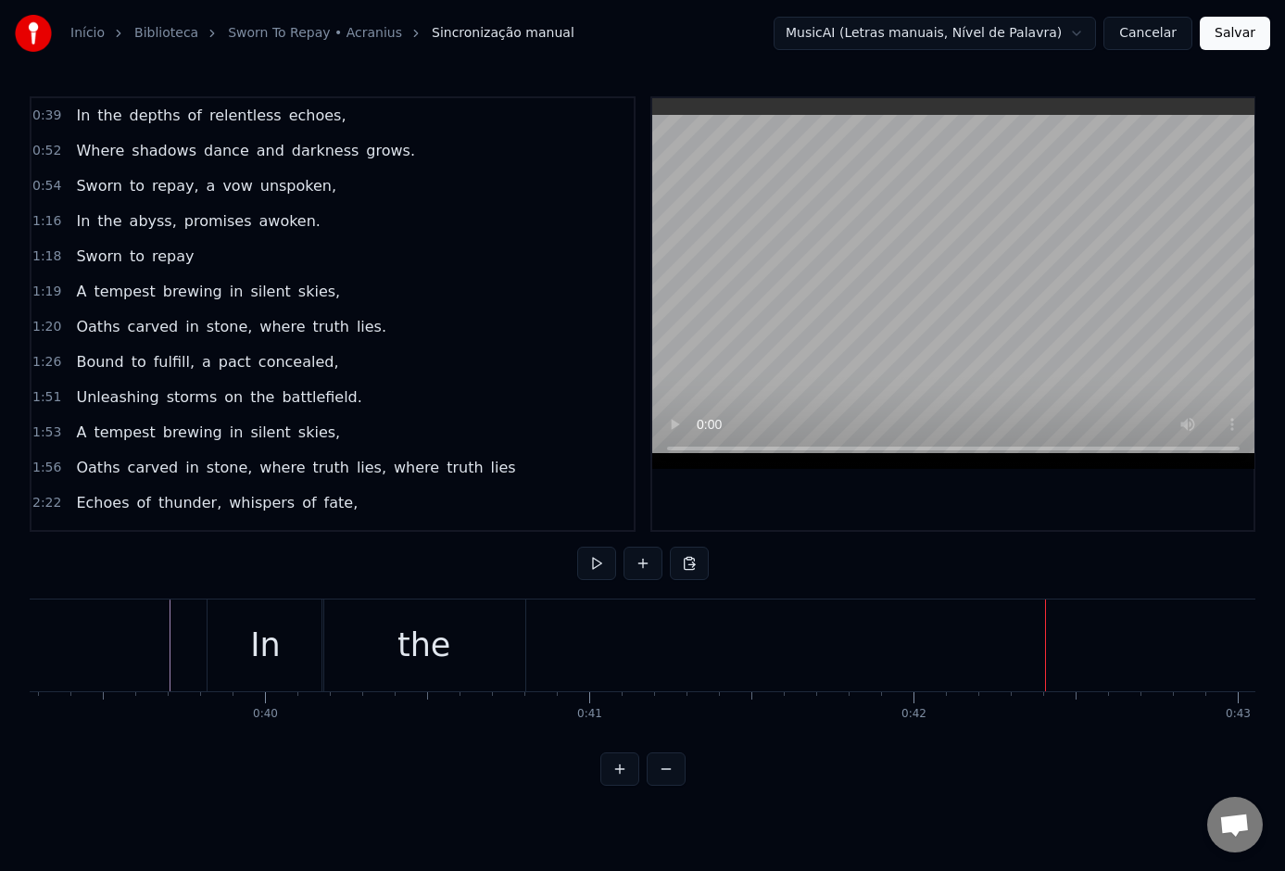
click at [507, 651] on div "the" at bounding box center [423, 645] width 203 height 92
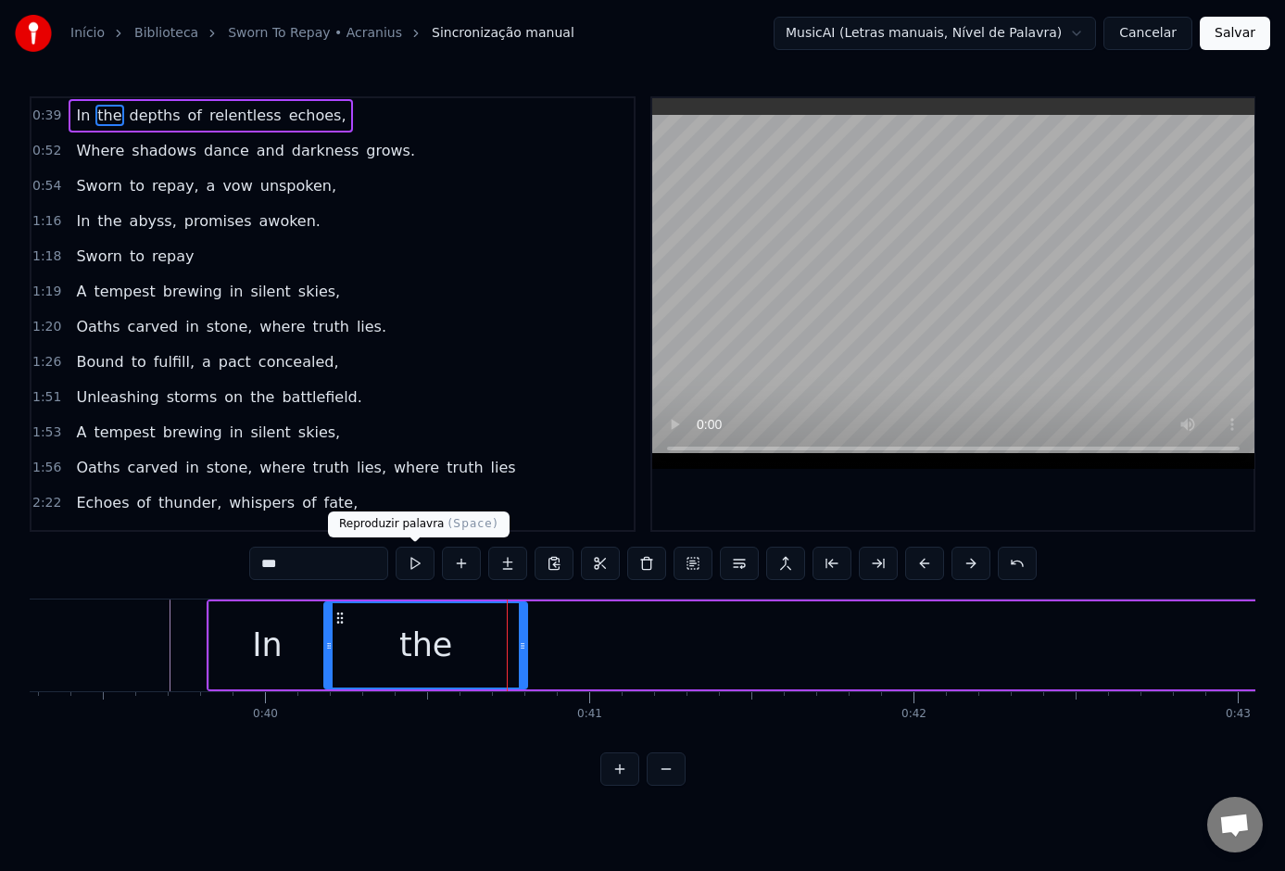
click at [419, 572] on button at bounding box center [414, 562] width 39 height 33
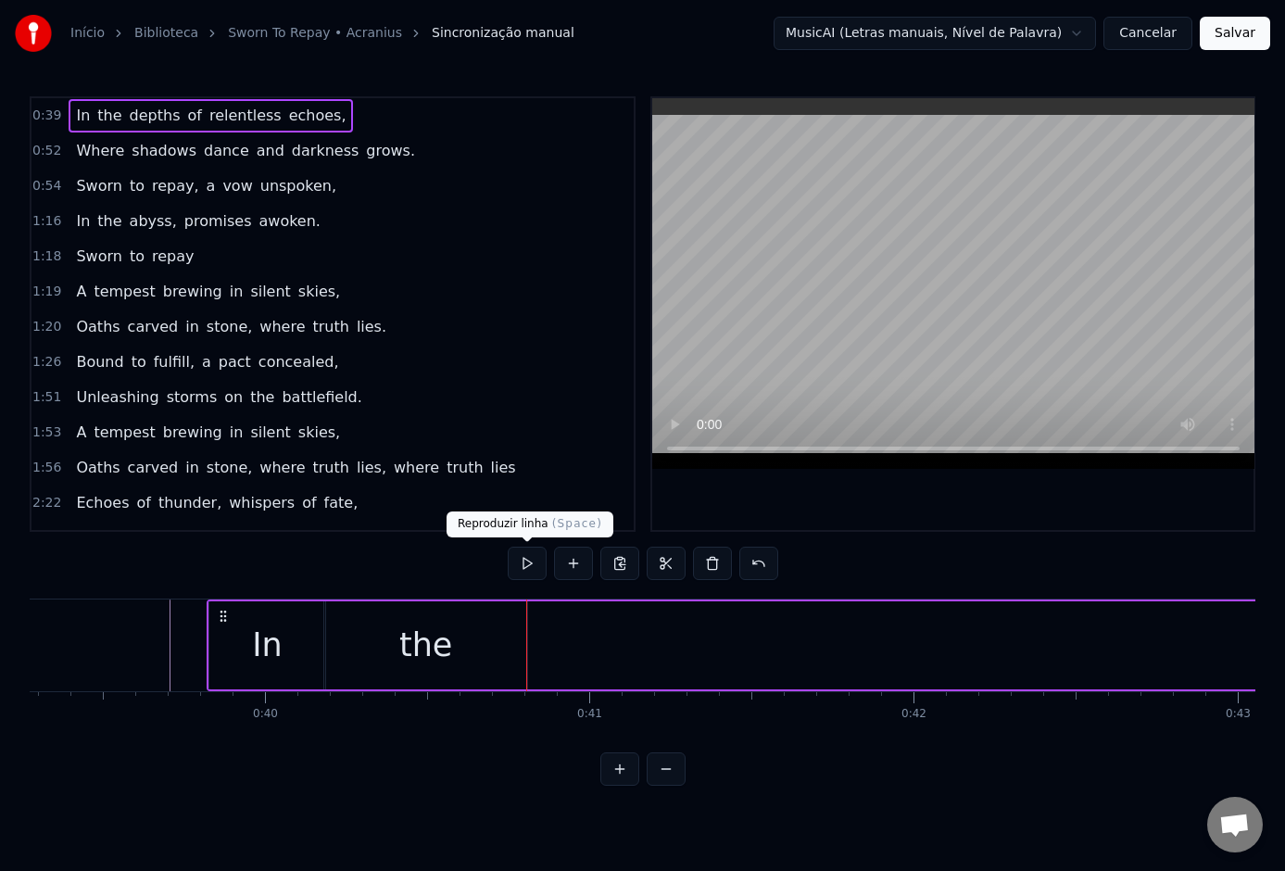
click at [525, 561] on button at bounding box center [527, 562] width 39 height 33
click at [532, 563] on button at bounding box center [527, 562] width 39 height 33
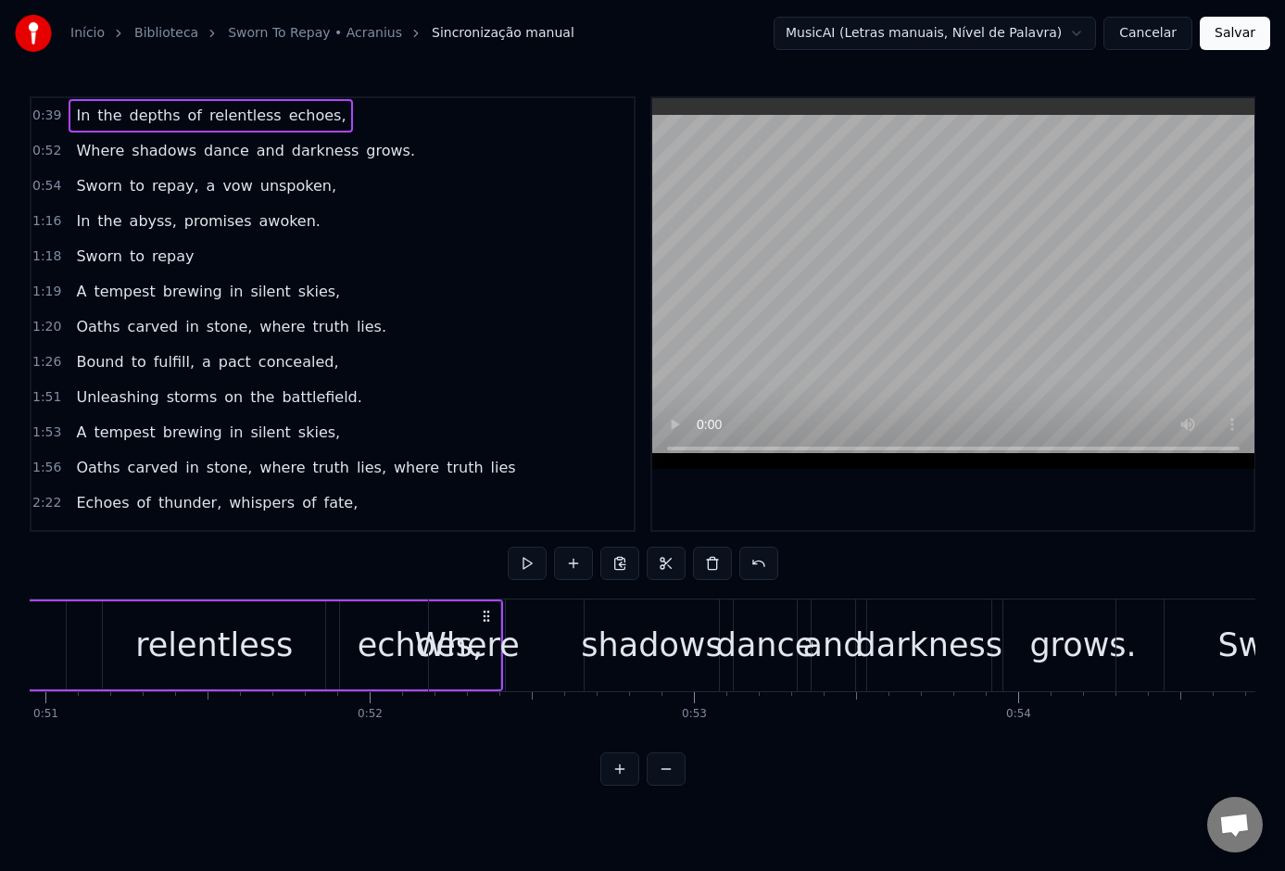
scroll to position [0, 16558]
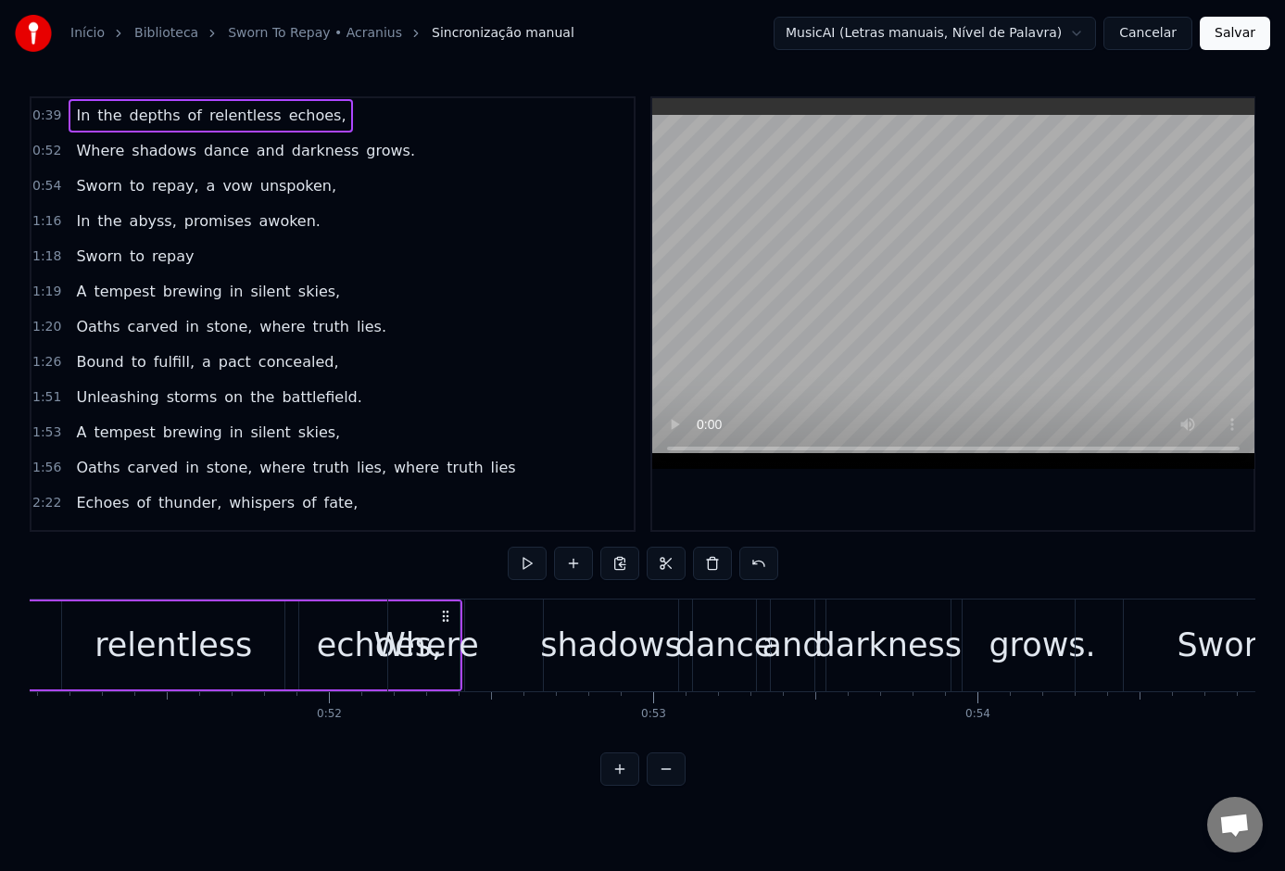
click at [1086, 34] on button "MusicAI (Letras manuais, Nível de Palavra)" at bounding box center [934, 33] width 322 height 33
click at [1136, 35] on html "Início Biblioteca Sworn To Repay • Acranius Sincronização manual MusicAI (Letra…" at bounding box center [642, 407] width 1285 height 815
click at [1140, 32] on button "Cancelar" at bounding box center [1147, 33] width 89 height 33
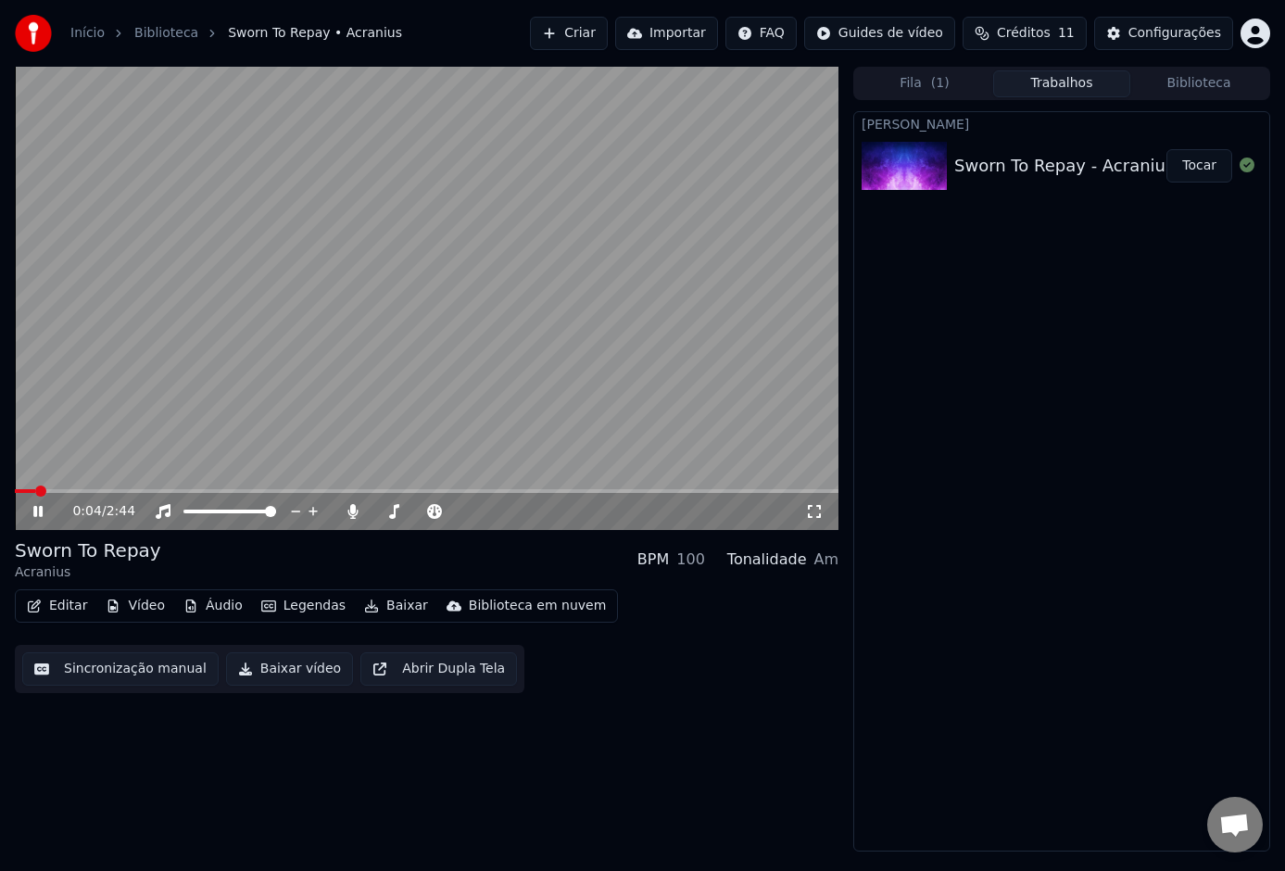
click at [42, 513] on icon at bounding box center [37, 511] width 9 height 11
click at [69, 608] on button "Editar" at bounding box center [56, 606] width 75 height 26
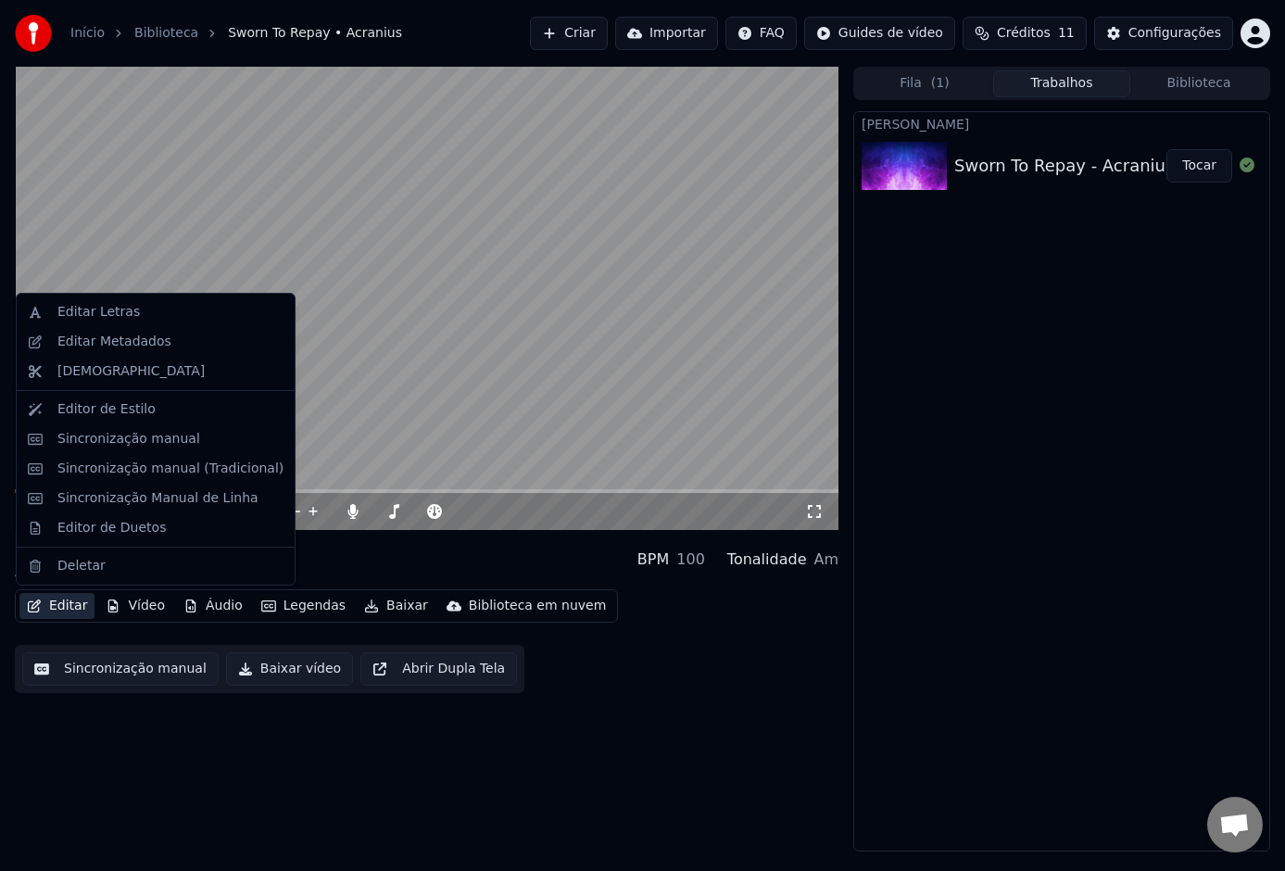
click at [55, 599] on button "Editar" at bounding box center [56, 606] width 75 height 26
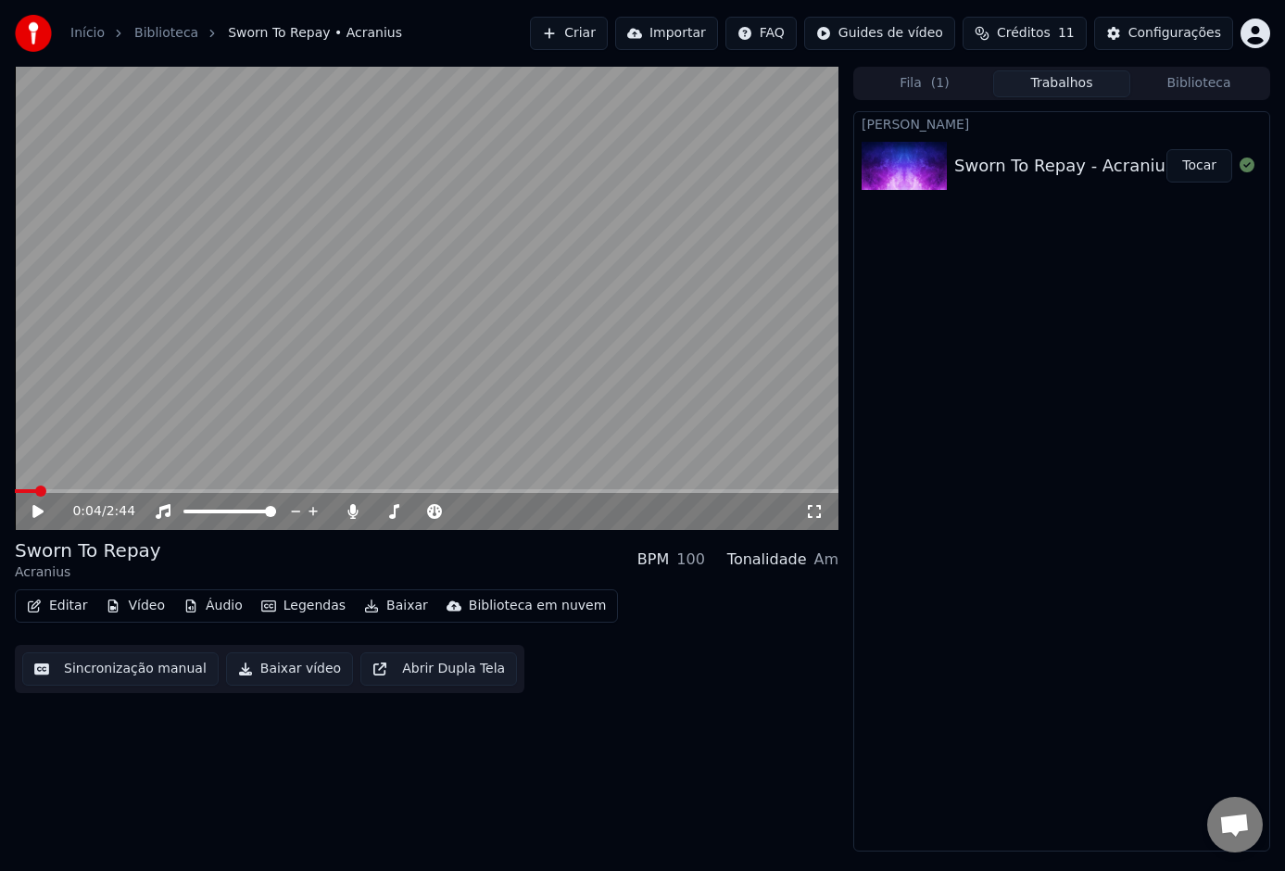
click at [56, 599] on button "Editar" at bounding box center [56, 606] width 75 height 26
click at [274, 611] on button "Legendas" at bounding box center [303, 606] width 99 height 26
click at [314, 551] on div "Sworn To Repay Acranius BPM 100 Tonalidade Am" at bounding box center [426, 559] width 823 height 44
click at [300, 607] on button "Legendas" at bounding box center [303, 606] width 99 height 26
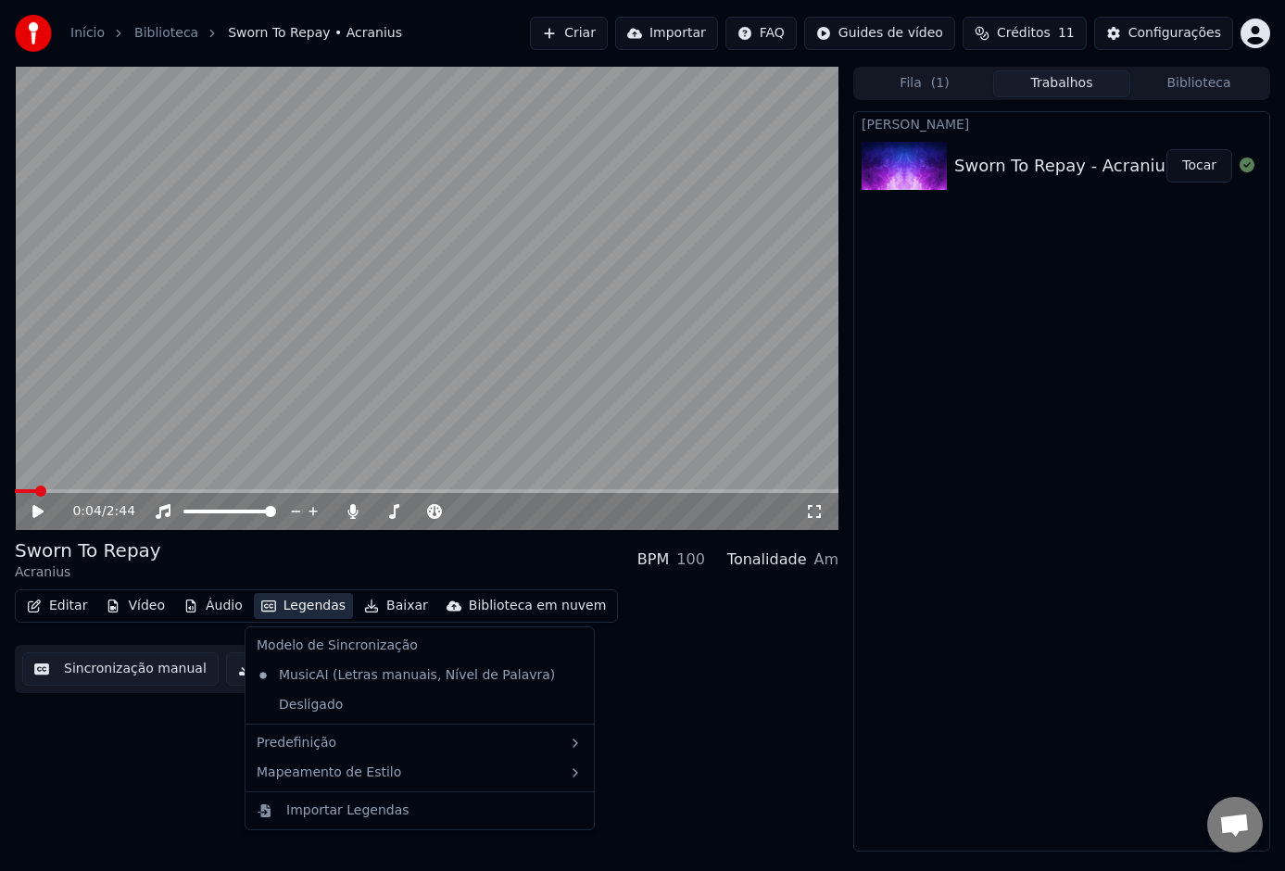
click at [570, 671] on icon at bounding box center [576, 675] width 13 height 15
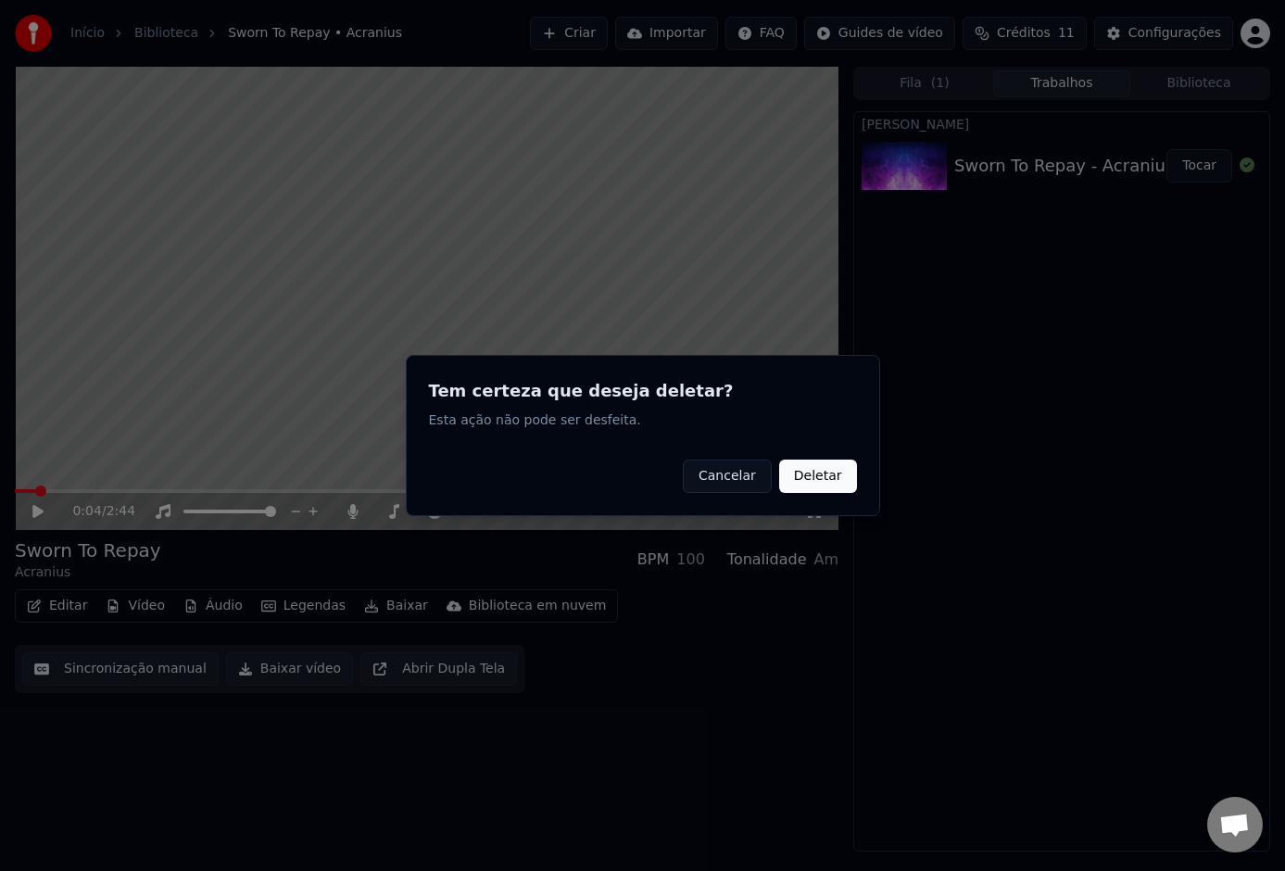
click at [819, 473] on button "Deletar" at bounding box center [818, 475] width 78 height 33
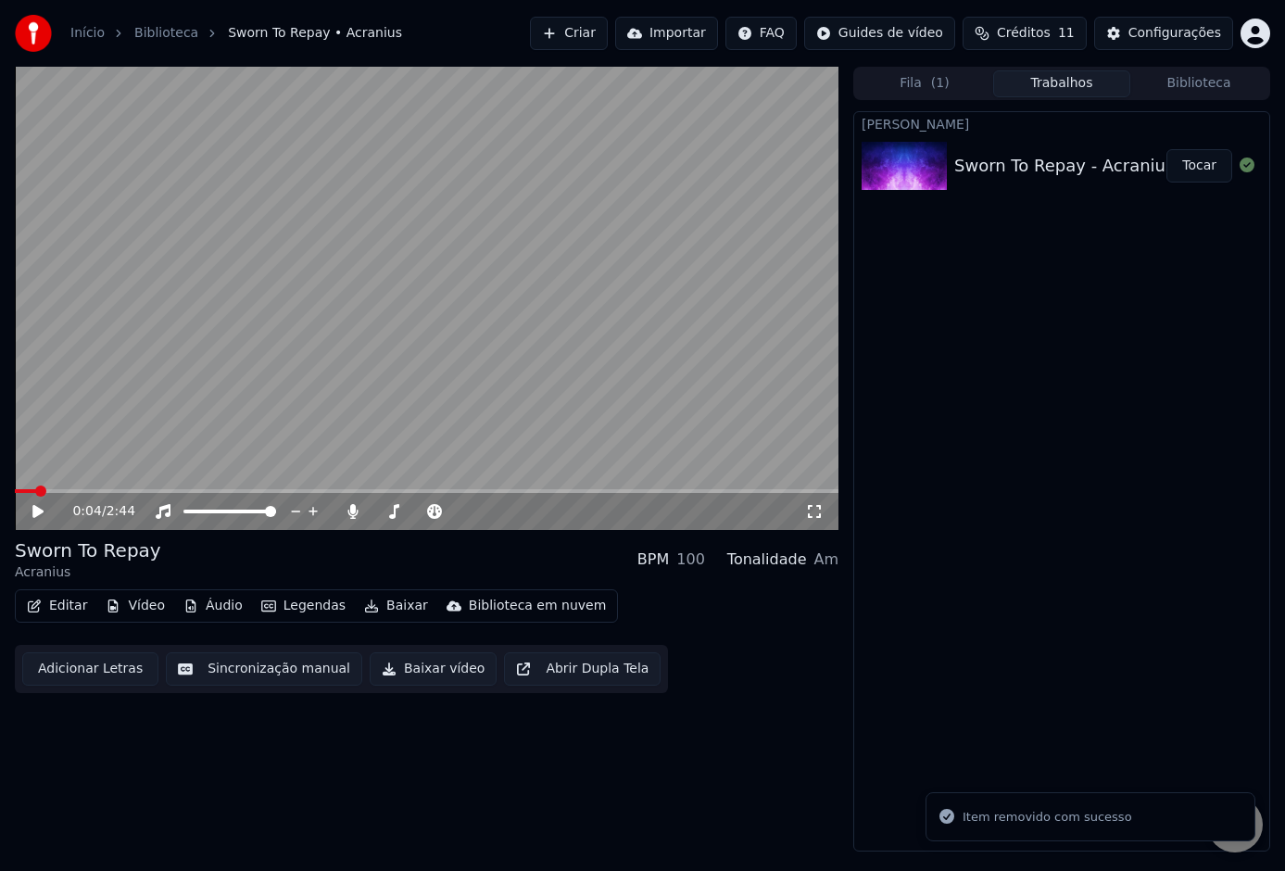
click at [310, 605] on button "Legendas" at bounding box center [303, 606] width 99 height 26
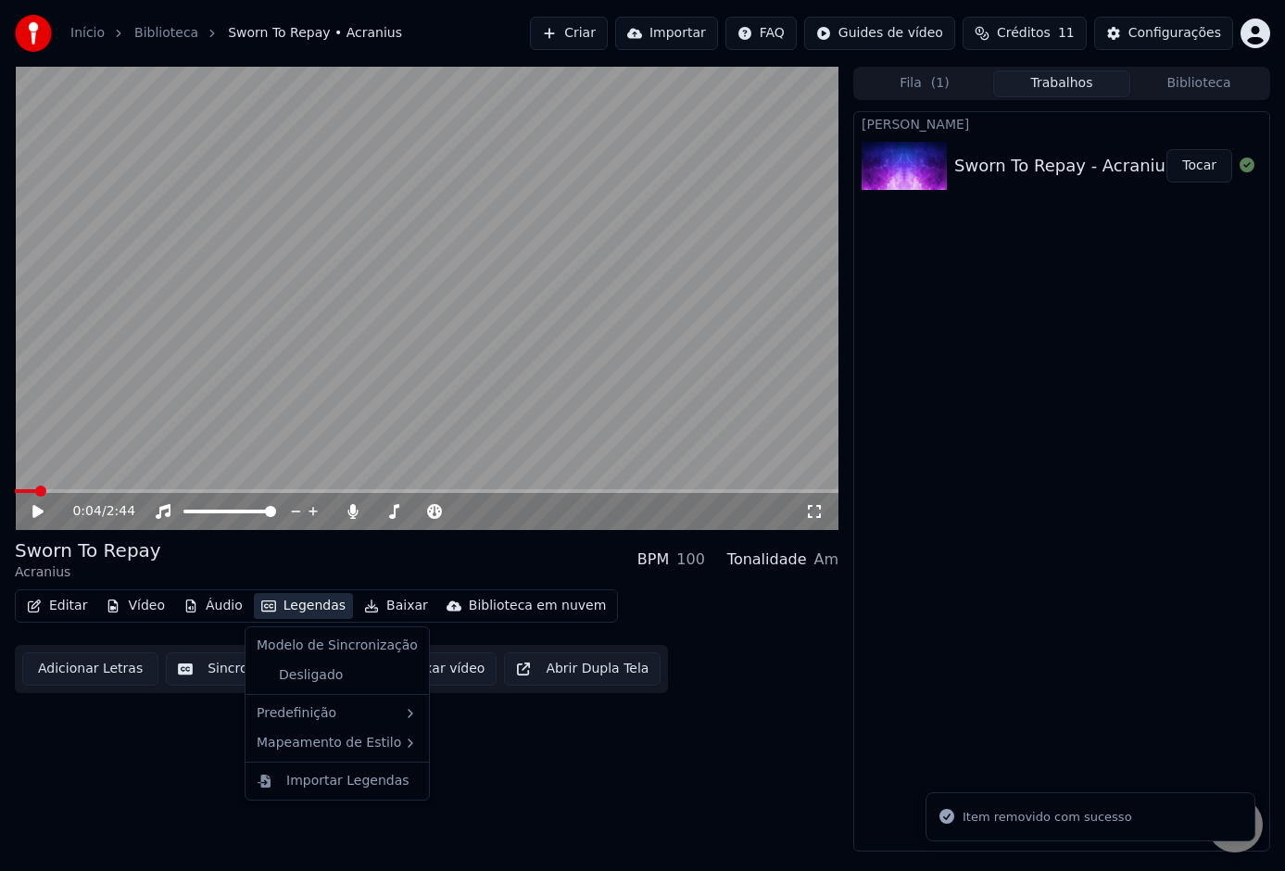
click at [344, 648] on div "Modelo de Sincronização" at bounding box center [337, 646] width 176 height 30
click at [323, 672] on div "Desligado" at bounding box center [337, 675] width 176 height 30
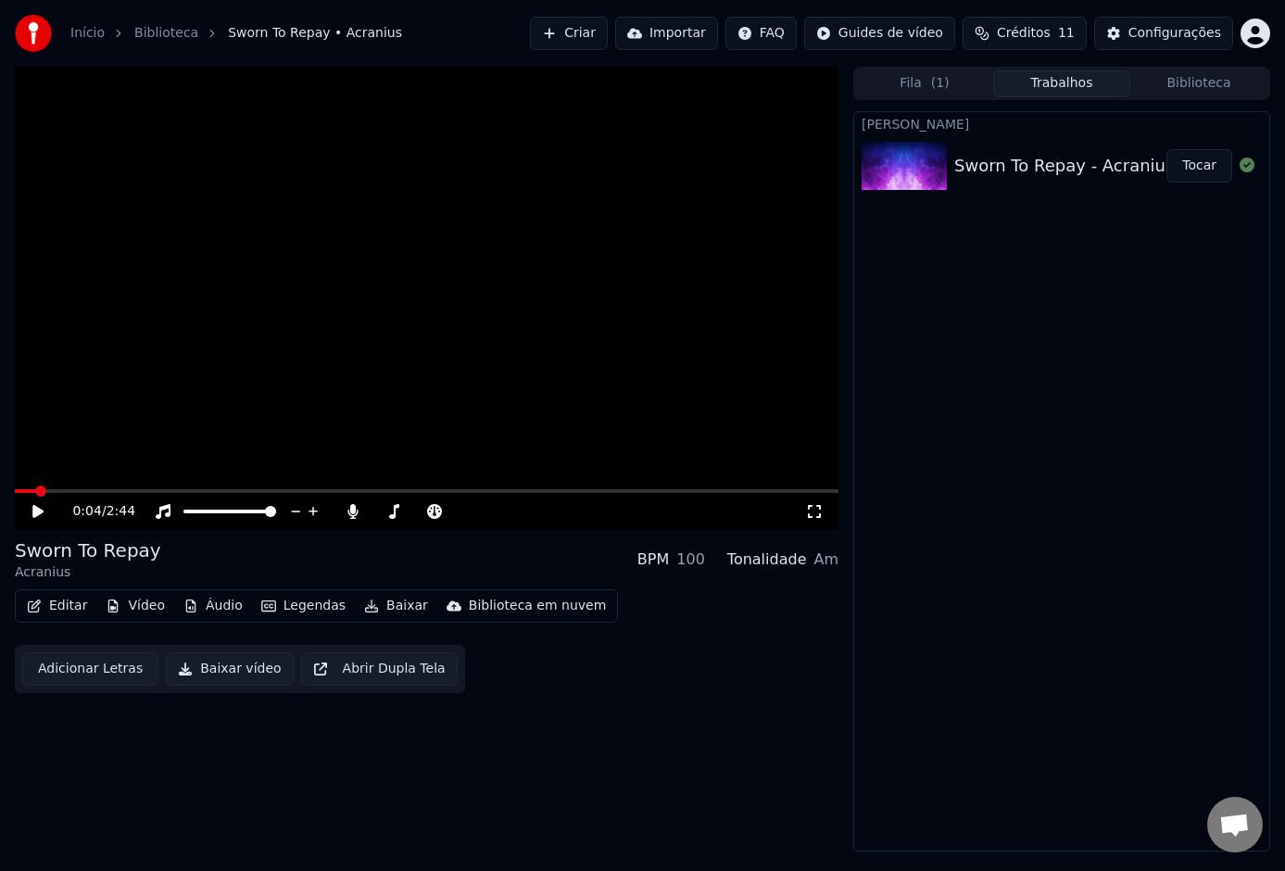
click at [312, 610] on button "Legendas" at bounding box center [303, 606] width 99 height 26
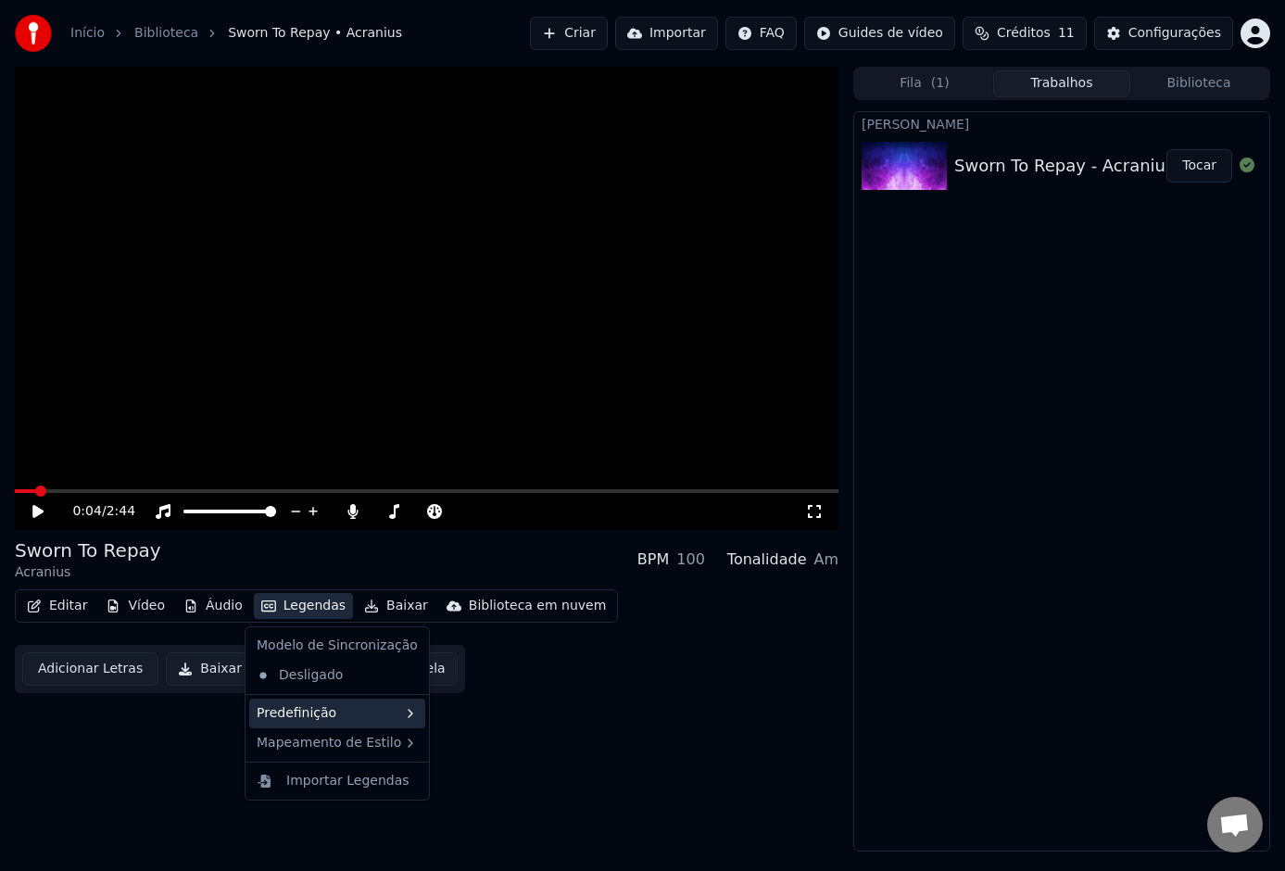
click at [386, 709] on div "Predefinição" at bounding box center [337, 713] width 176 height 30
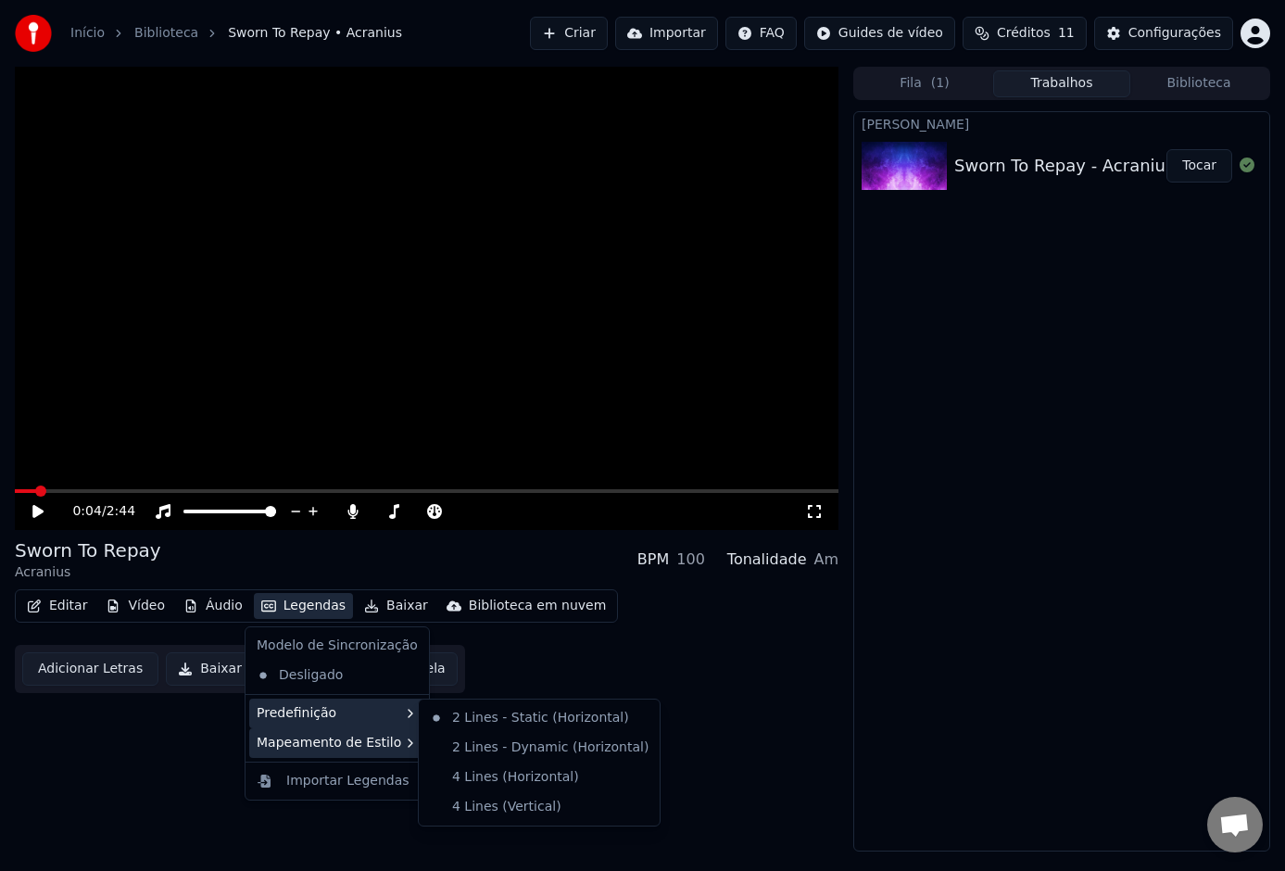
click at [381, 733] on div "Mapeamento de Estilo" at bounding box center [337, 743] width 176 height 30
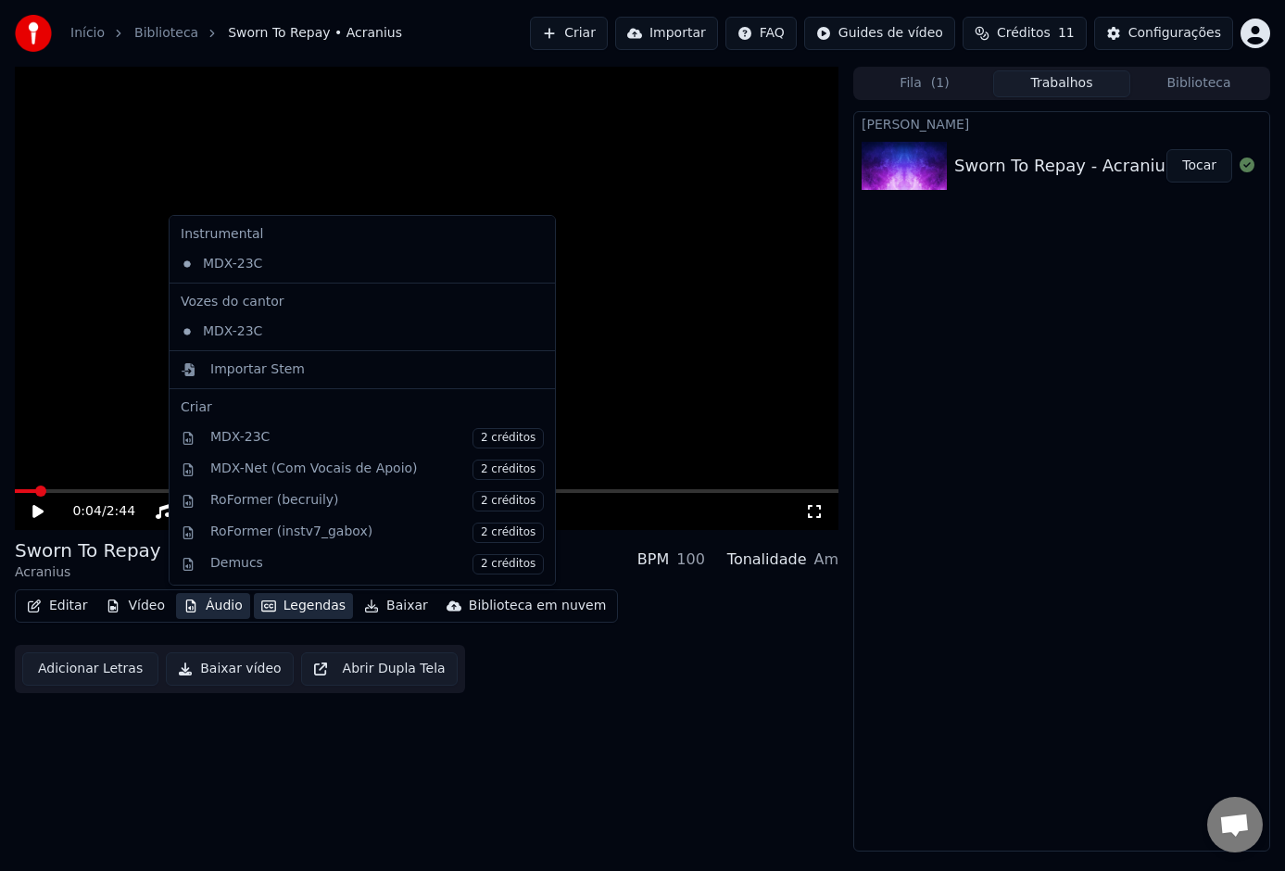
click at [310, 594] on button "Legendas" at bounding box center [303, 606] width 99 height 26
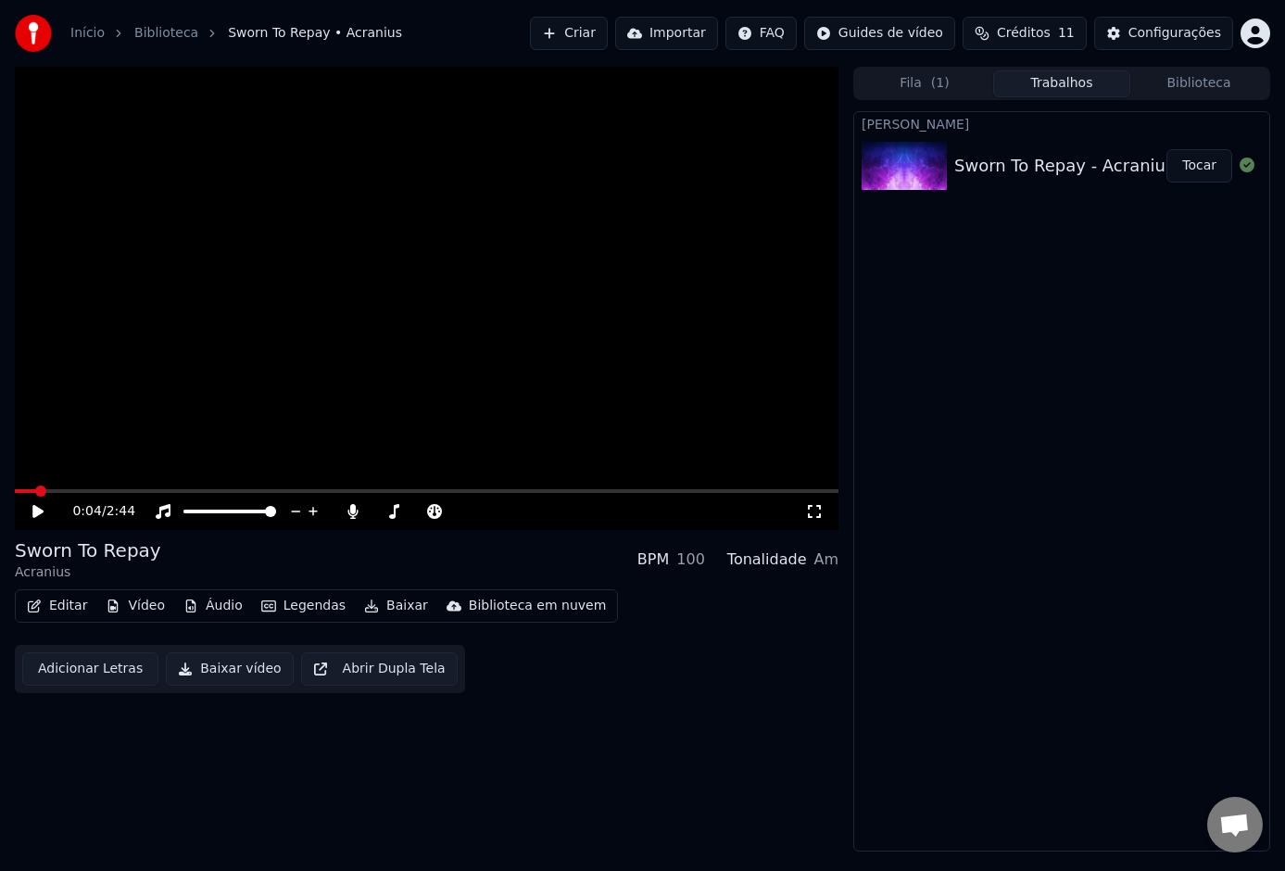
click at [316, 602] on button "Legendas" at bounding box center [303, 606] width 99 height 26
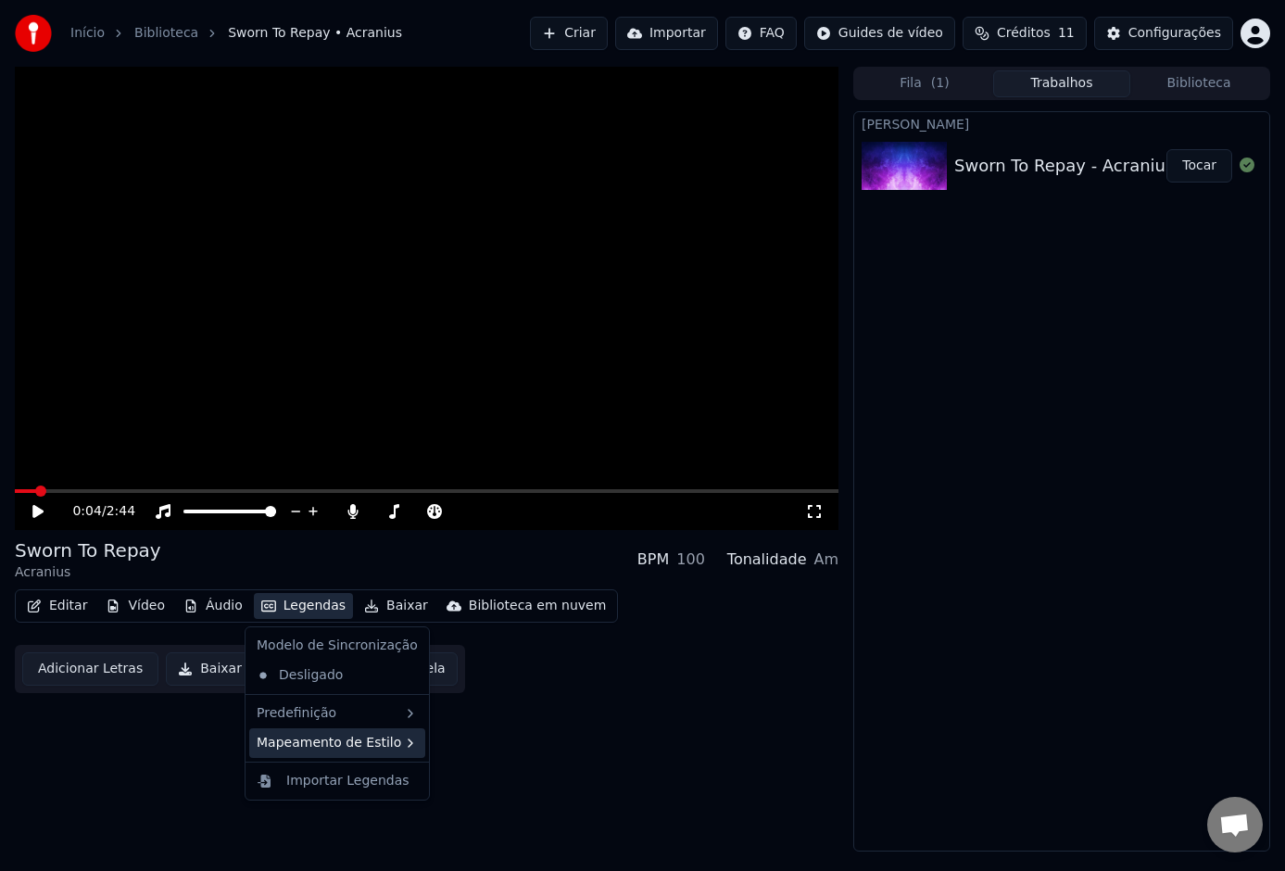
click at [381, 741] on div "Mapeamento de Estilo" at bounding box center [337, 743] width 176 height 30
click at [377, 716] on div "Predefinição" at bounding box center [337, 713] width 176 height 30
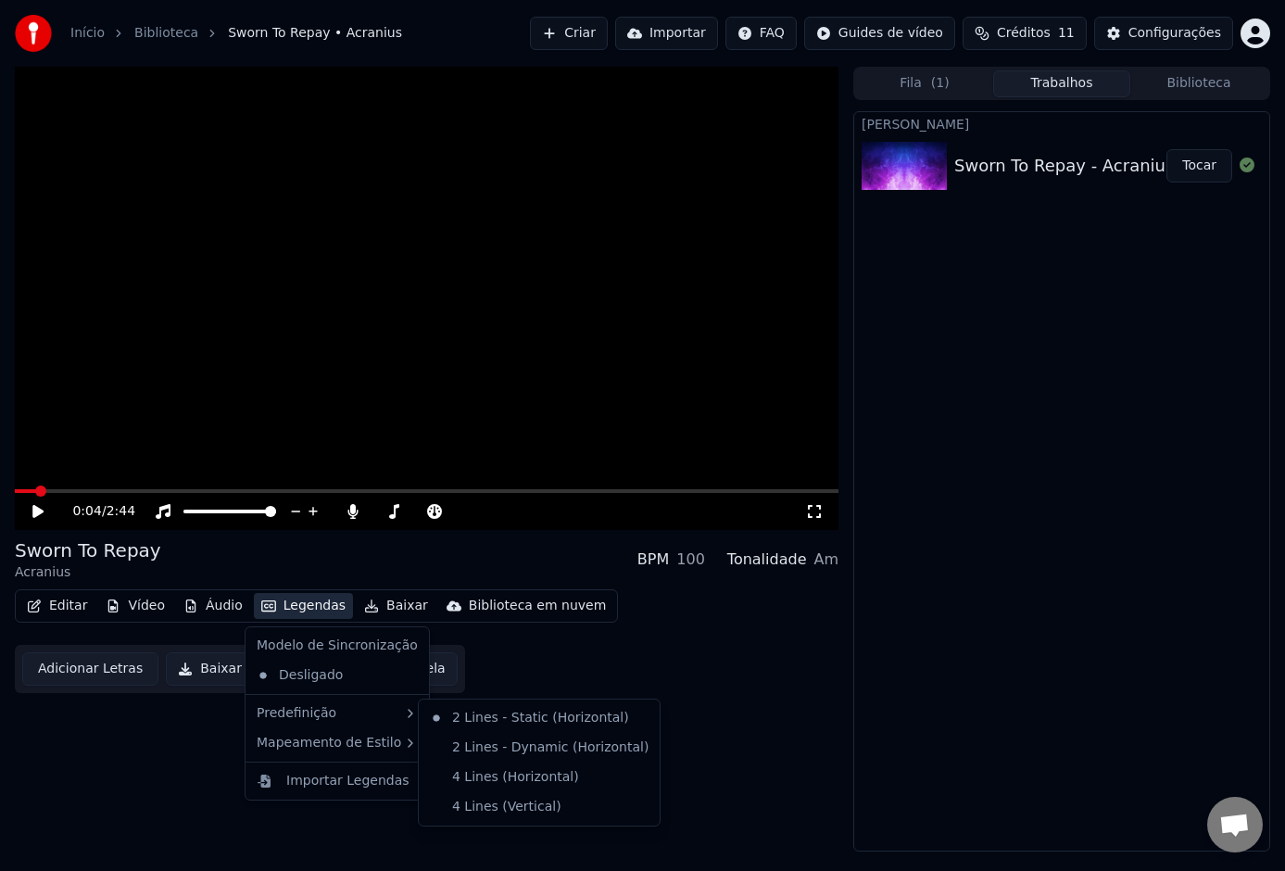
click at [330, 667] on div "Desligado" at bounding box center [337, 675] width 176 height 30
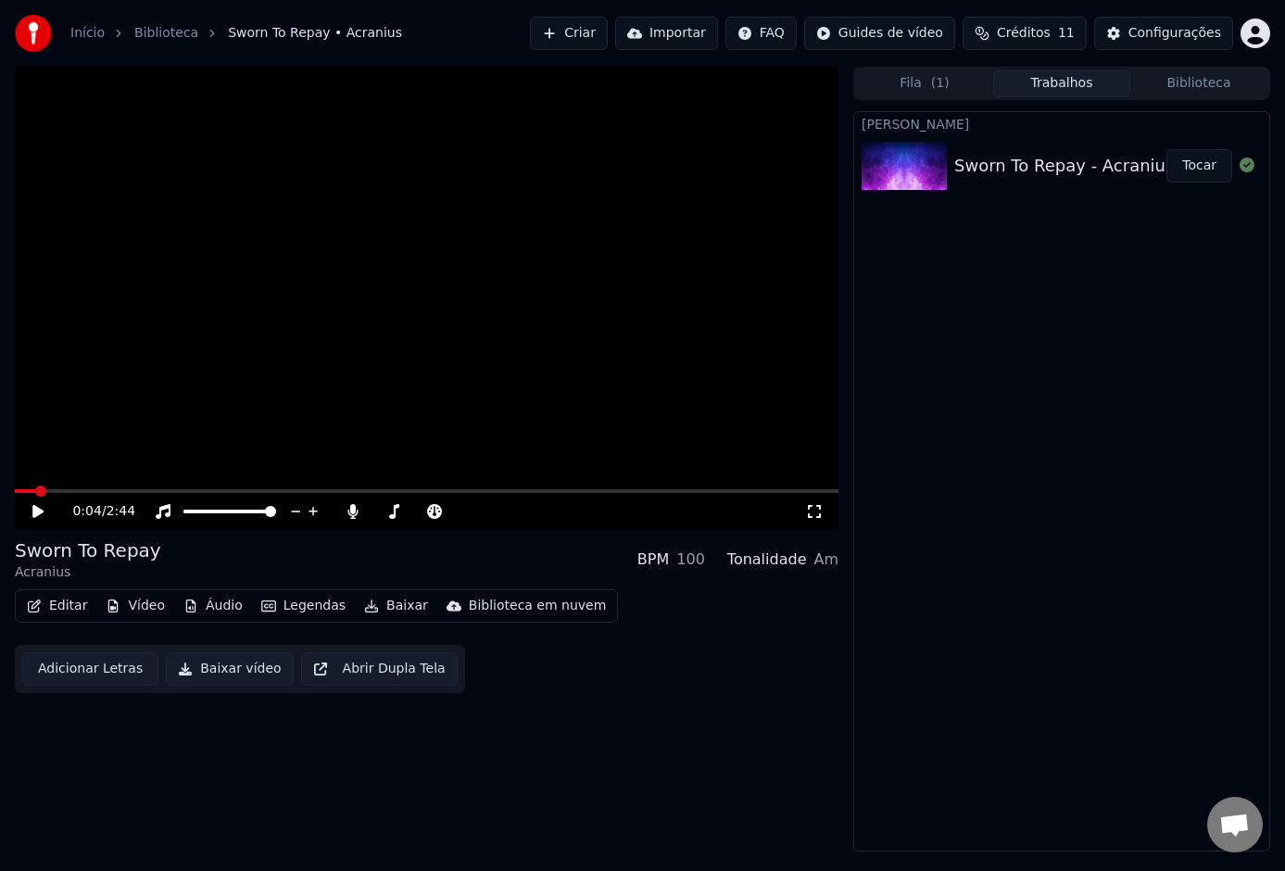
click at [64, 603] on button "Editar" at bounding box center [56, 606] width 75 height 26
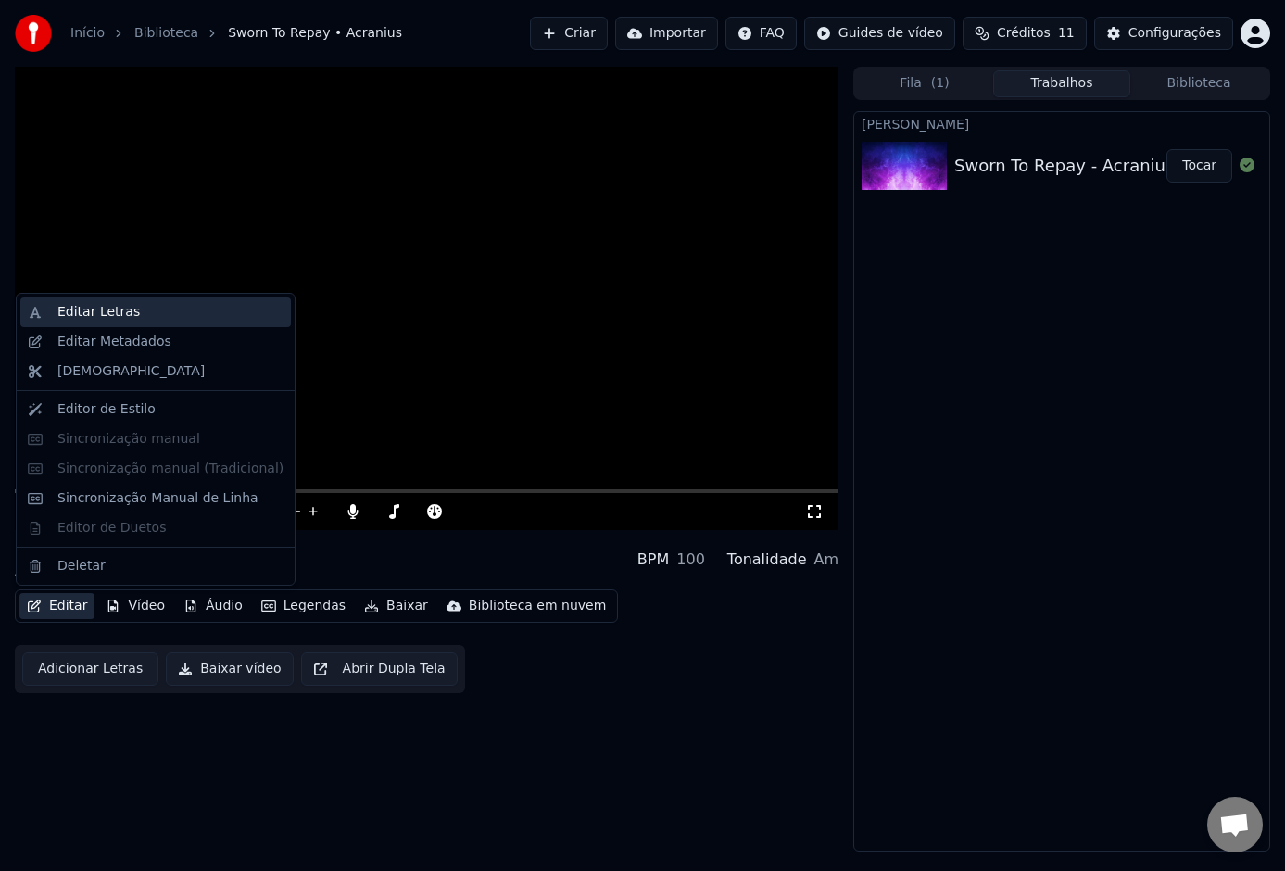
click at [128, 313] on div "Editar Letras" at bounding box center [98, 312] width 82 height 19
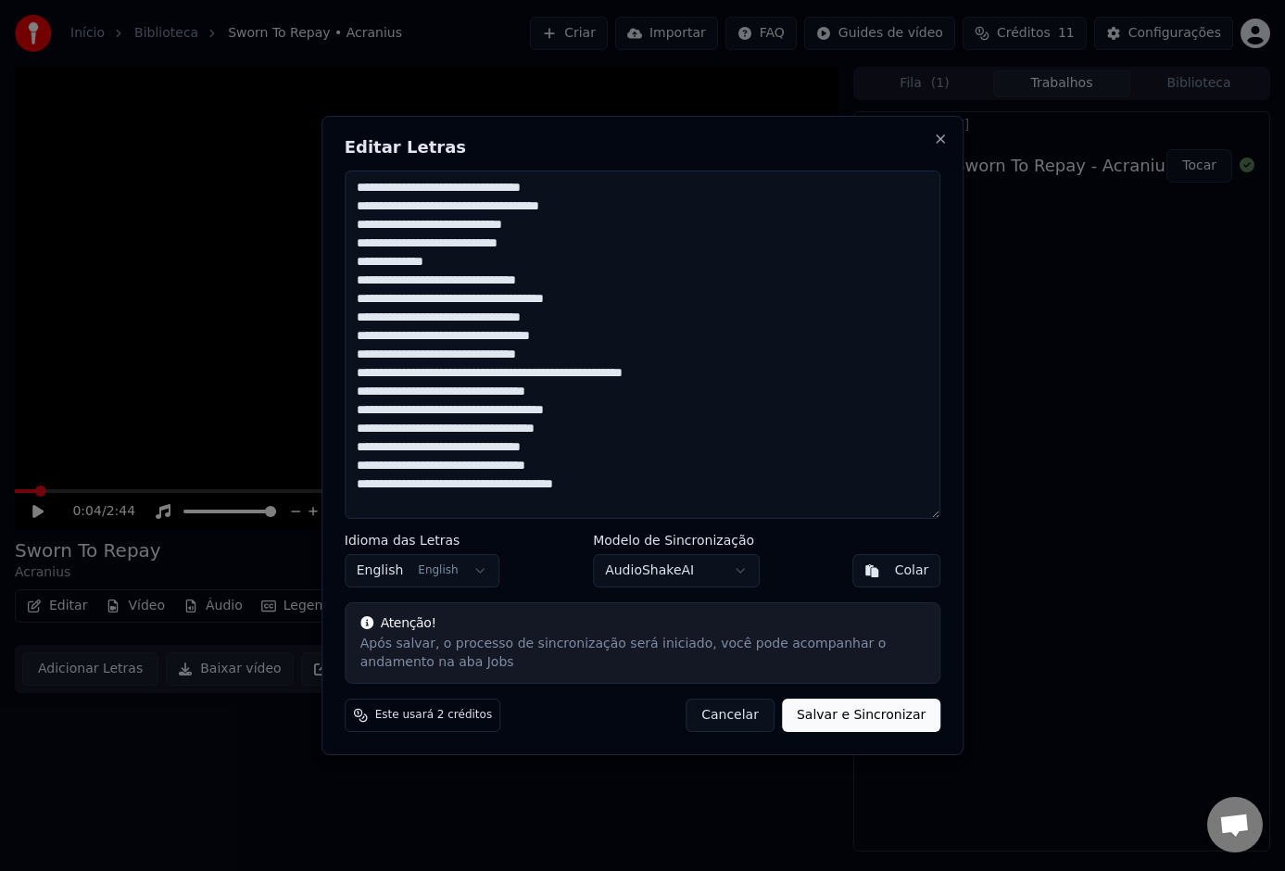
click at [709, 579] on button "AudioShakeAI" at bounding box center [676, 570] width 167 height 33
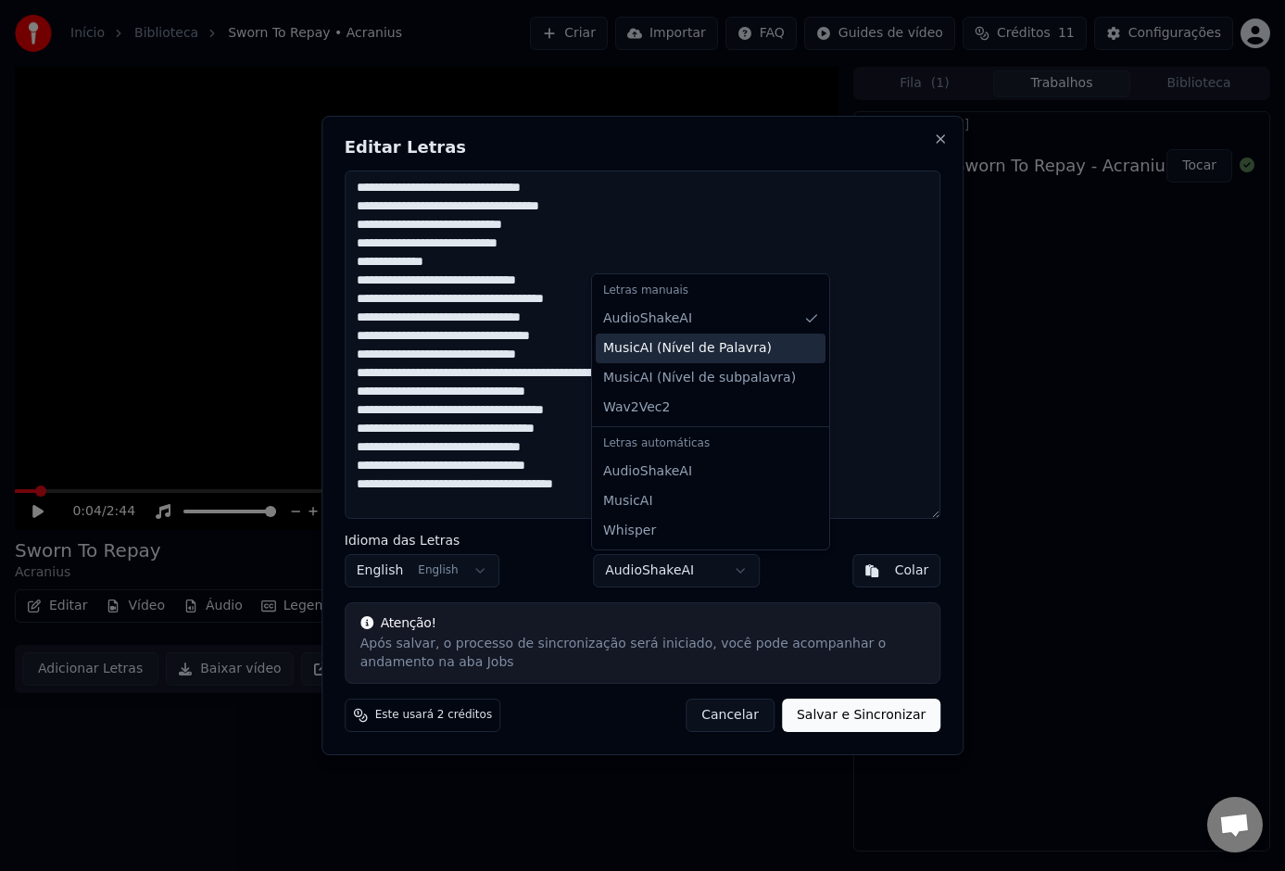
click at [717, 357] on span "MusicAI ( Nível de Palavra )" at bounding box center [687, 348] width 169 height 19
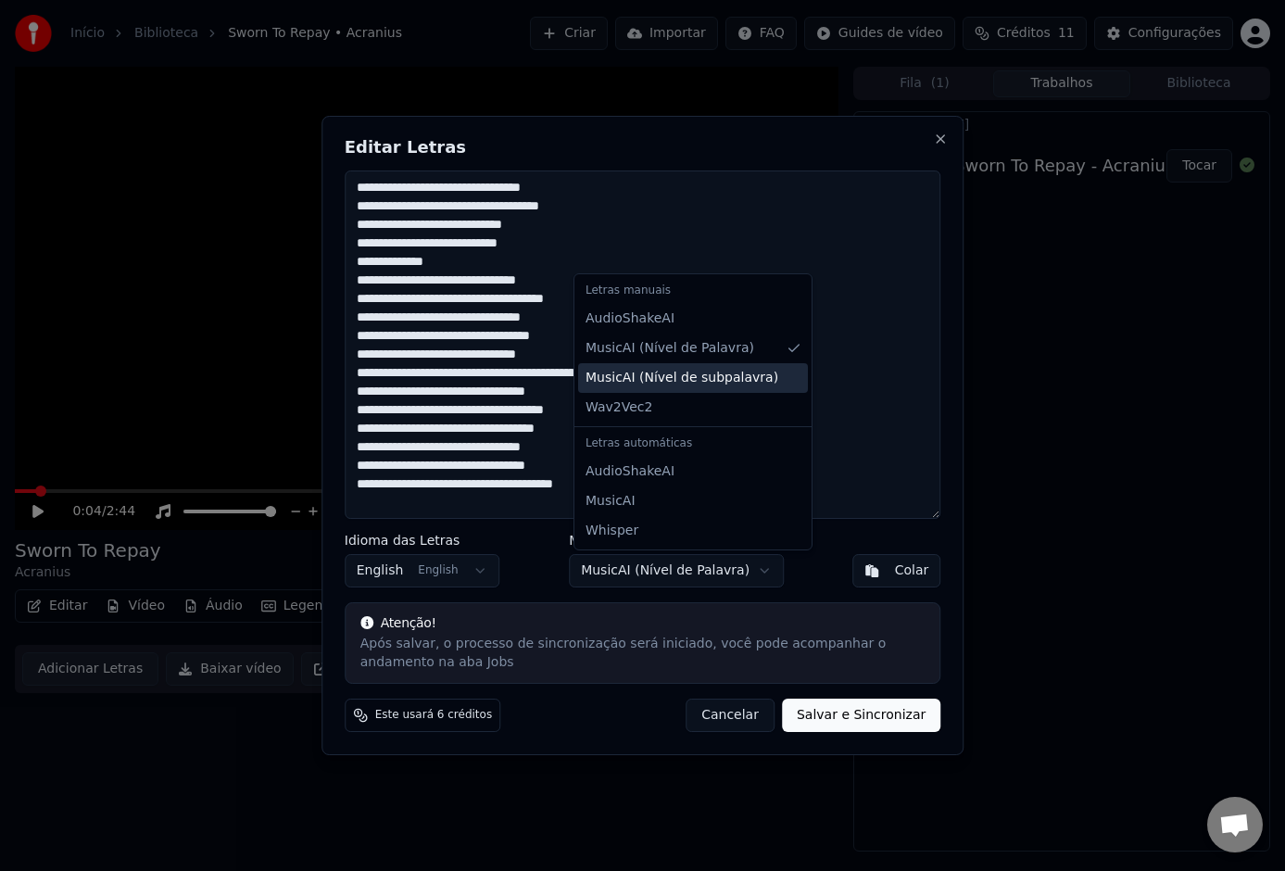
click at [721, 381] on span "MusicAI ( Nível de subpalavra )" at bounding box center [681, 378] width 193 height 19
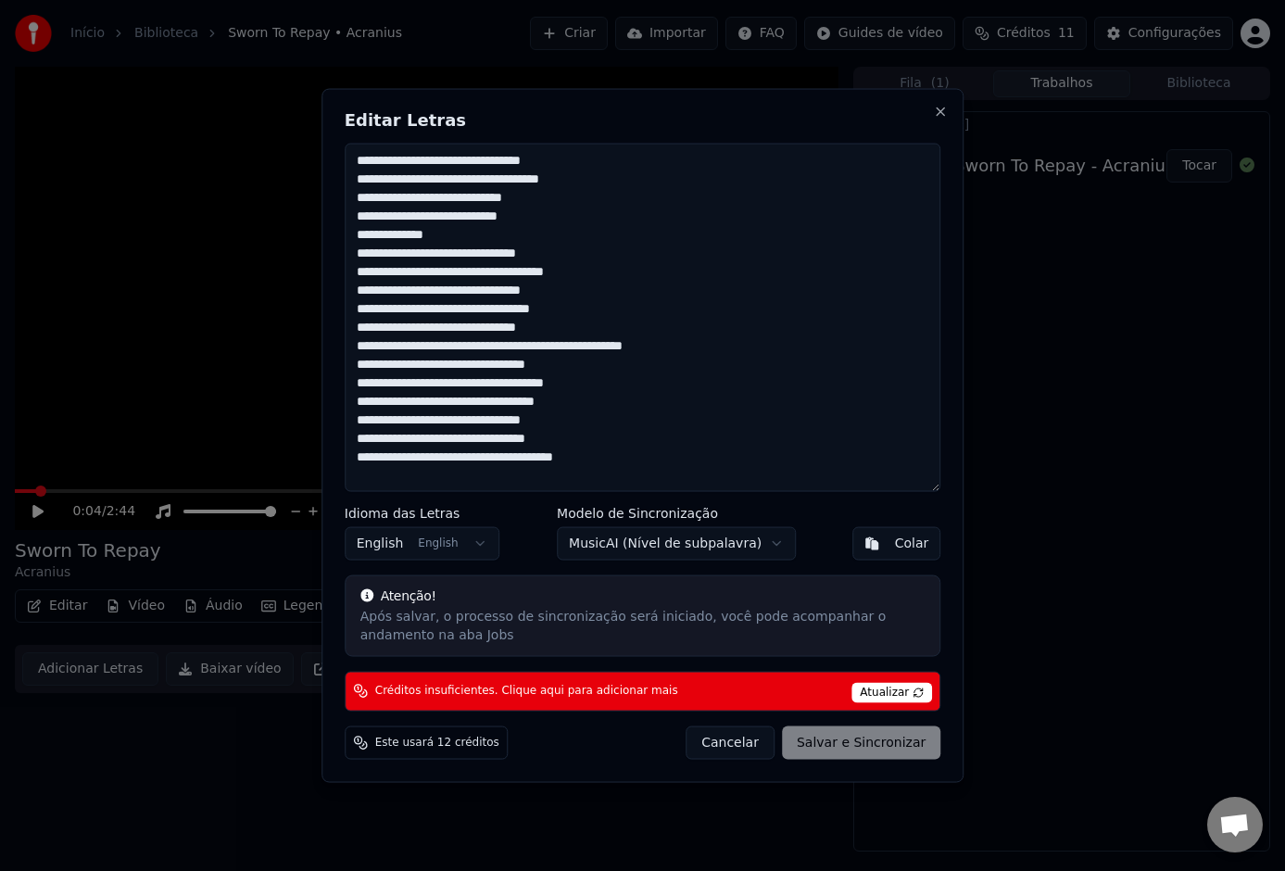
click at [725, 519] on body "**********" at bounding box center [642, 435] width 1285 height 871
click at [725, 544] on button "MusicAI ( Nível de subpalavra )" at bounding box center [676, 543] width 239 height 33
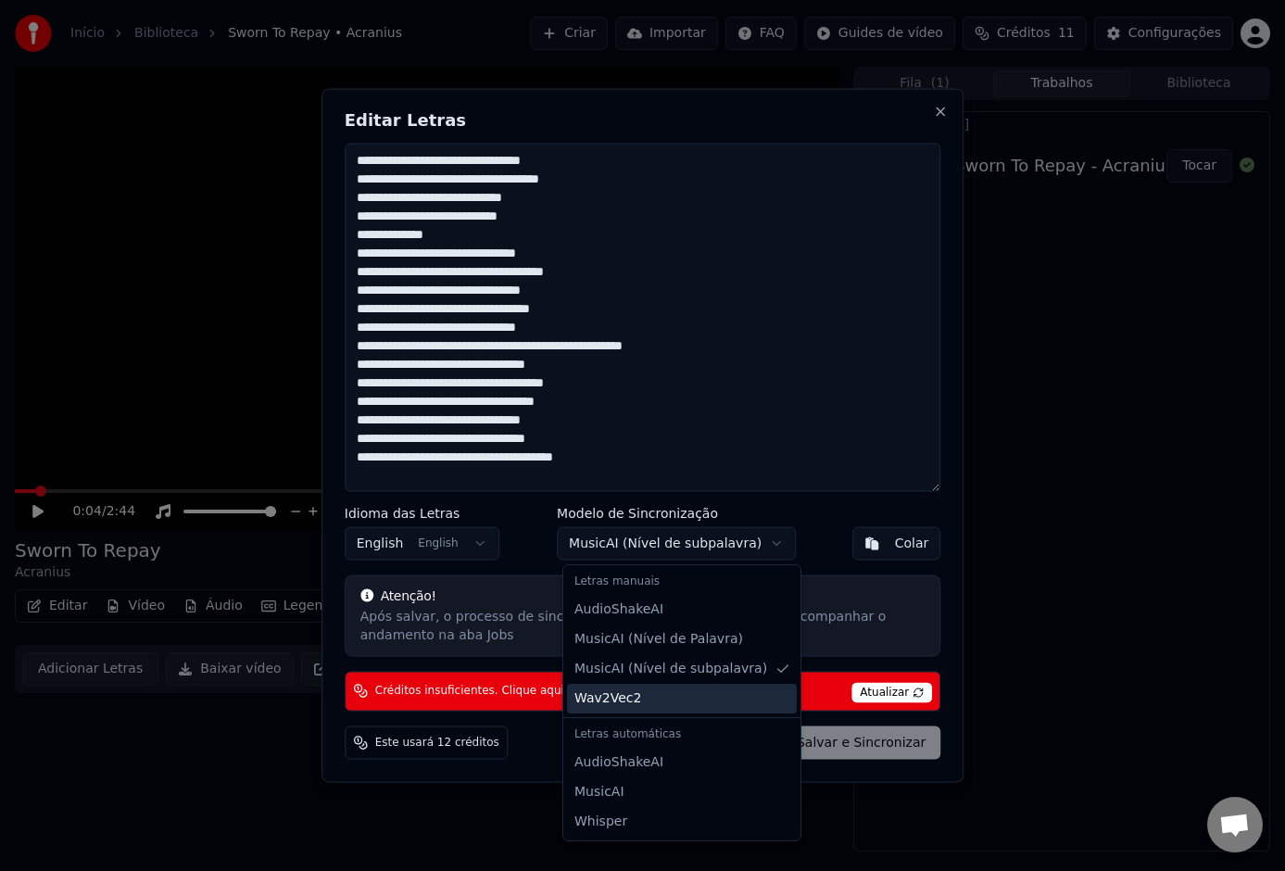
click at [649, 701] on div "Wav2Vec2" at bounding box center [682, 699] width 230 height 30
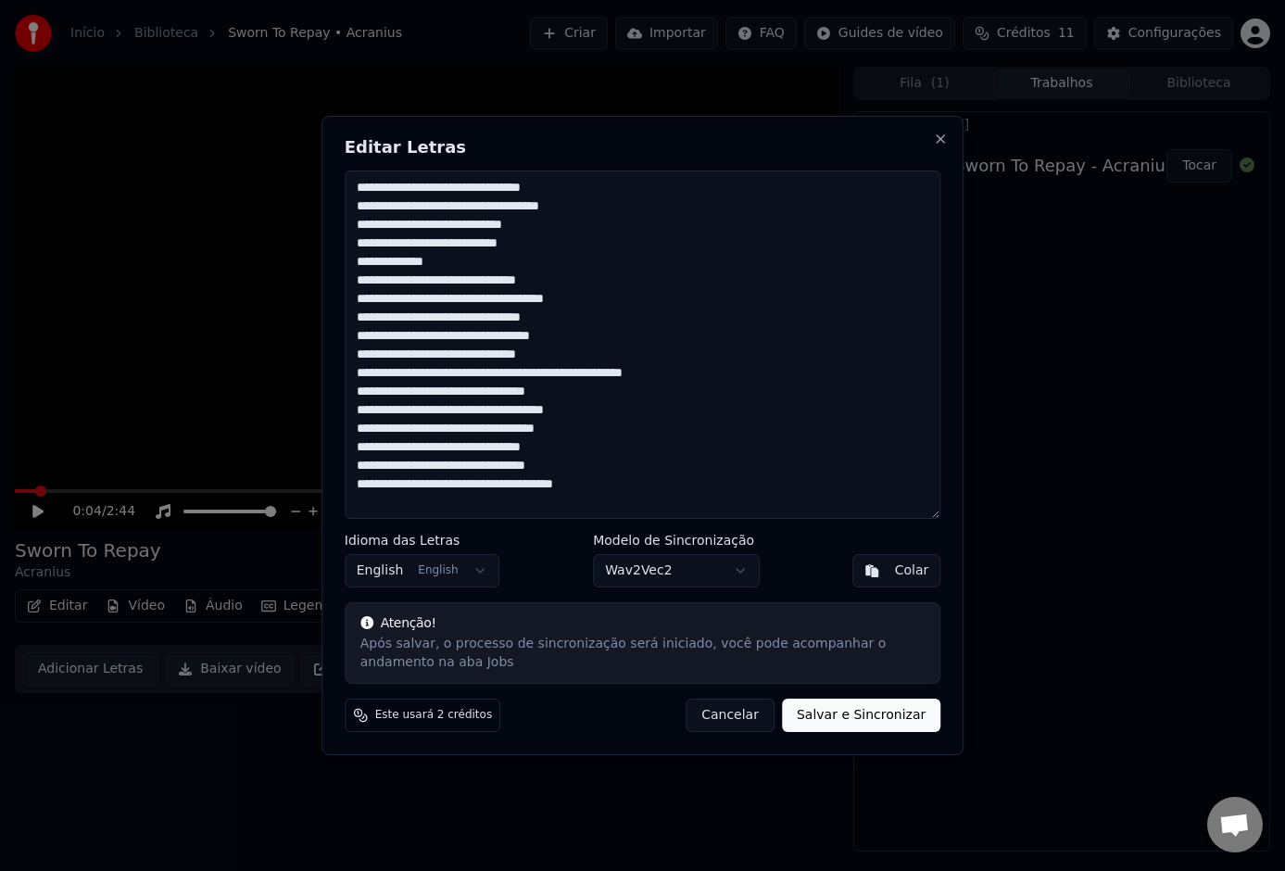
click at [780, 575] on body "**********" at bounding box center [642, 435] width 1285 height 871
click at [848, 707] on button "Salvar e Sincronizar" at bounding box center [861, 714] width 158 height 33
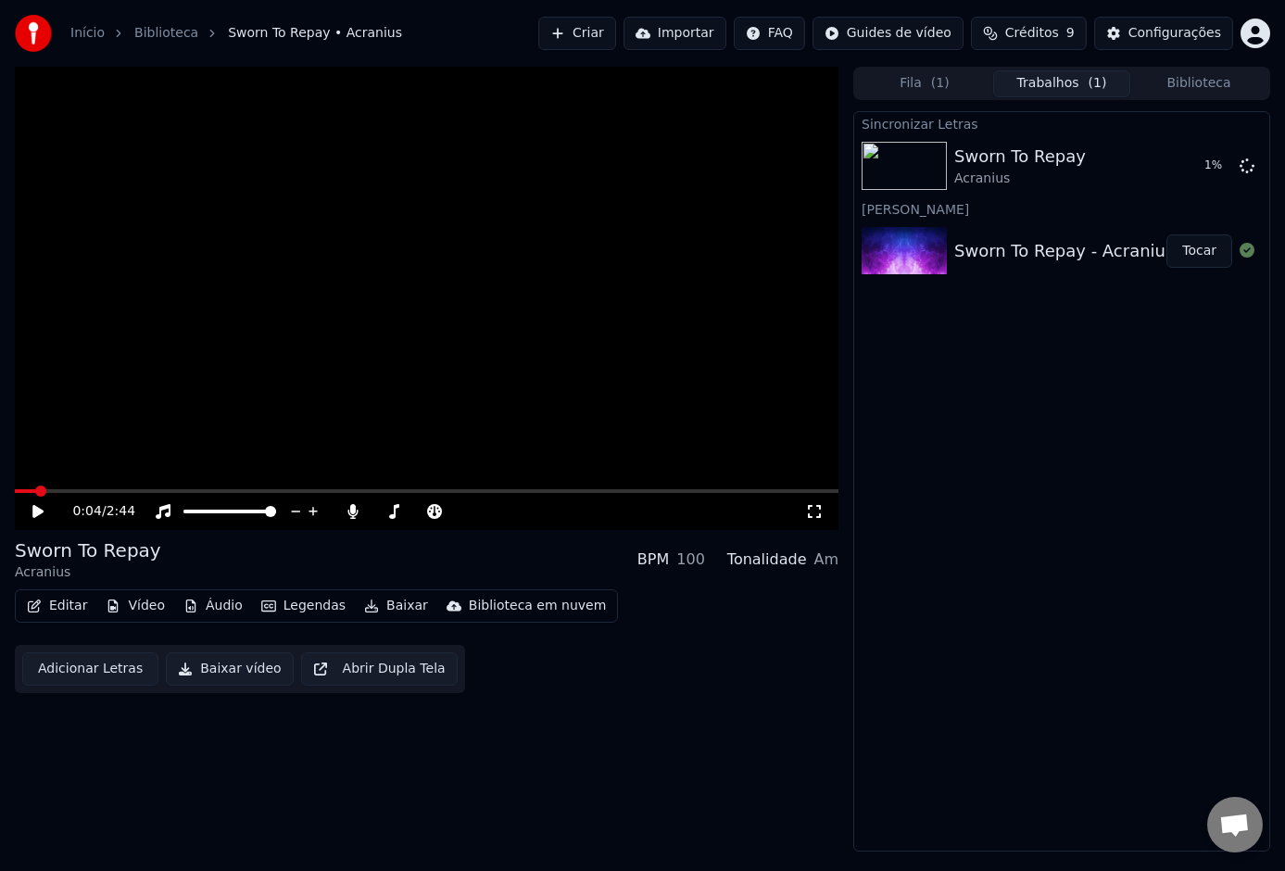
click at [1223, 88] on button "Biblioteca" at bounding box center [1198, 83] width 137 height 27
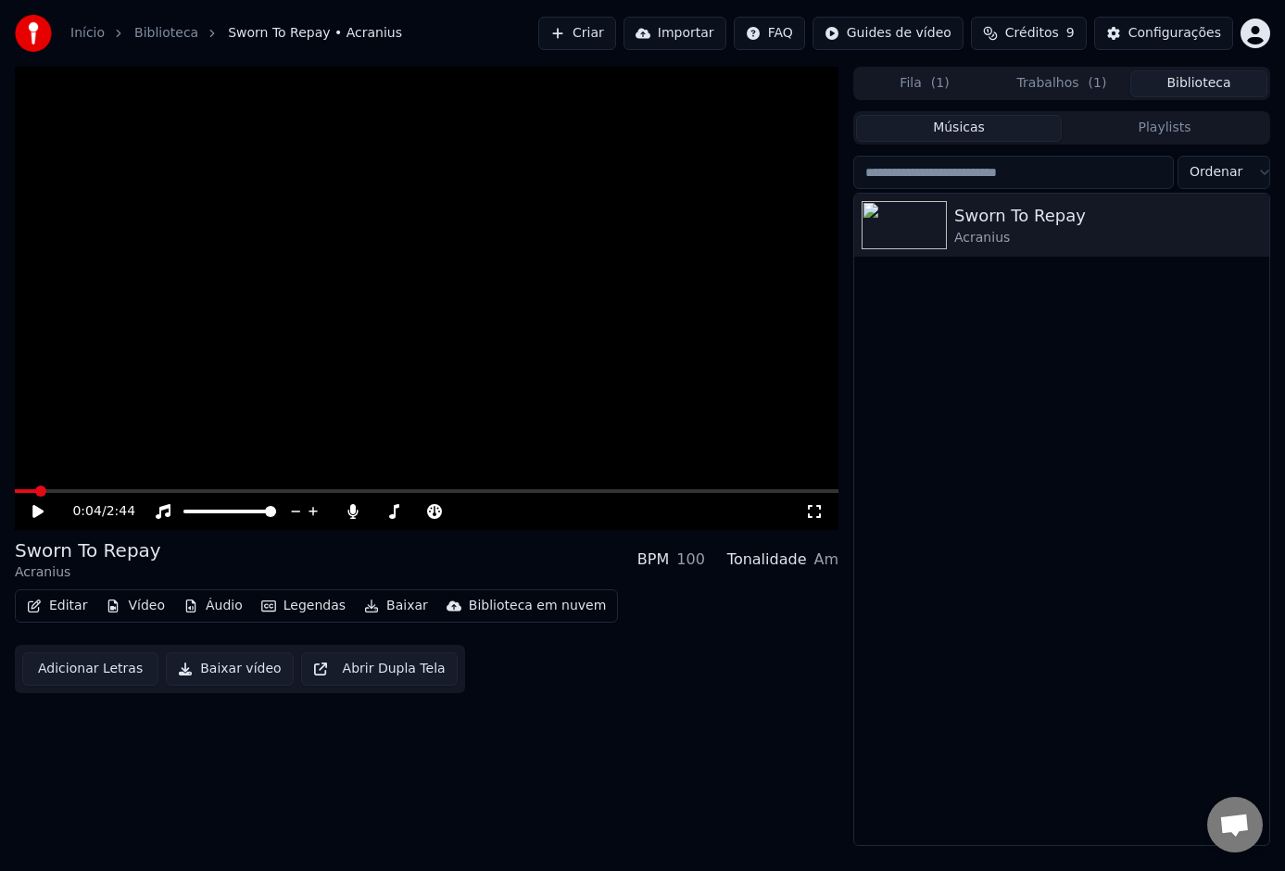
click at [1186, 134] on button "Playlists" at bounding box center [1164, 128] width 206 height 27
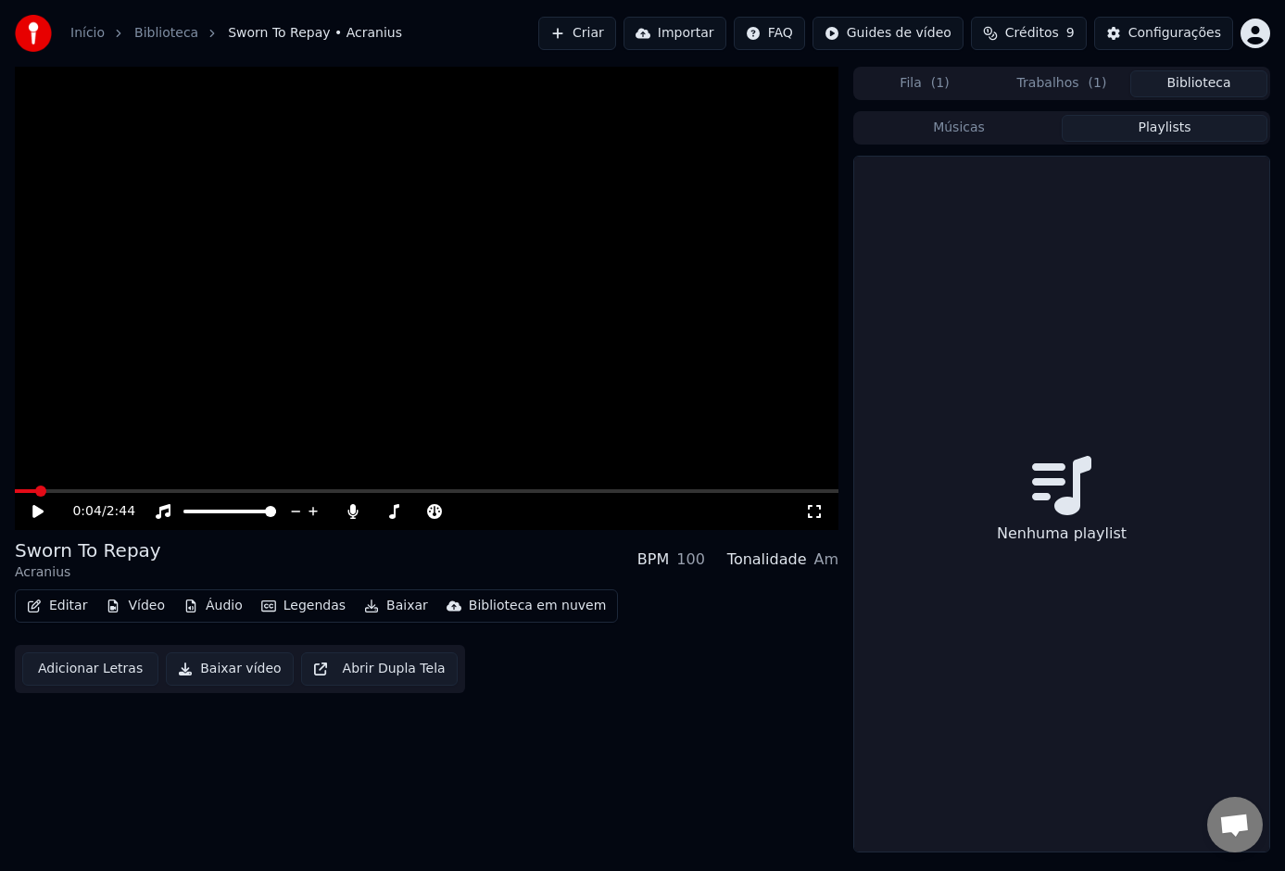
click at [1032, 138] on button "Músicas" at bounding box center [959, 128] width 206 height 27
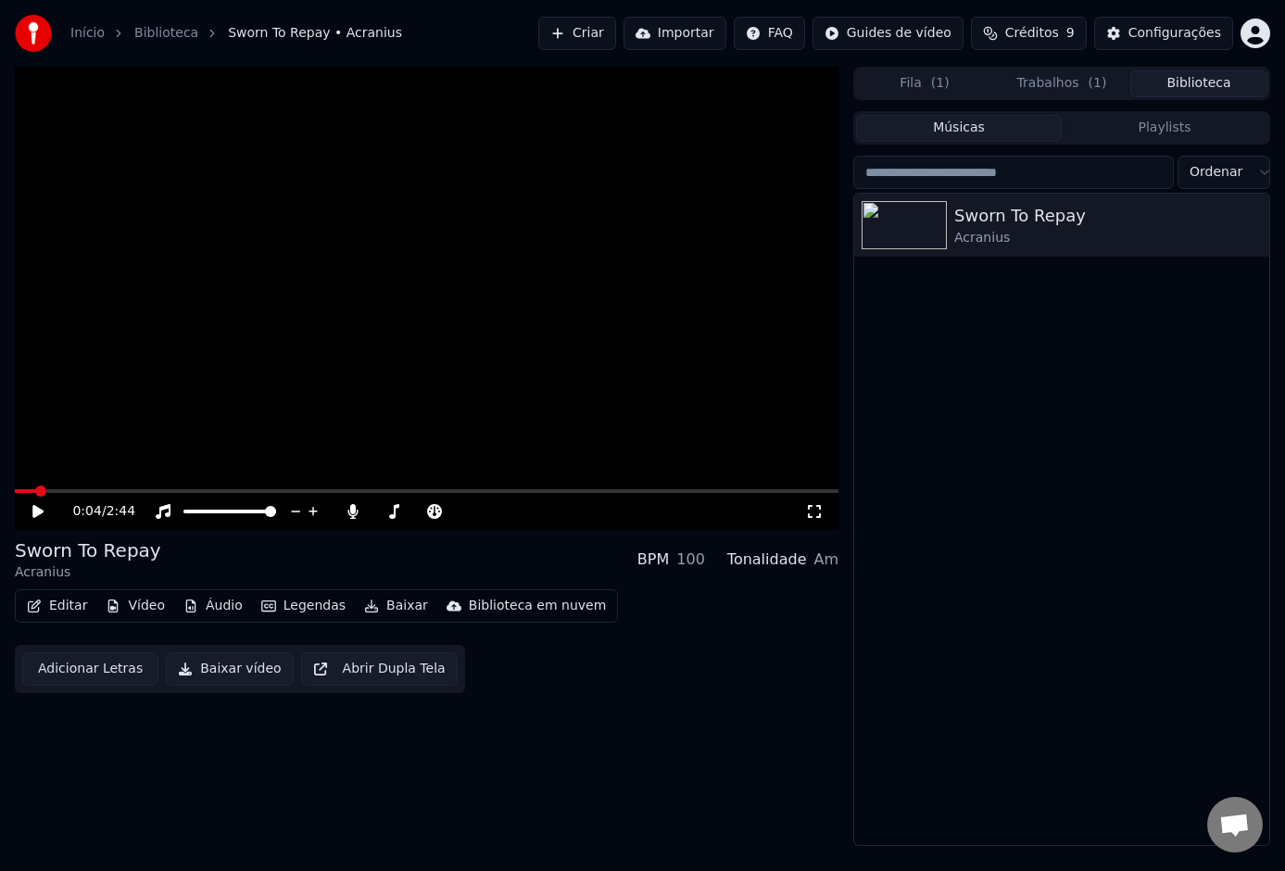
click at [1223, 169] on span "Ordenar" at bounding box center [1215, 172] width 53 height 19
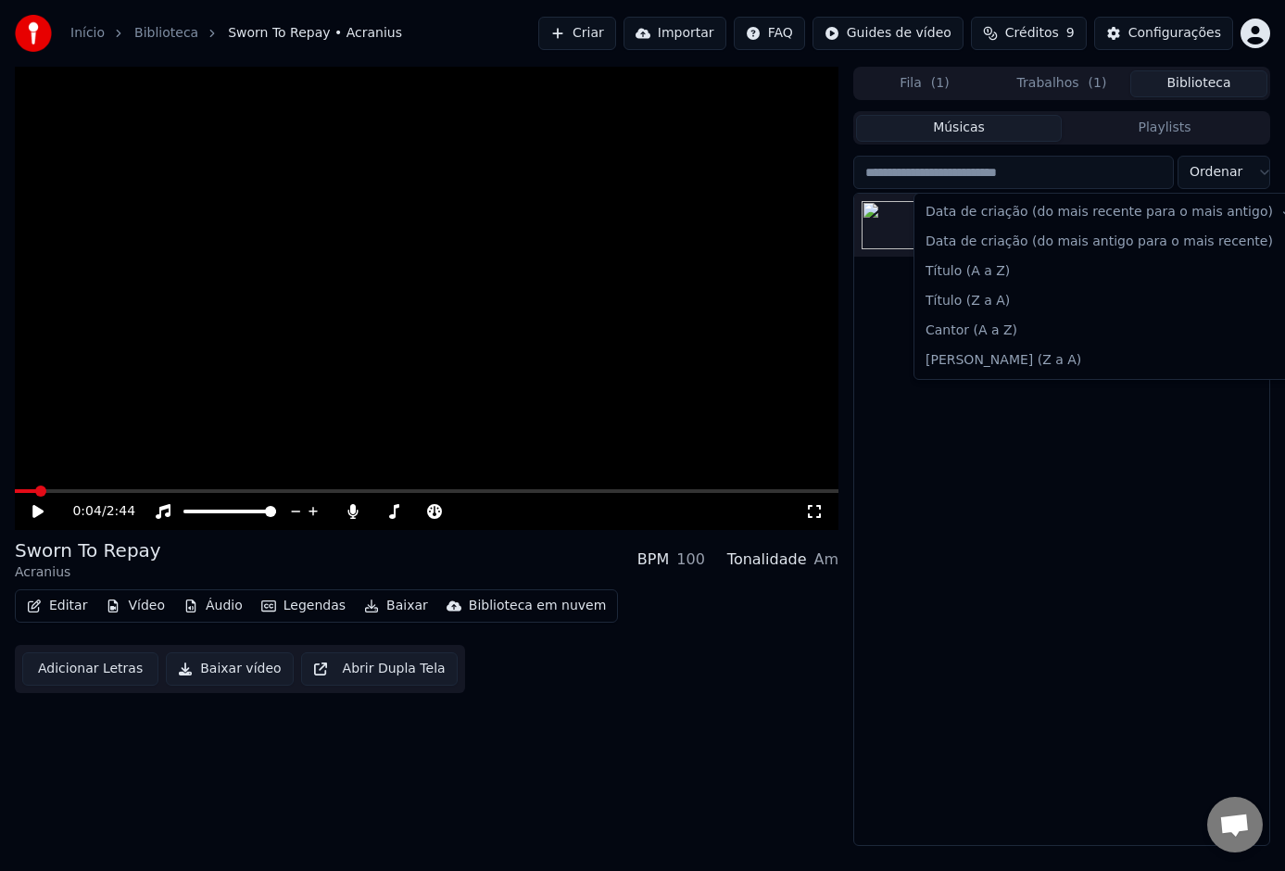
click at [1223, 176] on html "Início Biblioteca Sworn To Repay • Acranius Criar Importar FAQ Guides de vídeo …" at bounding box center [642, 435] width 1285 height 871
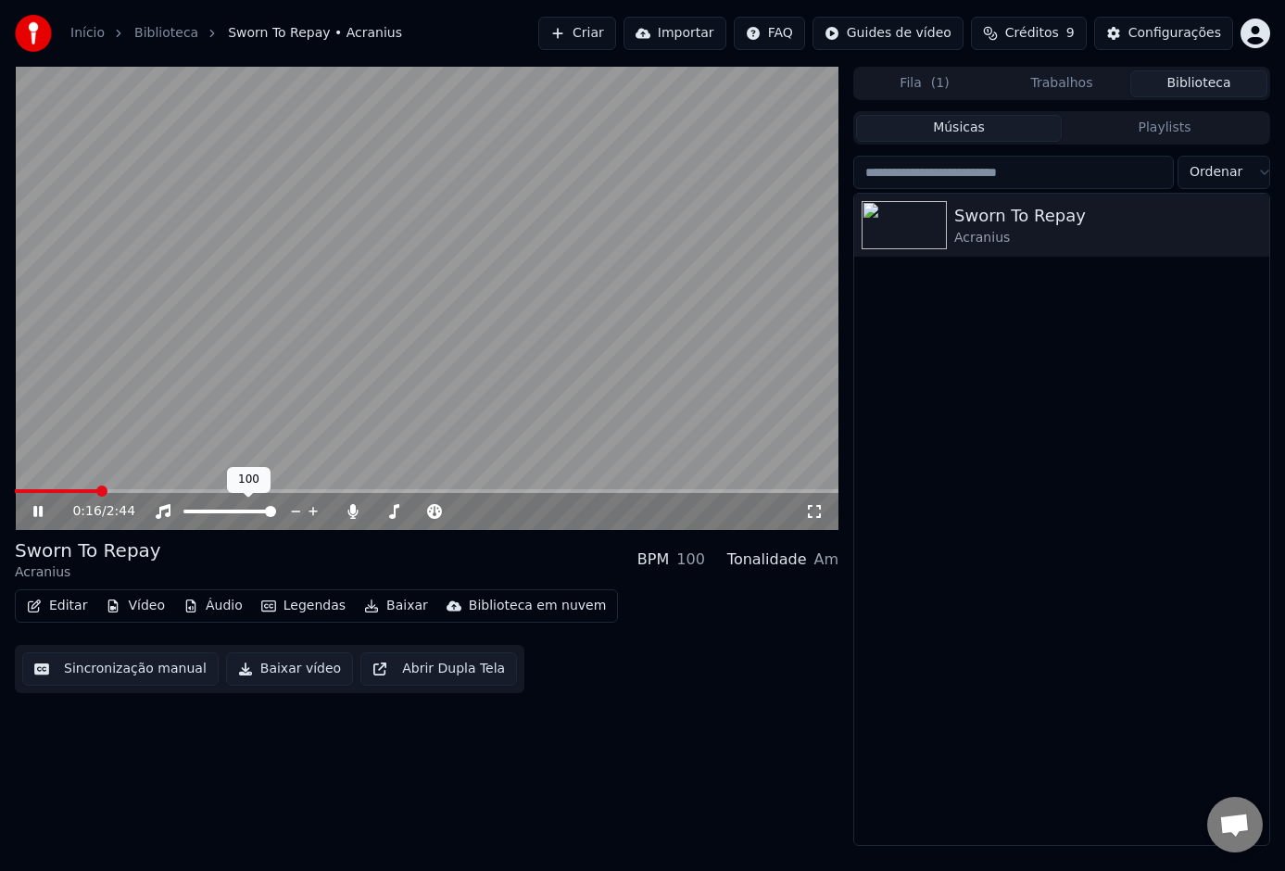
click at [132, 490] on span at bounding box center [426, 491] width 823 height 4
click at [183, 490] on span at bounding box center [426, 491] width 823 height 4
click at [352, 516] on icon at bounding box center [353, 511] width 10 height 15
click at [354, 513] on icon at bounding box center [353, 511] width 19 height 15
click at [85, 495] on div "2:41 / 2:44" at bounding box center [426, 511] width 823 height 37
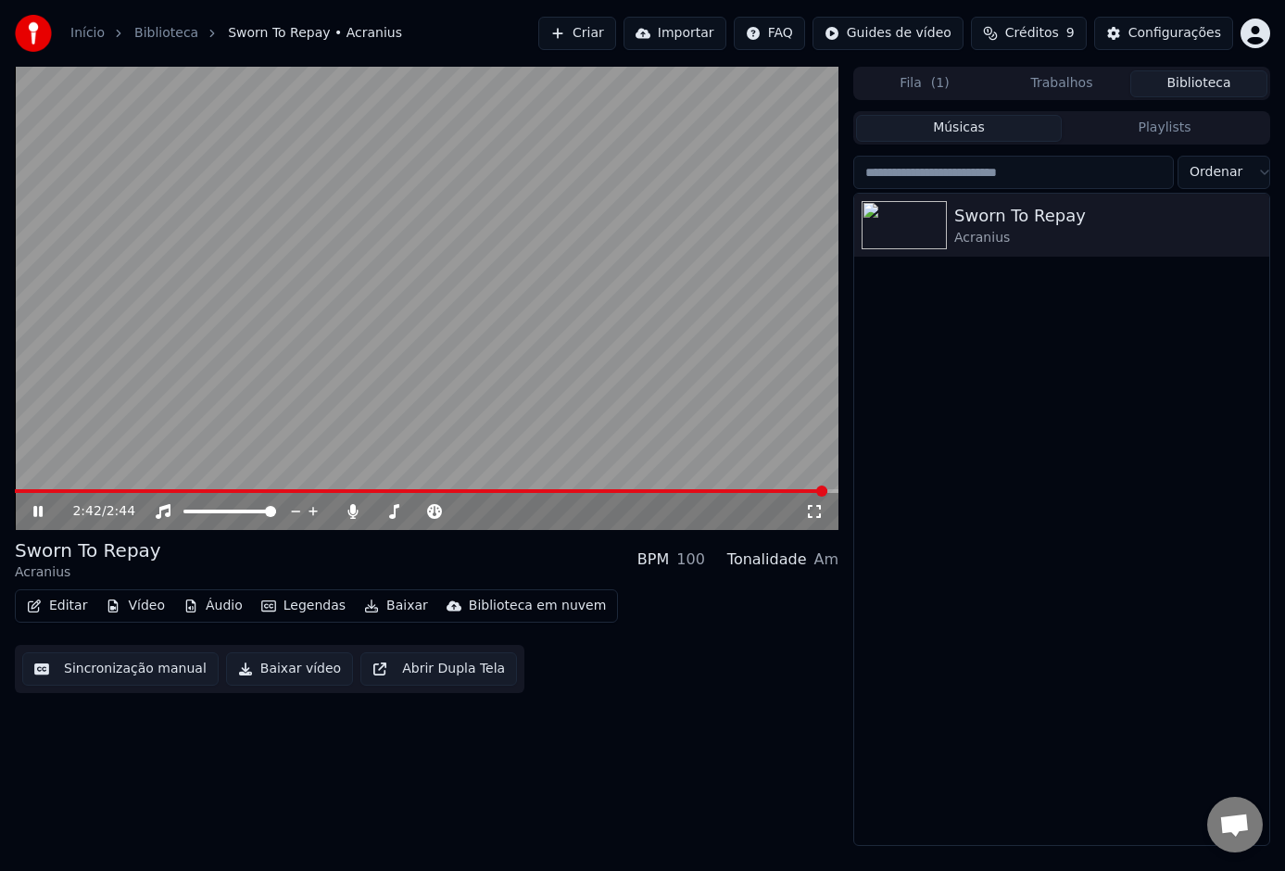
click at [104, 496] on div "2:42 / 2:44" at bounding box center [426, 511] width 823 height 37
click at [59, 496] on span at bounding box center [64, 490] width 11 height 11
click at [49, 508] on icon at bounding box center [51, 511] width 43 height 15
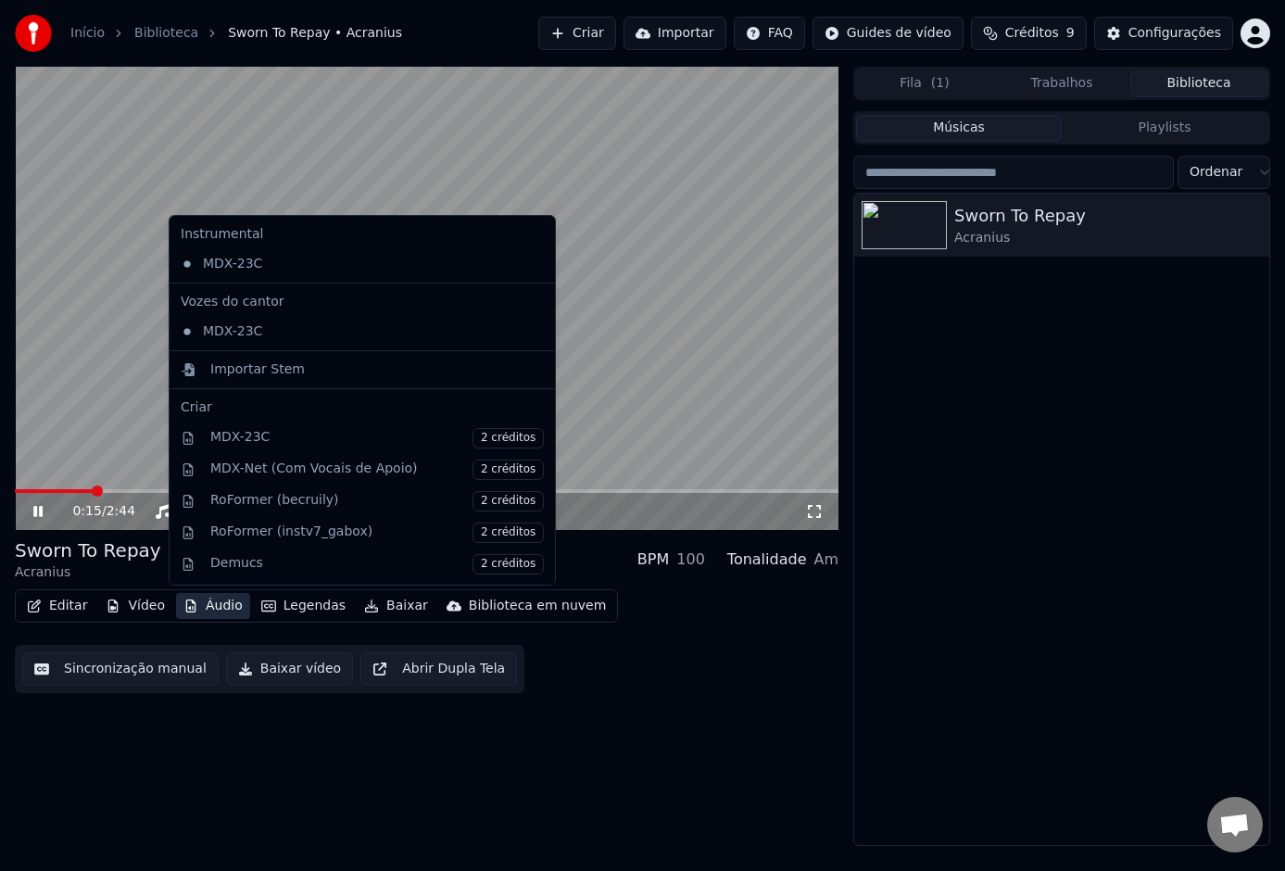
click at [218, 605] on button "Áudio" at bounding box center [213, 606] width 74 height 26
click at [583, 445] on video at bounding box center [426, 298] width 823 height 463
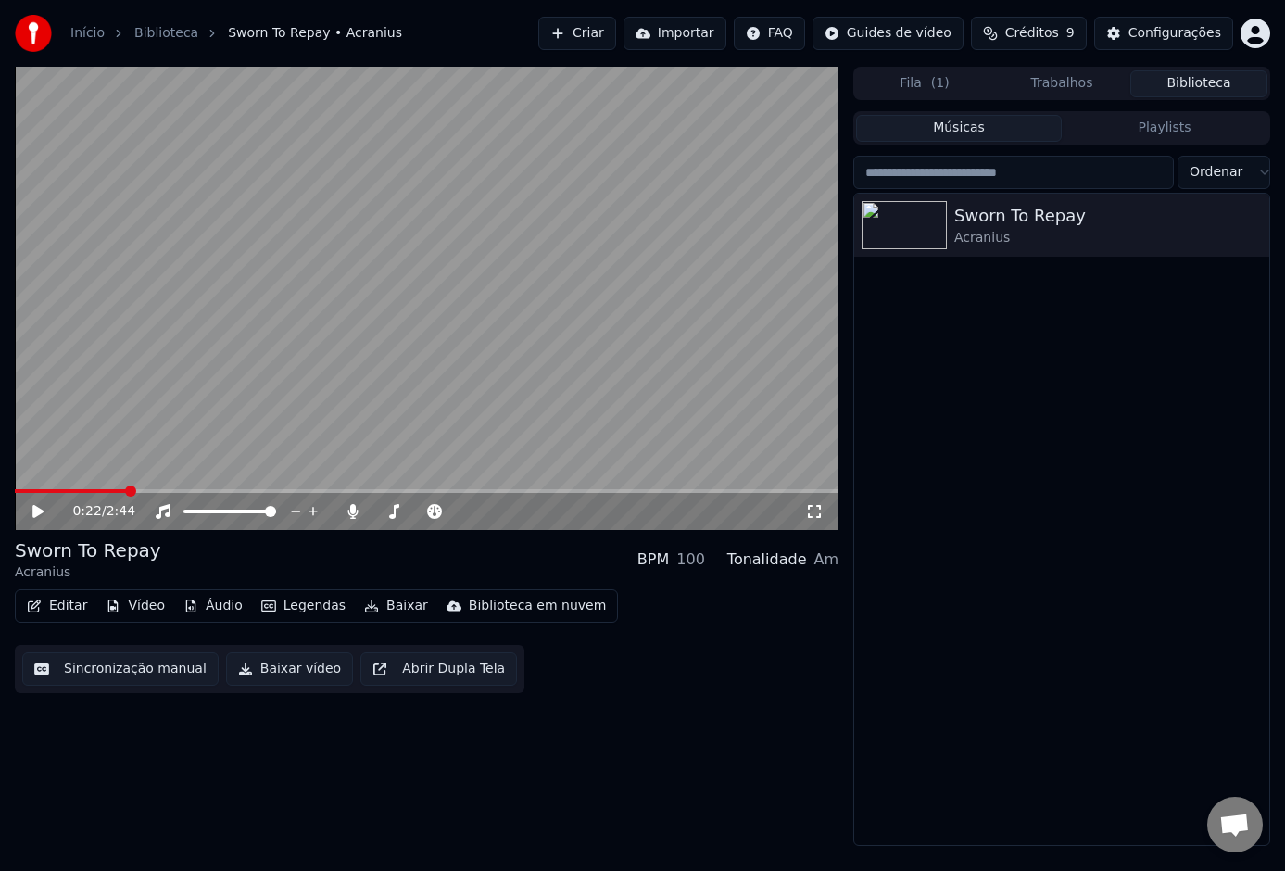
click at [572, 446] on video at bounding box center [426, 298] width 823 height 463
click at [392, 511] on span at bounding box center [382, 511] width 19 height 4
click at [501, 511] on span at bounding box center [501, 511] width 11 height 11
click at [396, 510] on icon at bounding box center [393, 511] width 19 height 15
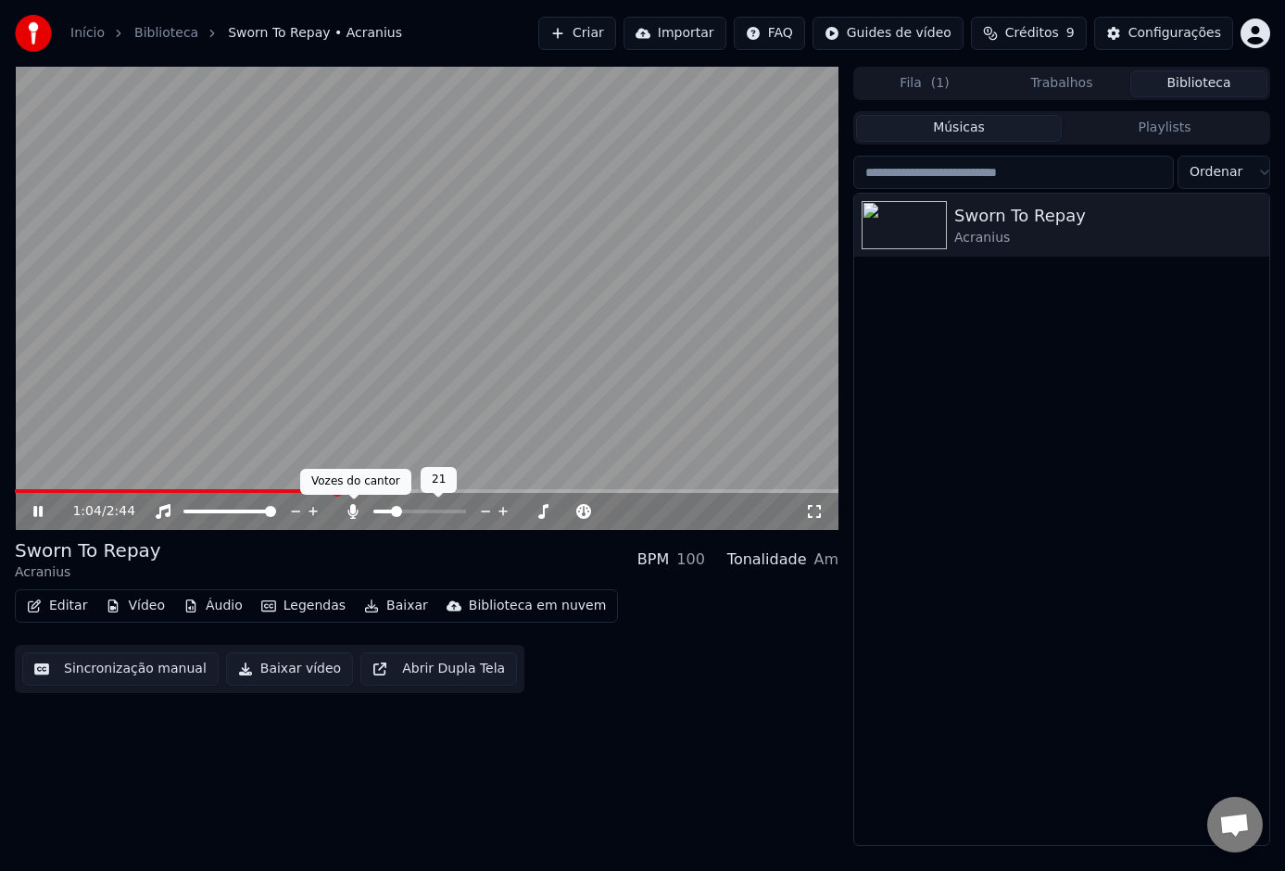
click at [354, 511] on icon at bounding box center [353, 511] width 10 height 15
drag, startPoint x: 358, startPoint y: 510, endPoint x: 369, endPoint y: 519, distance: 13.9
click at [358, 510] on icon at bounding box center [353, 511] width 19 height 15
click at [351, 508] on icon at bounding box center [353, 511] width 10 height 15
click at [357, 514] on icon at bounding box center [353, 511] width 19 height 15
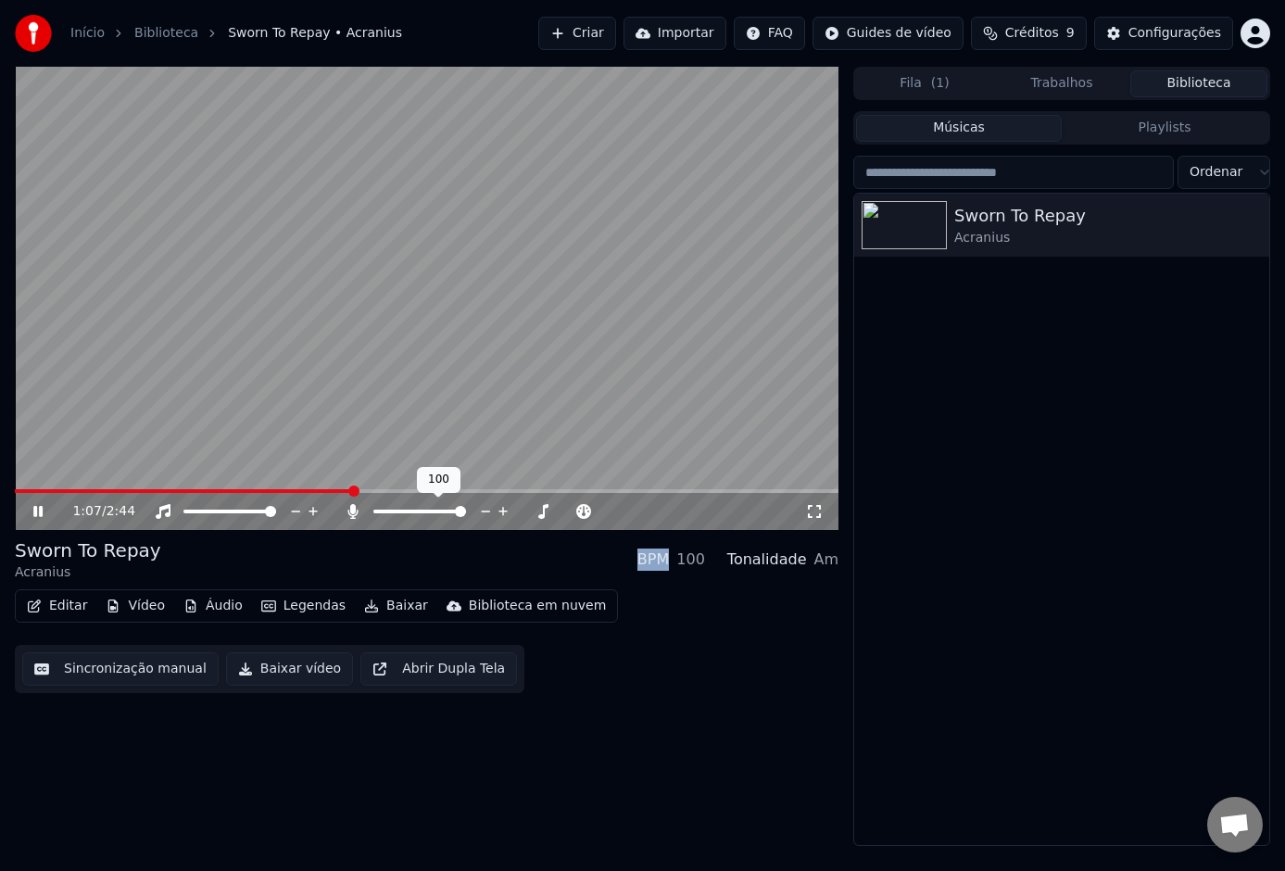
click at [412, 511] on span at bounding box center [419, 511] width 93 height 4
click at [417, 509] on span at bounding box center [418, 511] width 11 height 11
click at [51, 494] on div "2:40 / 2:44" at bounding box center [426, 511] width 823 height 37
click at [40, 491] on div "2:41 / 2:44" at bounding box center [426, 298] width 823 height 463
click at [37, 512] on icon at bounding box center [37, 511] width 11 height 13
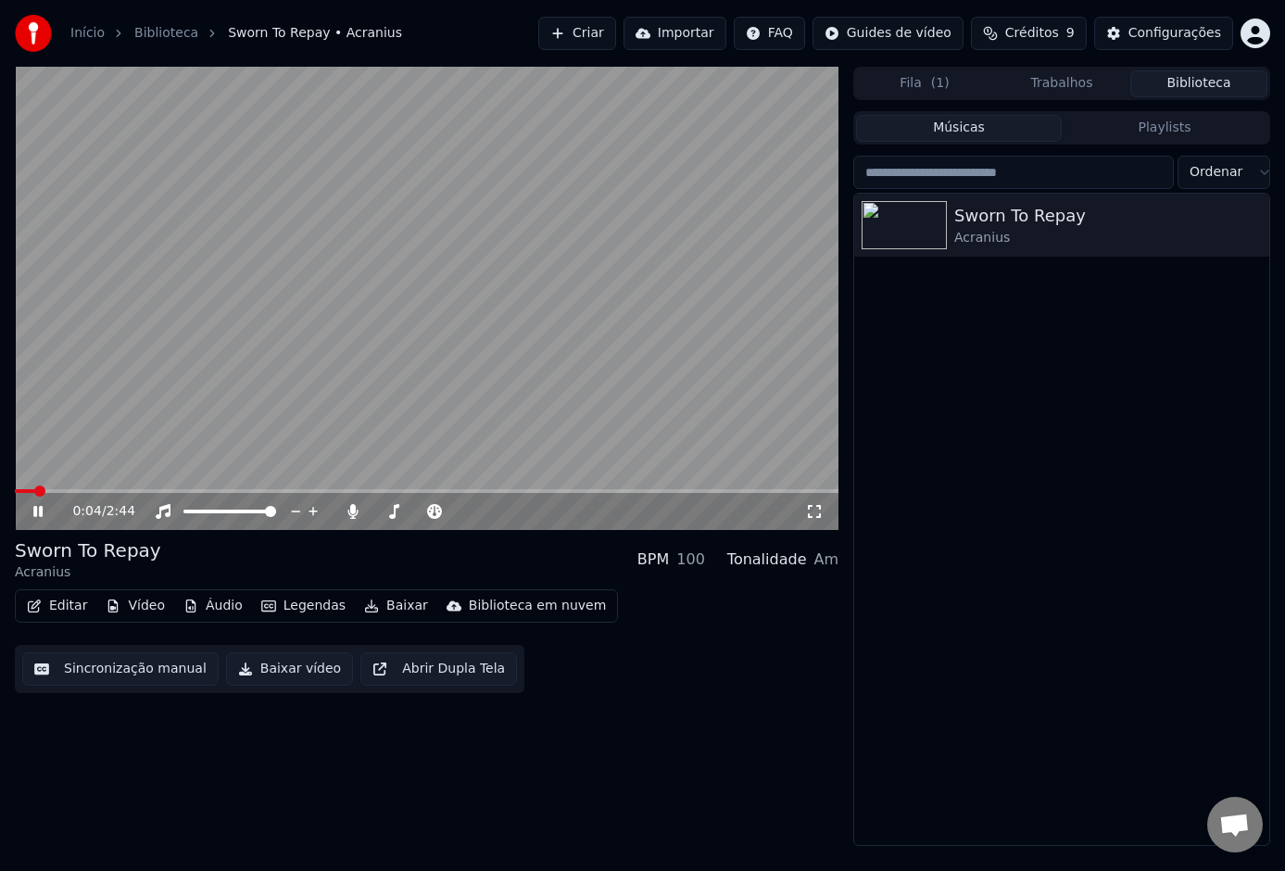
click at [35, 489] on span at bounding box center [25, 491] width 20 height 4
click at [466, 513] on span at bounding box center [419, 511] width 93 height 4
click at [1063, 289] on div "Sworn To Repay [PERSON_NAME]" at bounding box center [1061, 519] width 415 height 651
click at [109, 489] on span at bounding box center [411, 491] width 792 height 4
click at [355, 512] on icon at bounding box center [353, 511] width 19 height 15
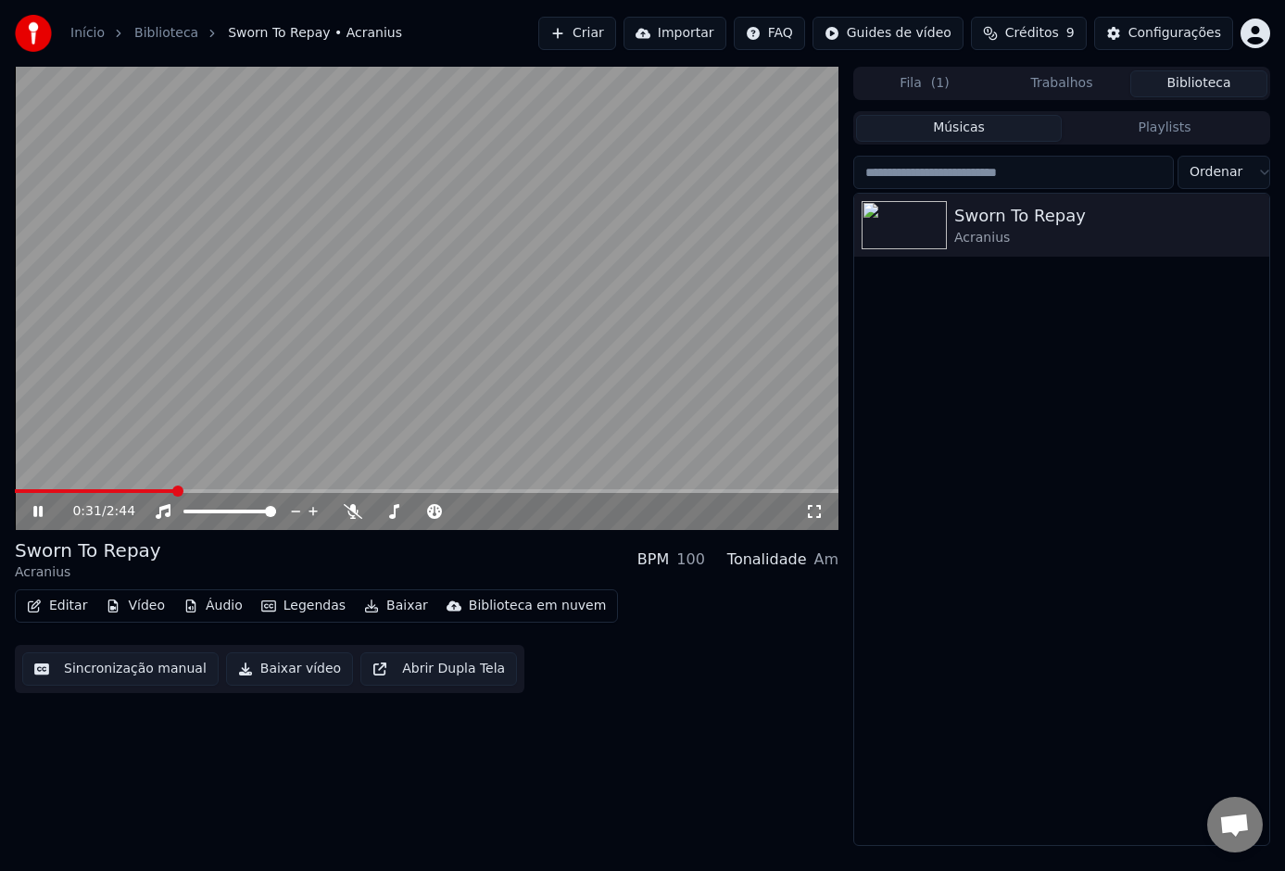
click at [31, 512] on icon at bounding box center [51, 511] width 43 height 15
click at [228, 634] on div "Editar Vídeo Áudio Legendas Baixar Biblioteca em nuvem Sincronização manual Bai…" at bounding box center [426, 641] width 823 height 104
click at [376, 563] on div "Sworn To Repay Acranius BPM 100 Tonalidade Am" at bounding box center [426, 559] width 823 height 44
click at [31, 487] on video at bounding box center [426, 298] width 823 height 463
click at [28, 490] on span at bounding box center [25, 491] width 20 height 4
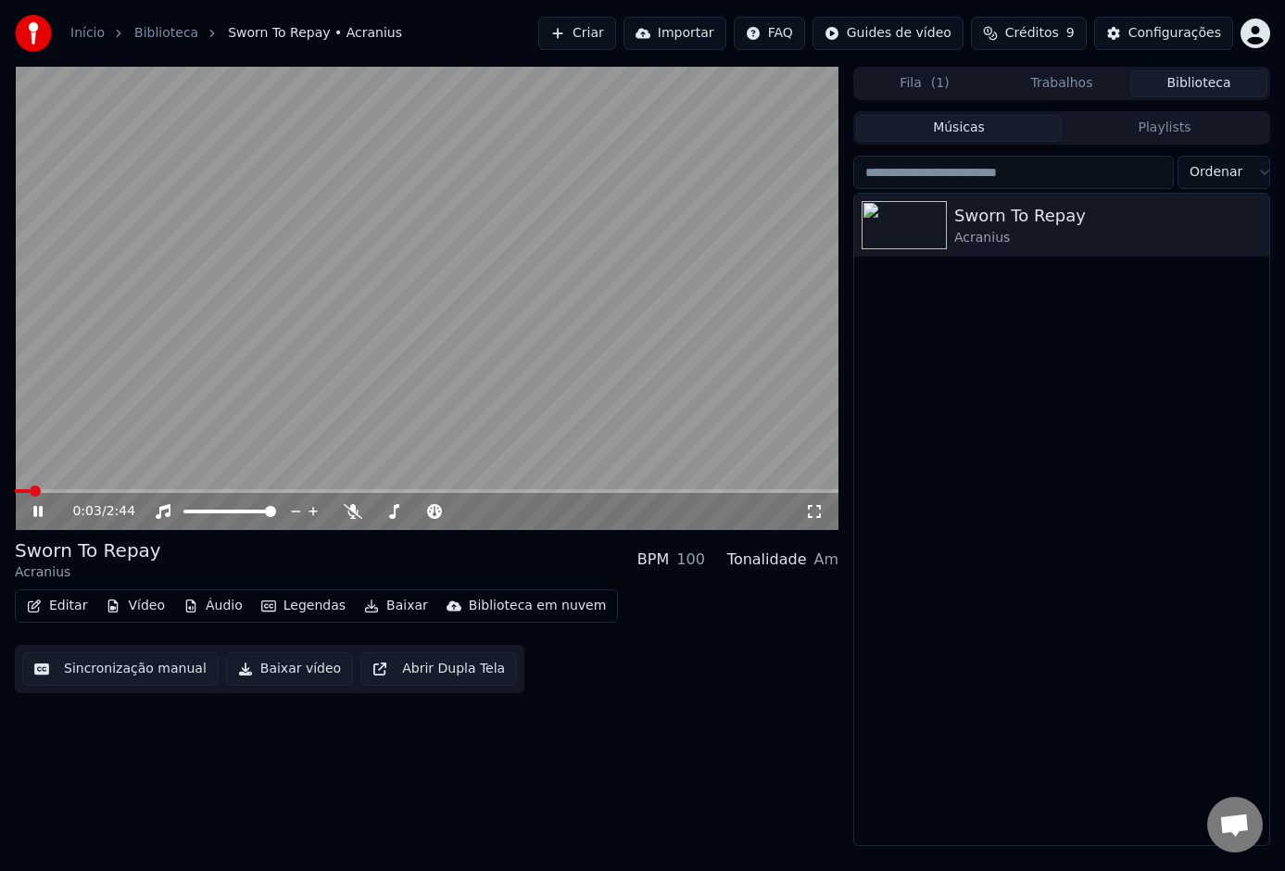
drag, startPoint x: 28, startPoint y: 494, endPoint x: 4, endPoint y: 500, distance: 24.9
click at [4, 498] on div "0:03 / 2:44 Sworn To Repay Acranius BPM 100 Tonalidade Am Editar Vídeo Áudio Le…" at bounding box center [642, 456] width 1285 height 779
click at [89, 492] on span at bounding box center [426, 491] width 823 height 4
click at [35, 511] on icon at bounding box center [37, 511] width 9 height 11
click at [41, 502] on div "0:28 / 2:44" at bounding box center [426, 511] width 809 height 19
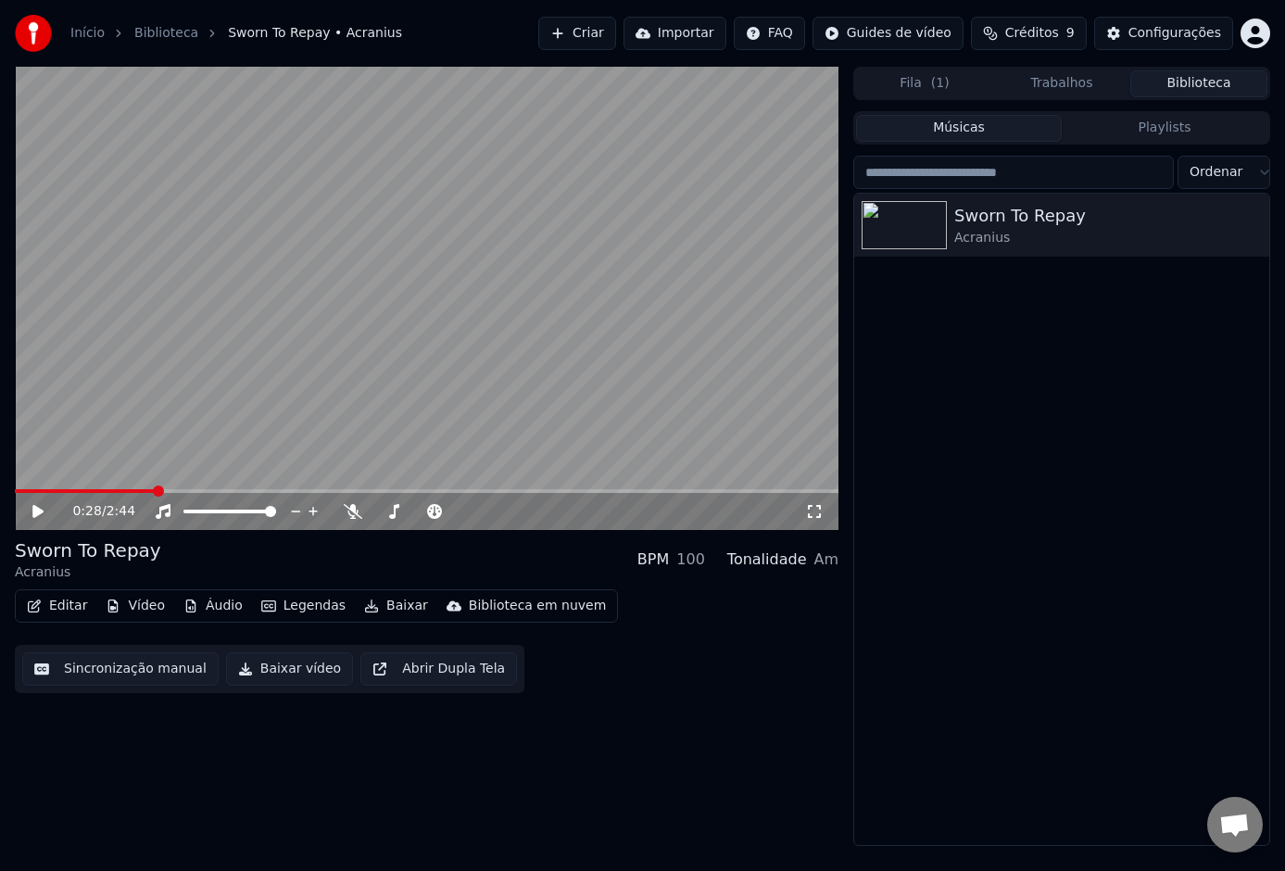
click at [38, 509] on icon at bounding box center [37, 511] width 11 height 13
click at [34, 510] on icon at bounding box center [37, 511] width 9 height 11
click at [603, 444] on video at bounding box center [426, 298] width 823 height 463
drag, startPoint x: 355, startPoint y: 509, endPoint x: 368, endPoint y: 515, distance: 14.1
click at [358, 509] on icon at bounding box center [353, 511] width 19 height 15
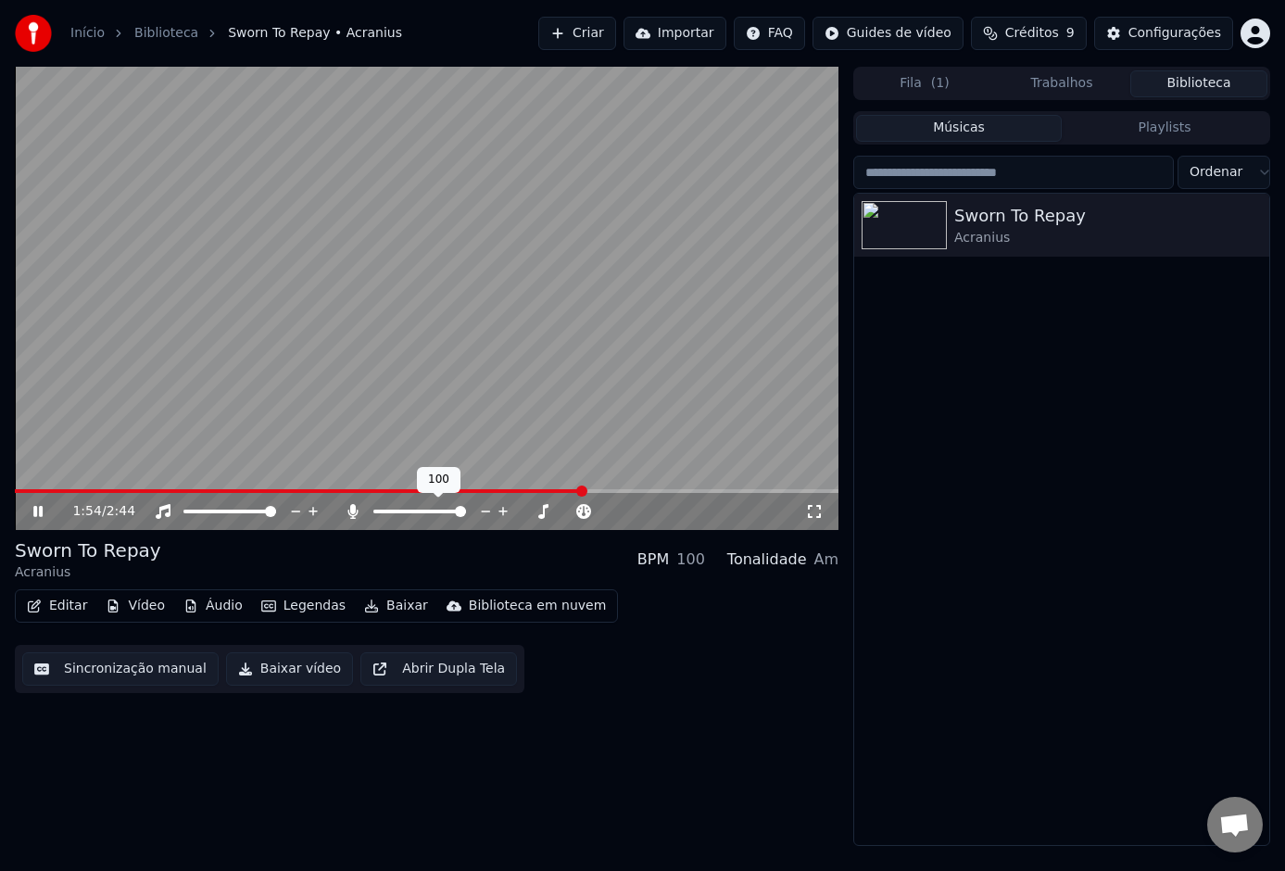
click at [386, 517] on div at bounding box center [436, 511] width 149 height 19
click at [647, 490] on span at bounding box center [426, 491] width 823 height 4
click at [172, 482] on video at bounding box center [426, 298] width 823 height 463
click at [179, 491] on span at bounding box center [97, 491] width 165 height 4
click at [40, 513] on icon at bounding box center [51, 511] width 43 height 15
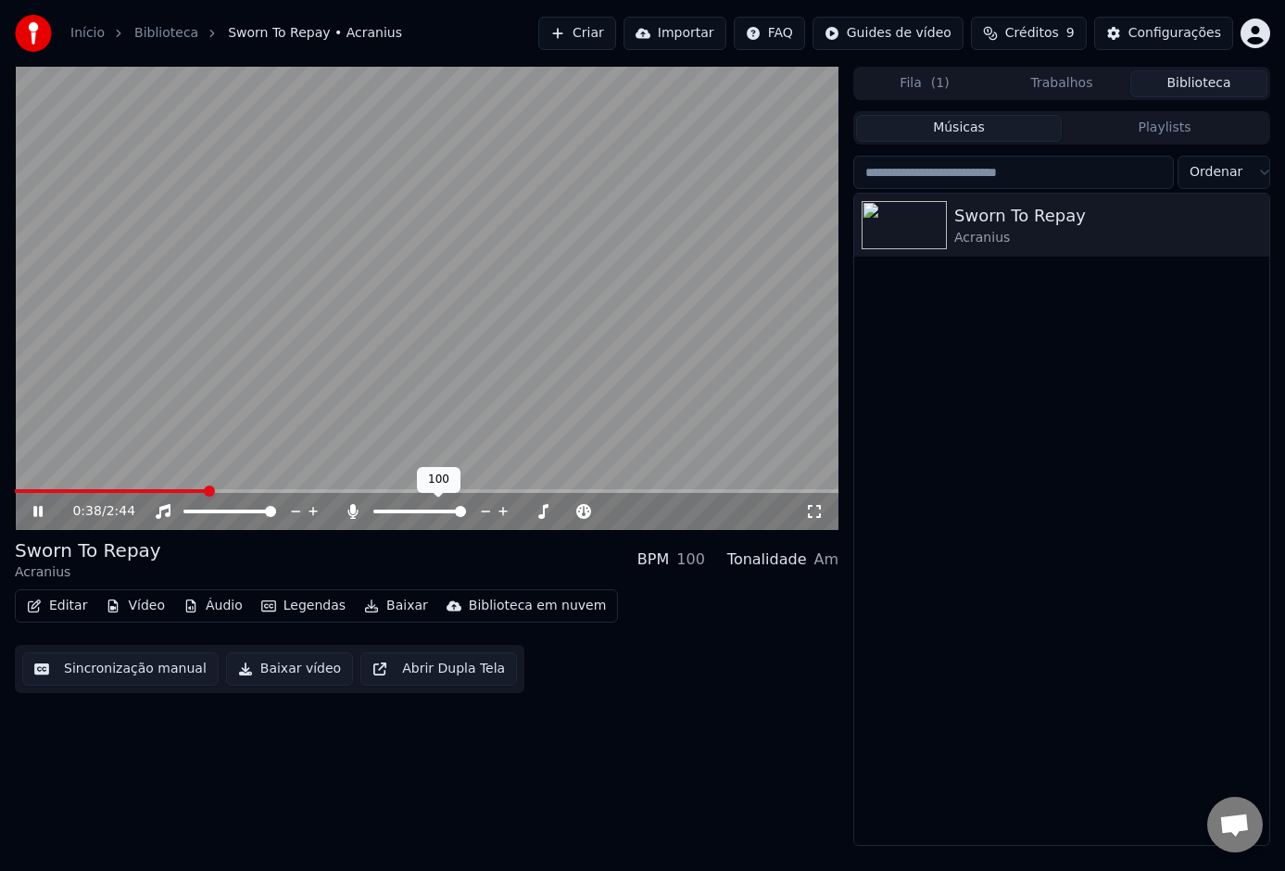
click at [396, 509] on span at bounding box center [419, 511] width 93 height 4
click at [433, 515] on span at bounding box center [432, 511] width 11 height 11
